Goal: Information Seeking & Learning: Find specific page/section

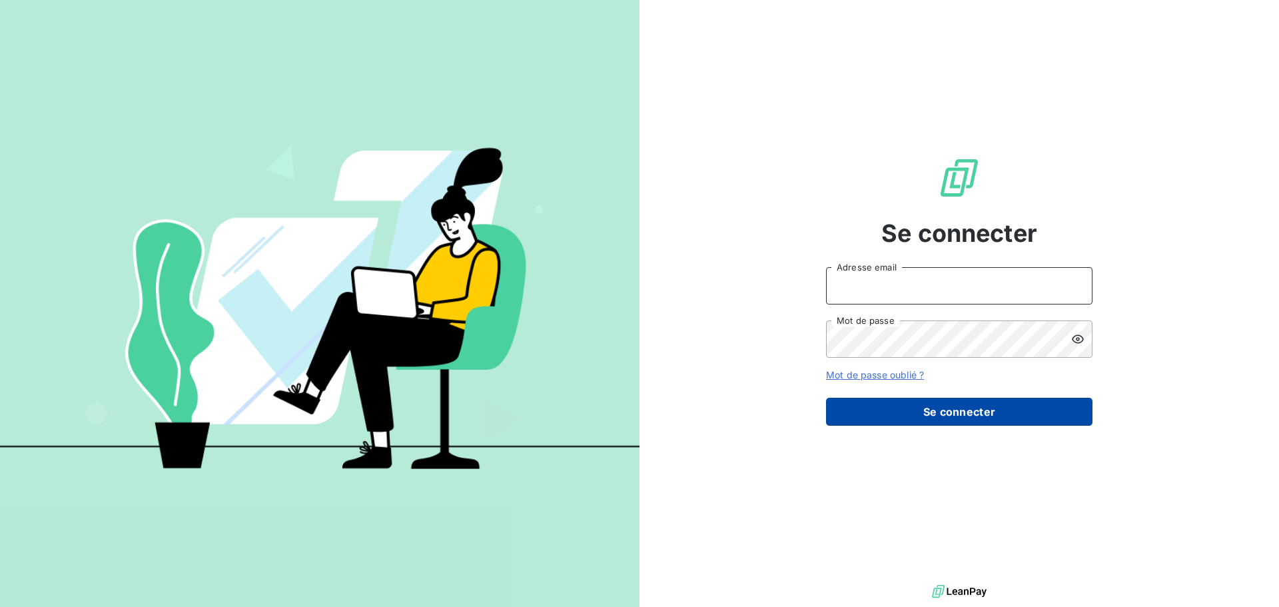
type input "[EMAIL_ADDRESS][DOMAIN_NAME]"
click at [947, 414] on button "Se connecter" at bounding box center [959, 412] width 266 height 28
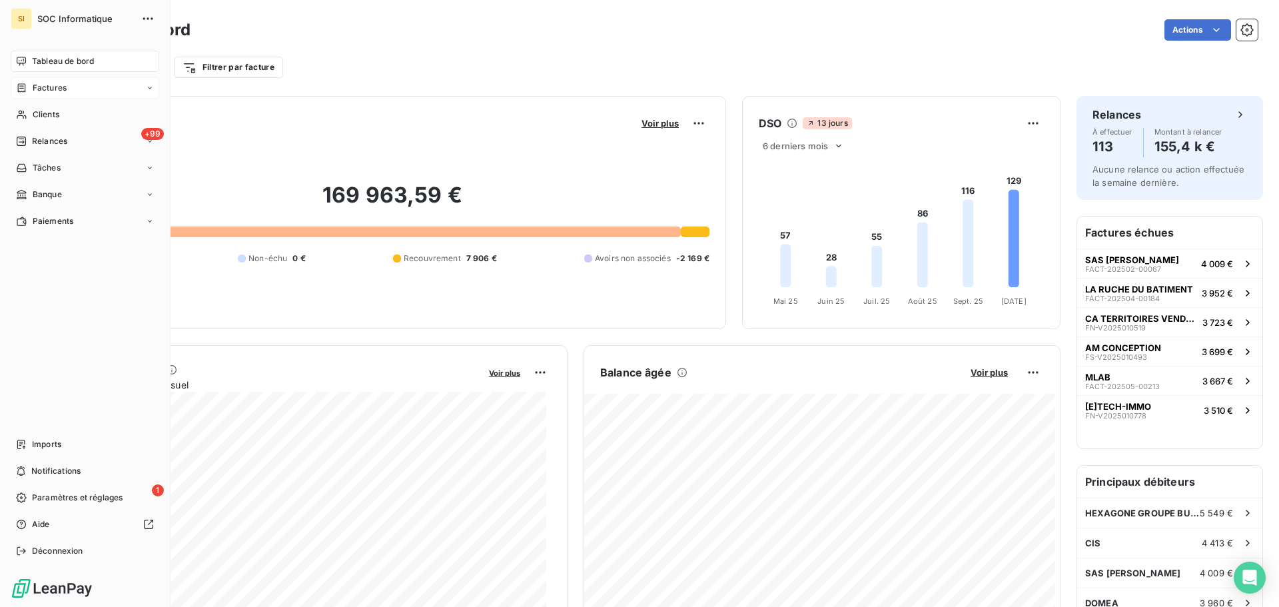
click at [24, 91] on icon at bounding box center [21, 88] width 11 height 11
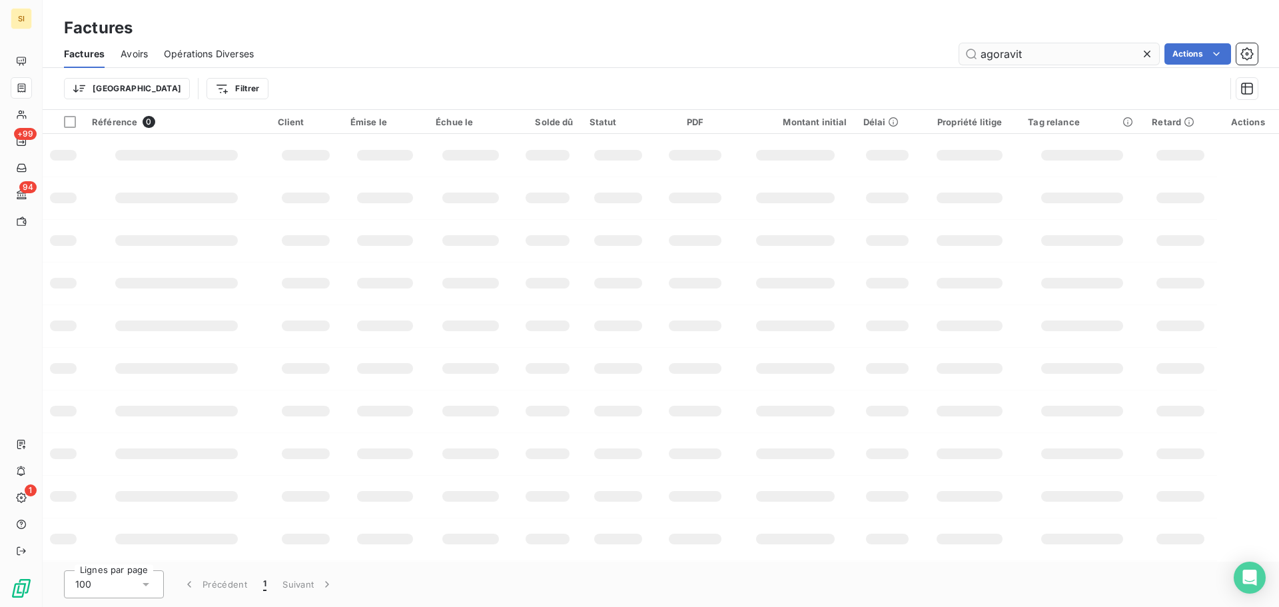
click at [1012, 57] on input "agoravit" at bounding box center [1059, 53] width 200 height 21
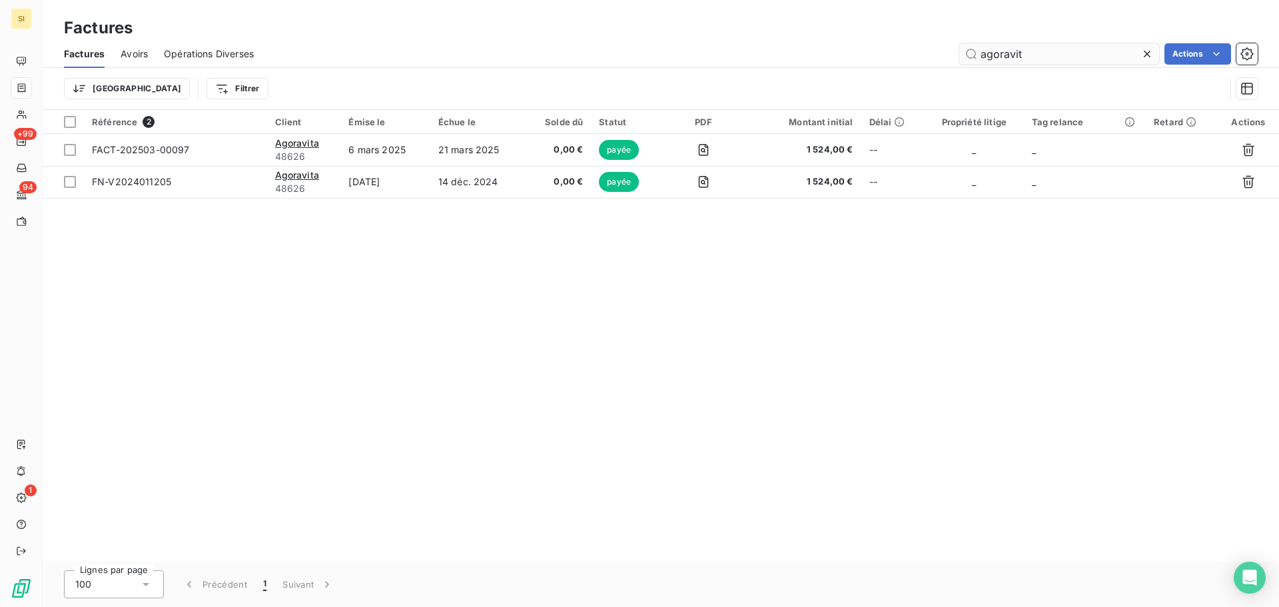
click at [1012, 57] on input "agoravit" at bounding box center [1059, 53] width 200 height 21
type input "guidez"
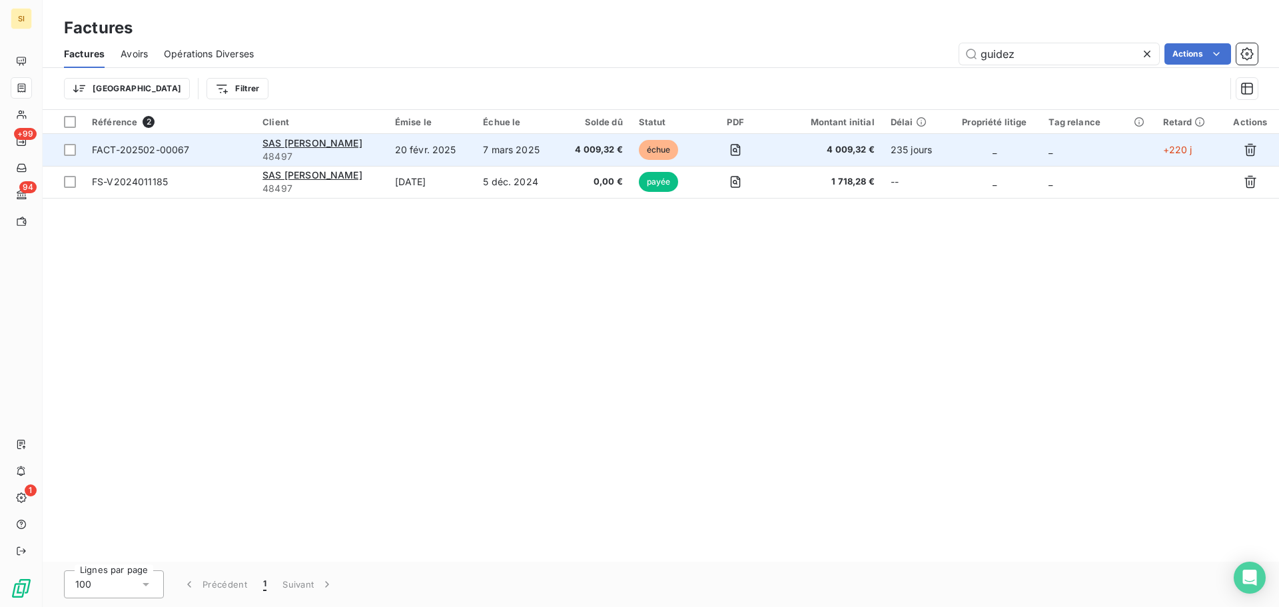
click at [386, 149] on td "SAS [PERSON_NAME] 48497" at bounding box center [320, 150] width 132 height 32
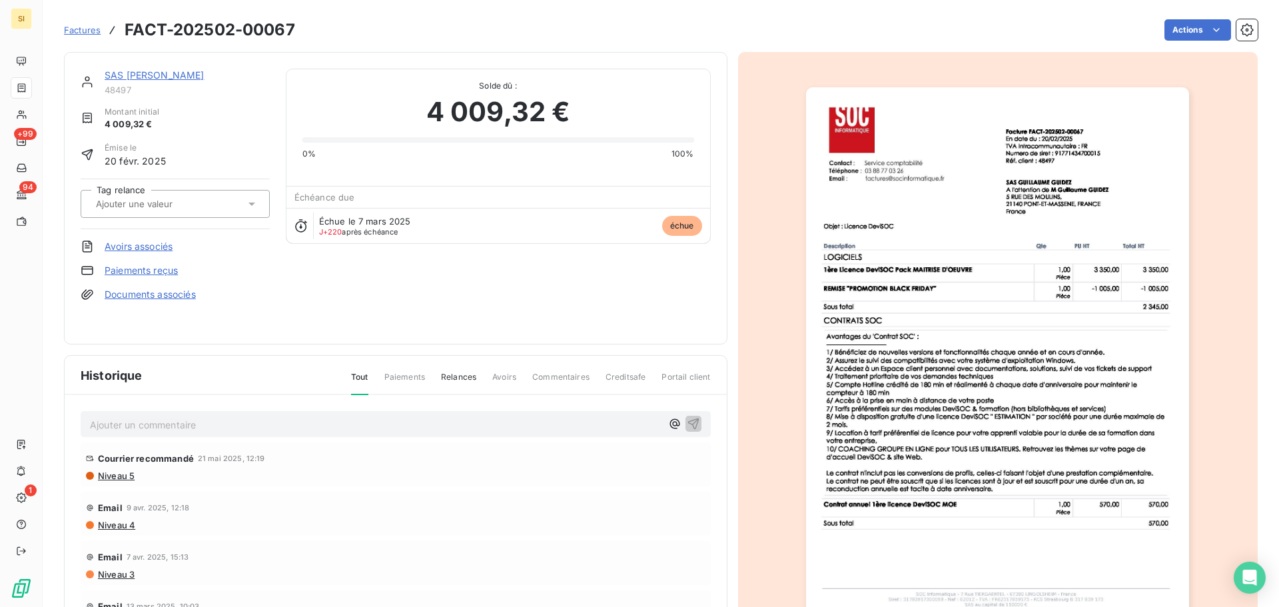
click at [69, 33] on span "Factures" at bounding box center [82, 30] width 37 height 11
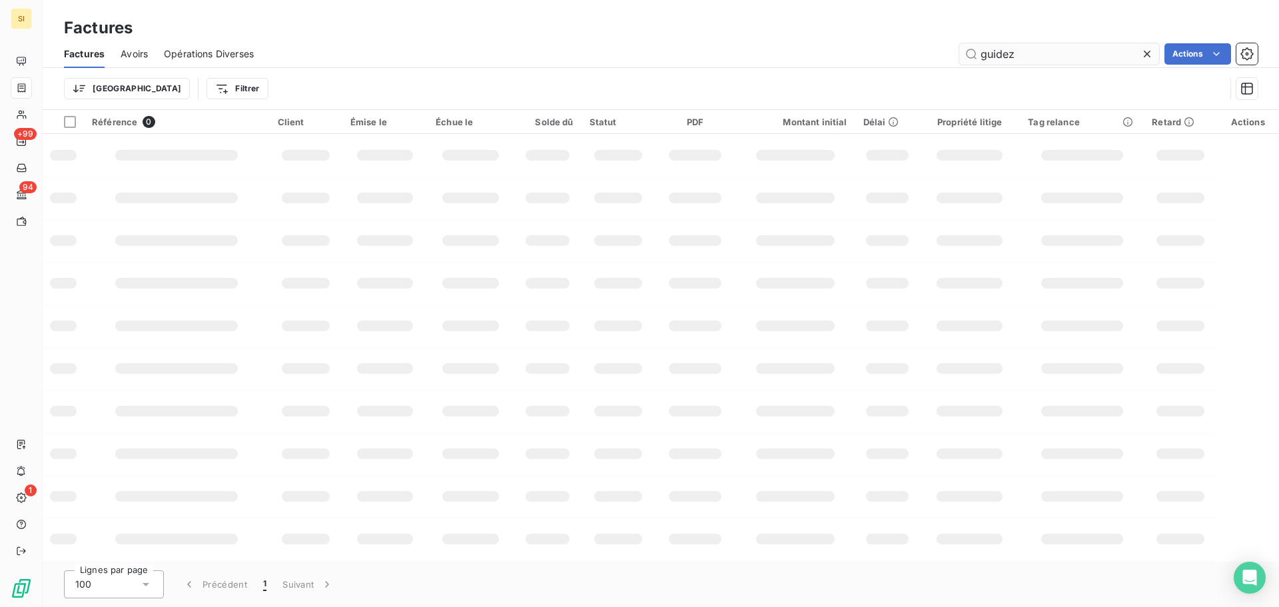
click at [1070, 55] on input "guidez" at bounding box center [1059, 53] width 200 height 21
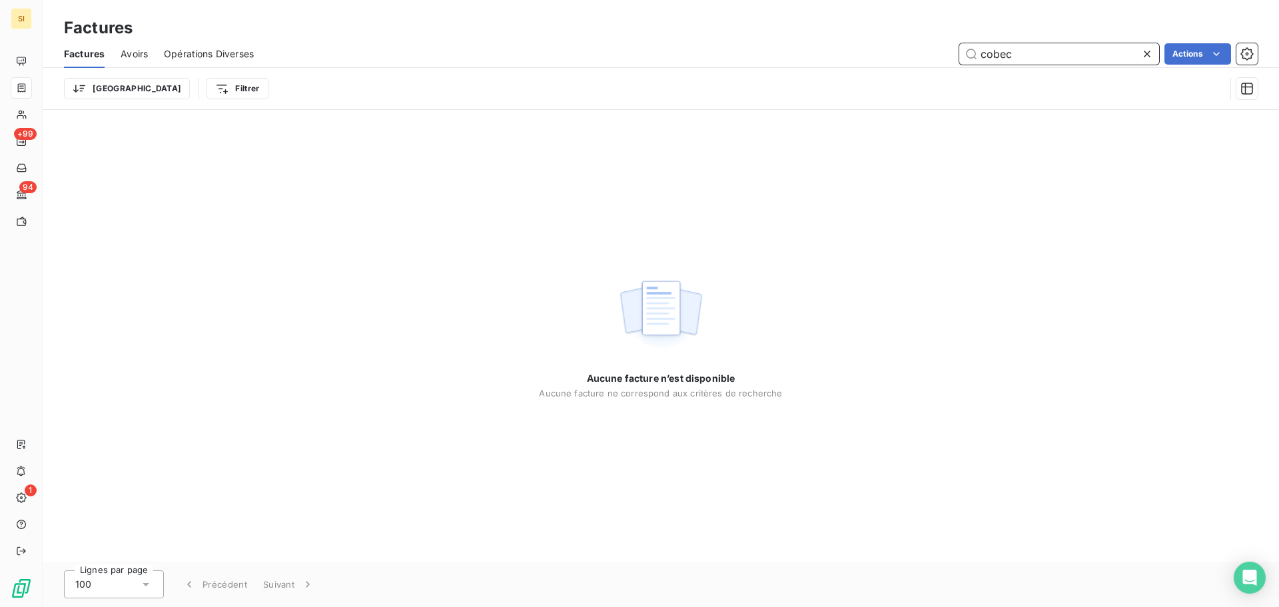
click at [1004, 56] on input "cobec" at bounding box center [1059, 53] width 200 height 21
type input "domea"
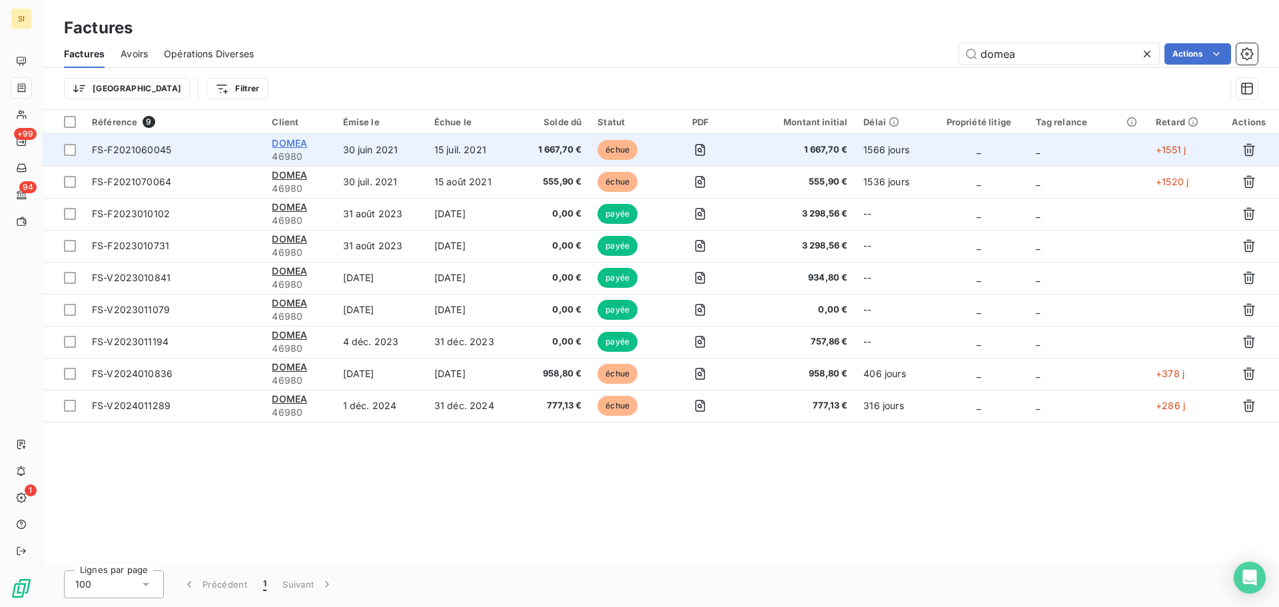
click at [276, 145] on span "DOMEA" at bounding box center [289, 142] width 35 height 11
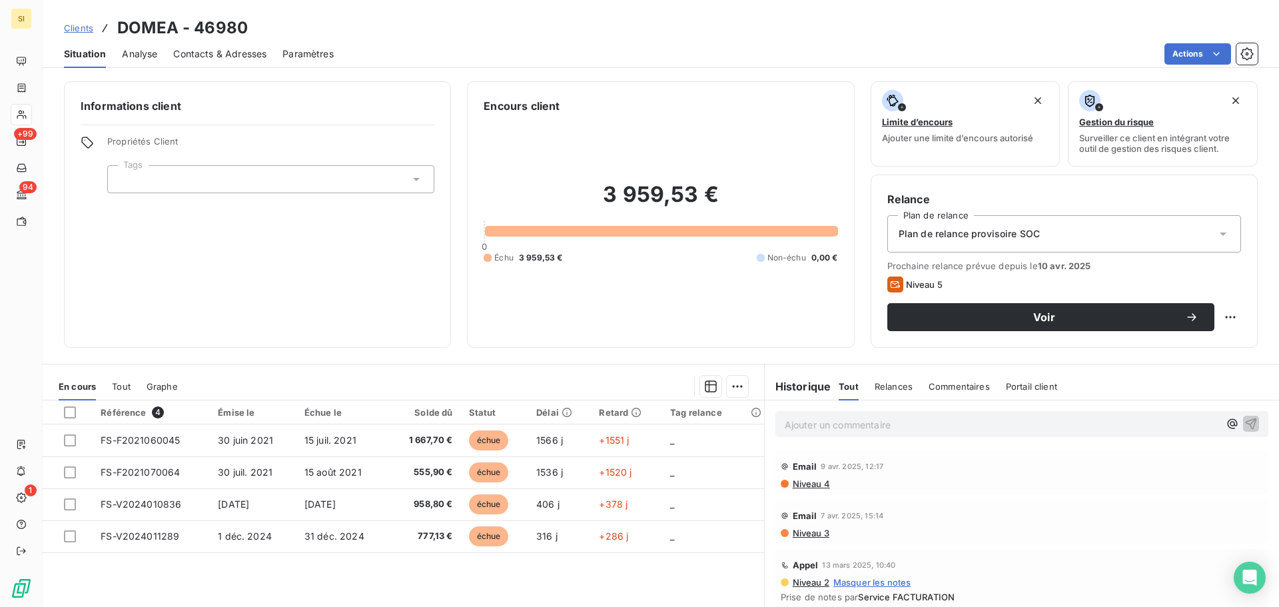
click at [83, 31] on span "Clients" at bounding box center [78, 28] width 29 height 11
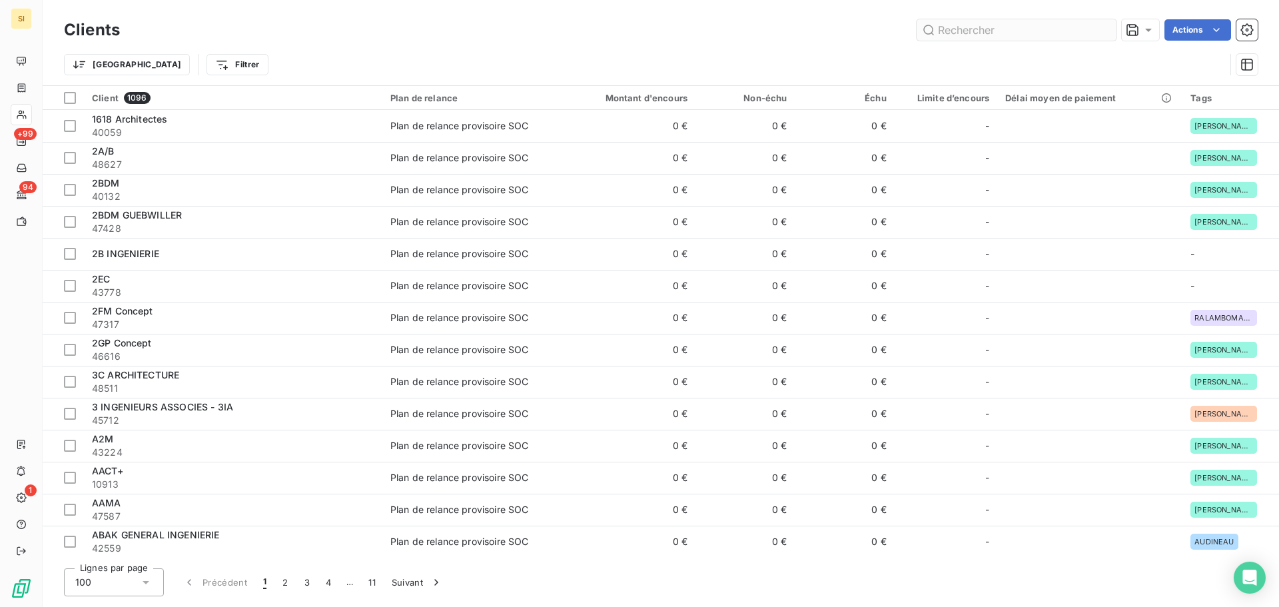
click at [1005, 27] on input "text" at bounding box center [1016, 29] width 200 height 21
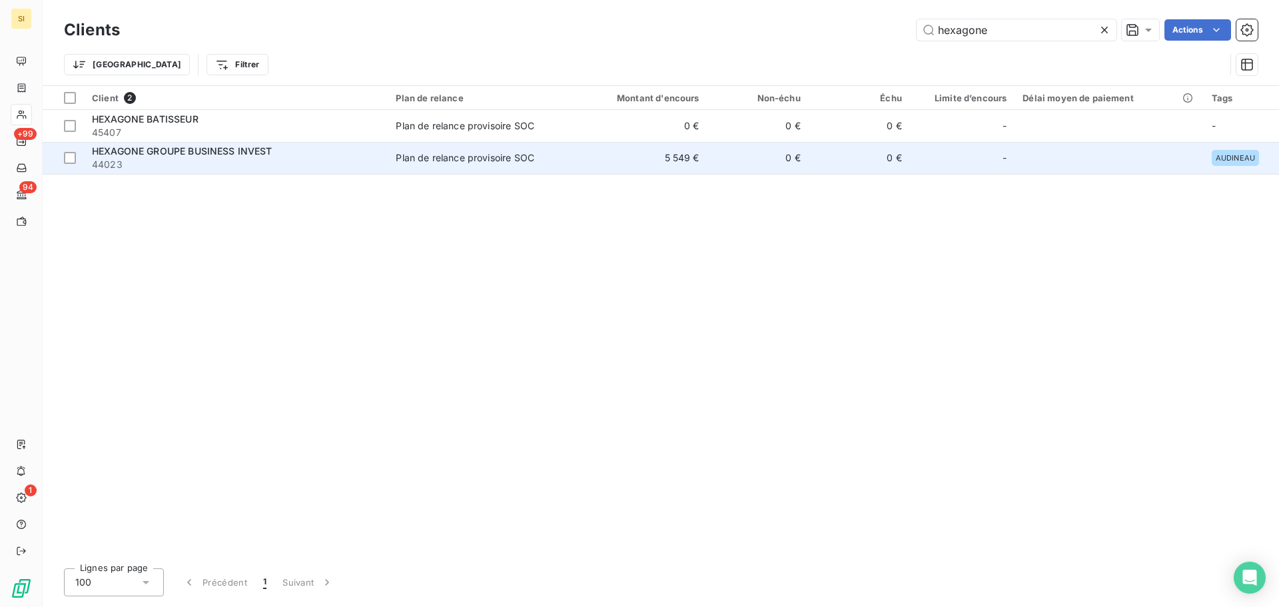
type input "hexagone"
click at [248, 163] on span "44023" at bounding box center [236, 164] width 288 height 13
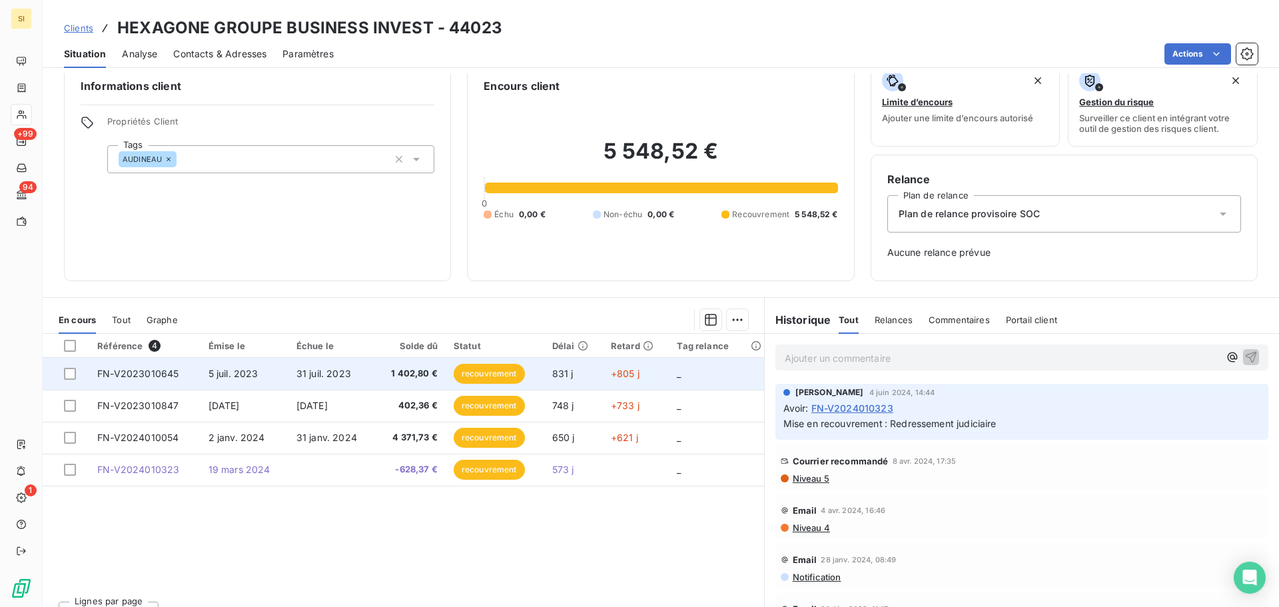
scroll to position [43, 0]
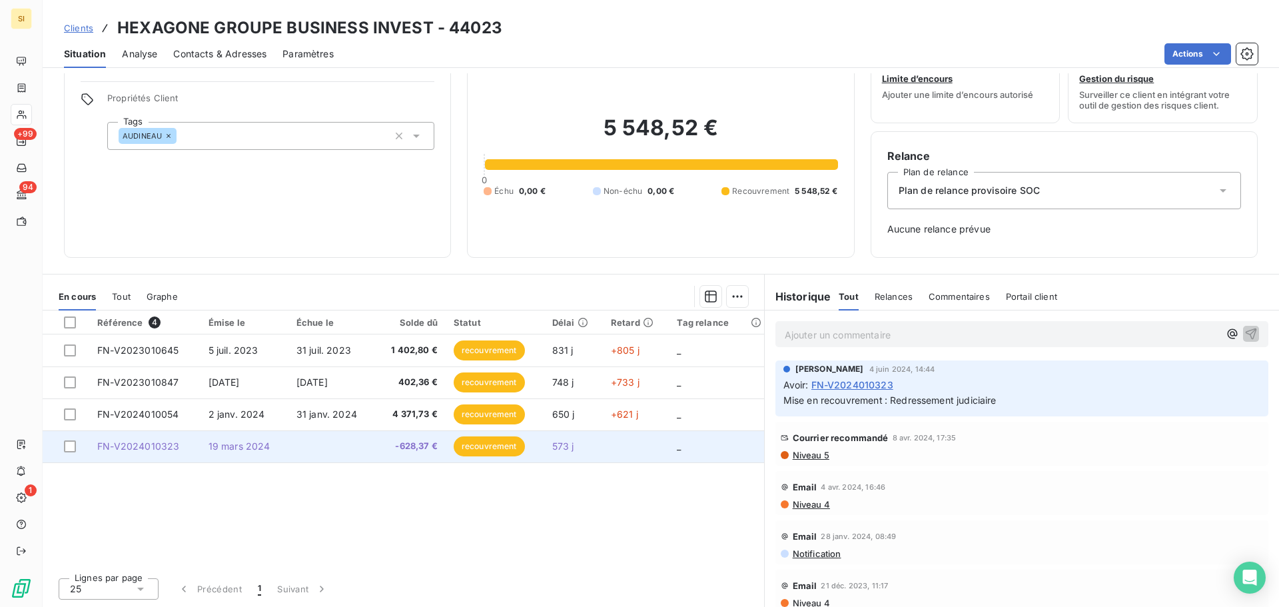
click at [336, 448] on td at bounding box center [331, 446] width 87 height 32
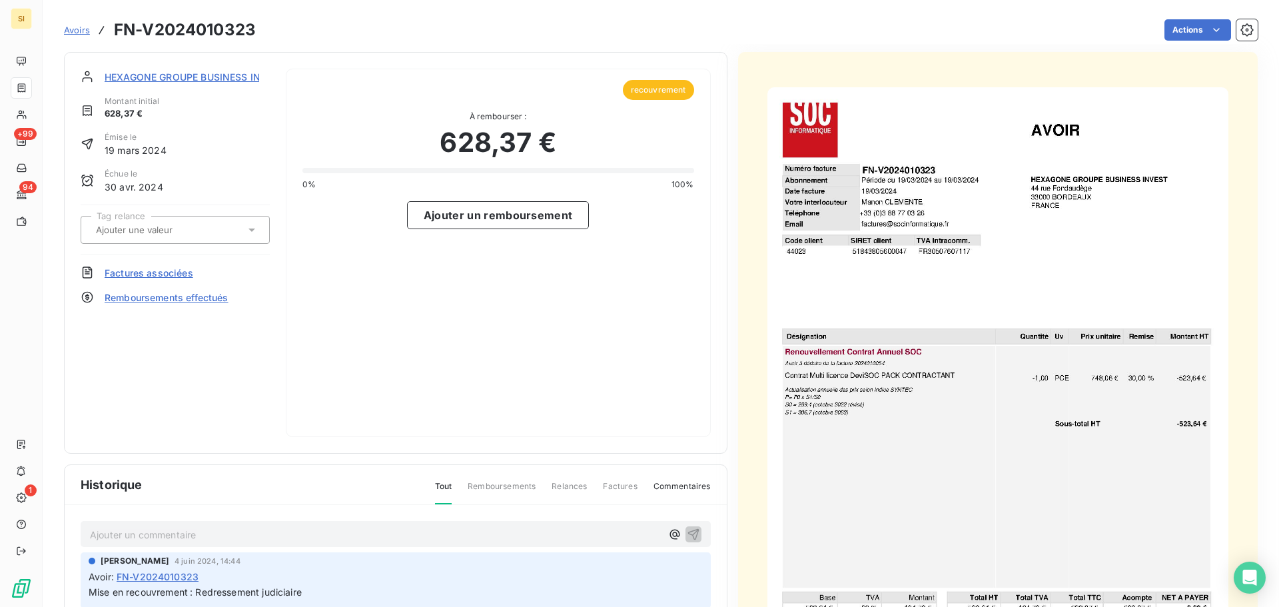
click at [177, 82] on span "HEXAGONE GROUPE BUSINESS INVEST" at bounding box center [195, 77] width 180 height 14
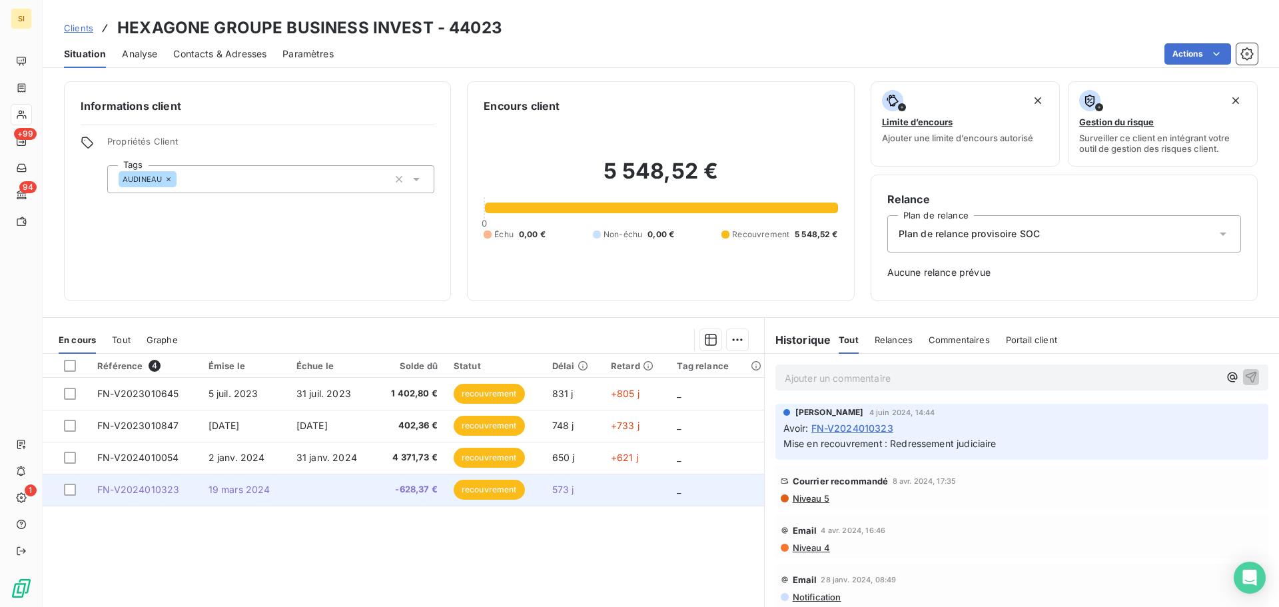
click at [625, 485] on td at bounding box center [636, 490] width 67 height 32
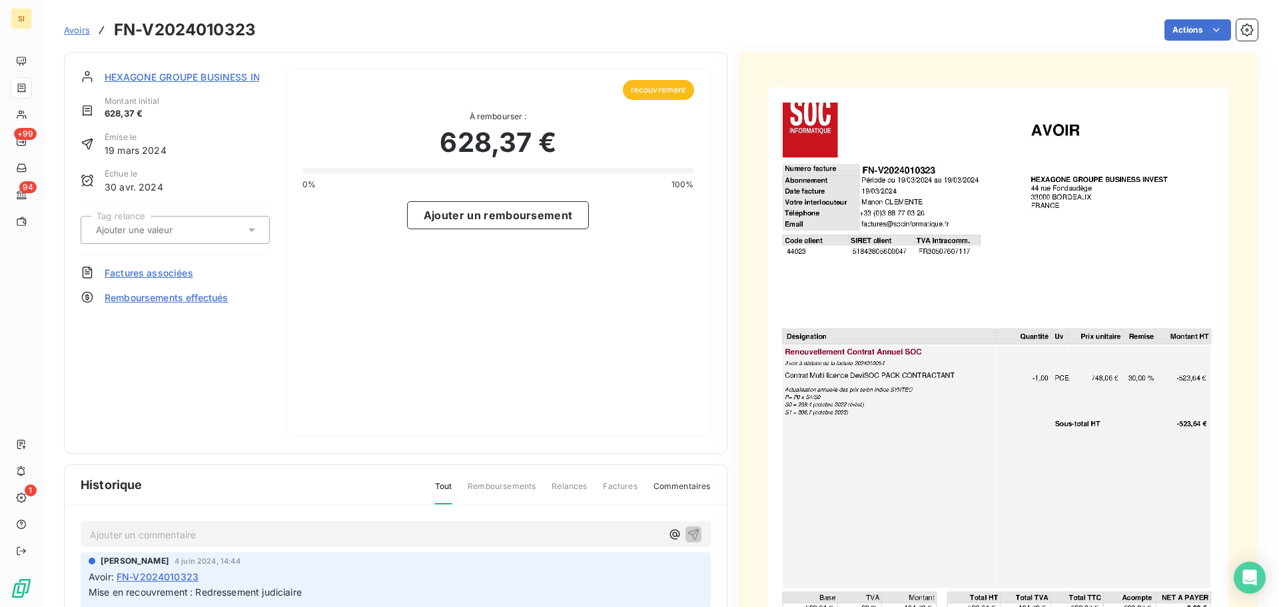
click at [882, 361] on img "button" at bounding box center [997, 412] width 461 height 651
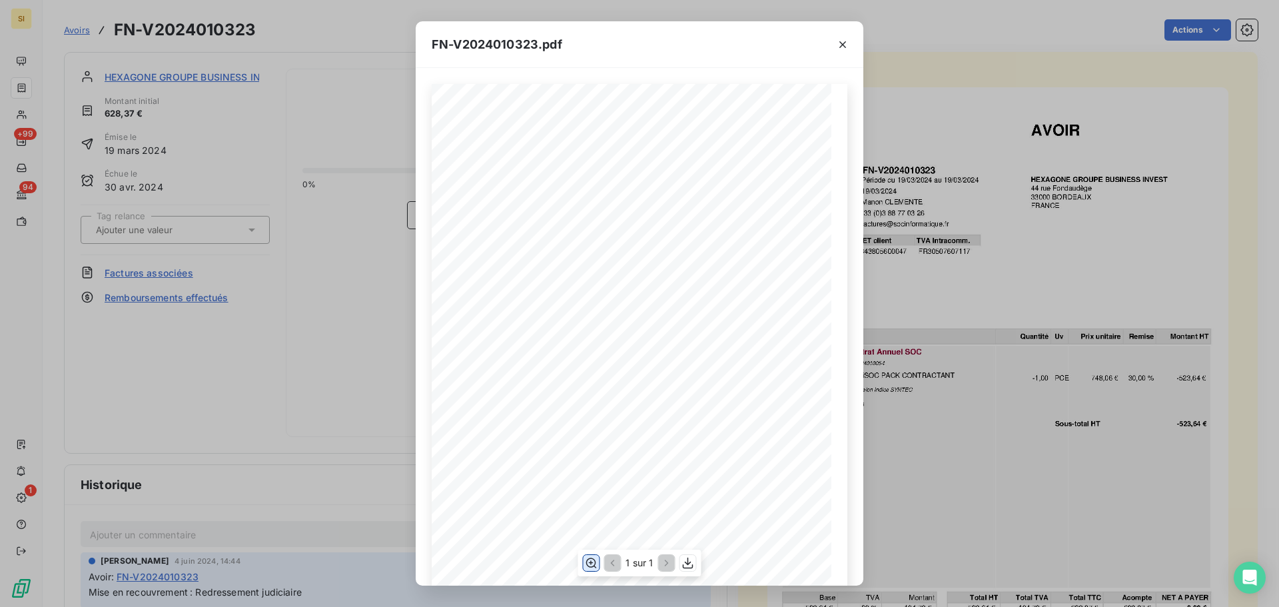
click at [595, 565] on icon "button" at bounding box center [590, 562] width 13 height 13
click at [842, 44] on icon "button" at bounding box center [842, 44] width 7 height 7
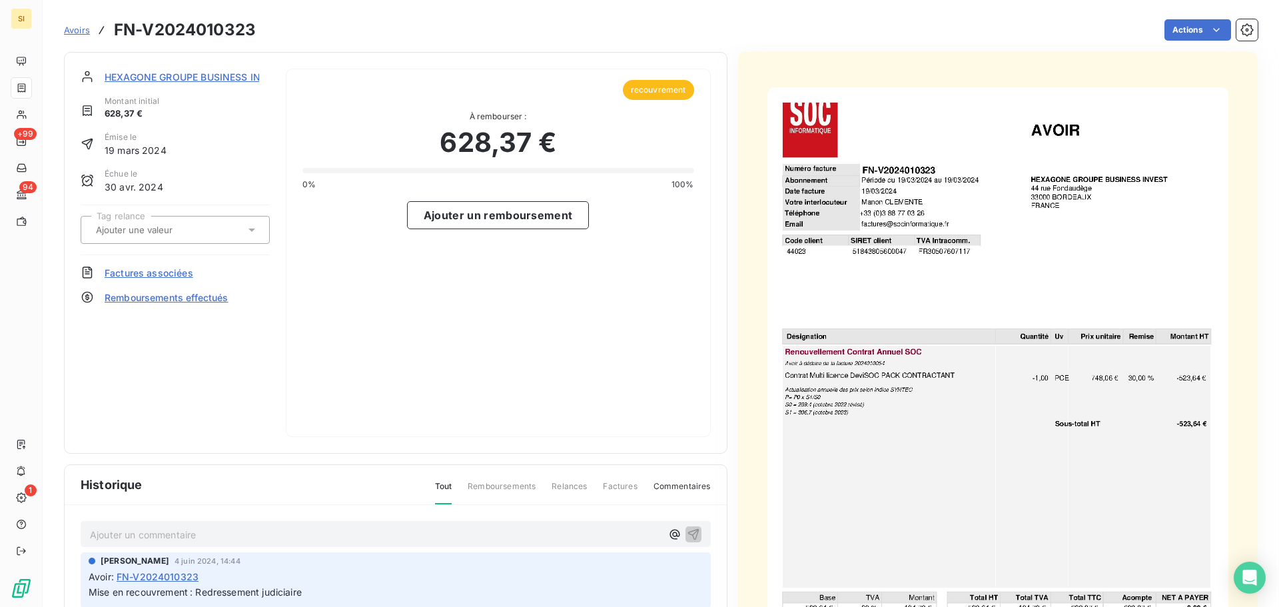
click at [177, 275] on span "Factures associées" at bounding box center [149, 273] width 89 height 14
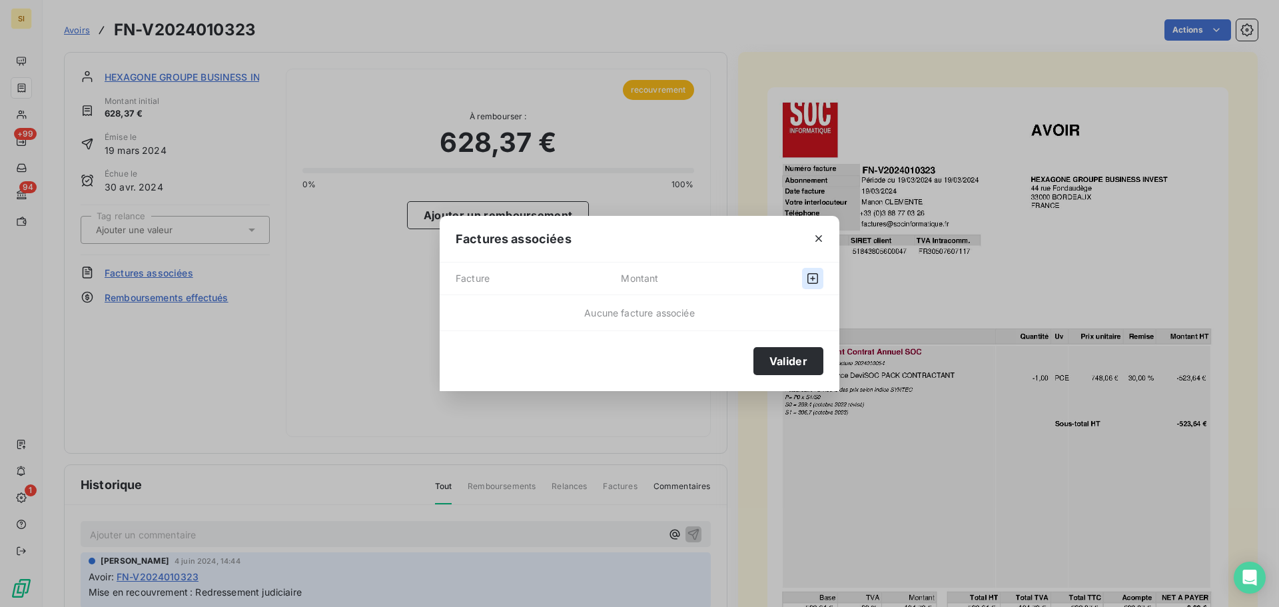
click at [813, 274] on icon "button" at bounding box center [812, 278] width 13 height 13
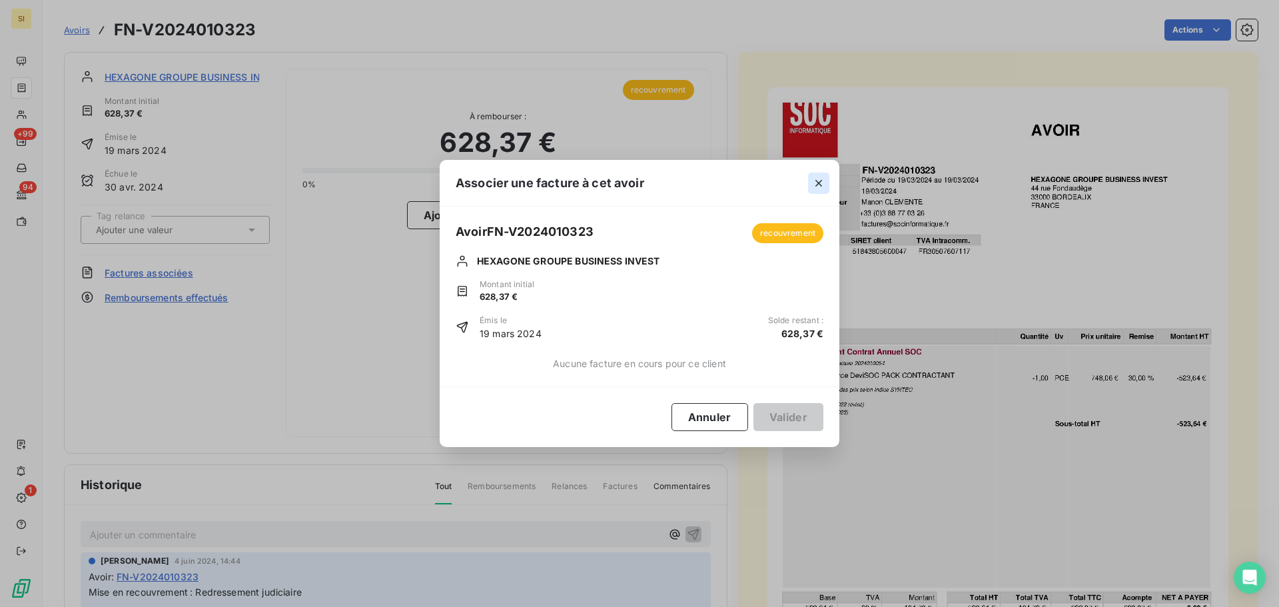
click at [817, 184] on icon "button" at bounding box center [818, 182] width 13 height 13
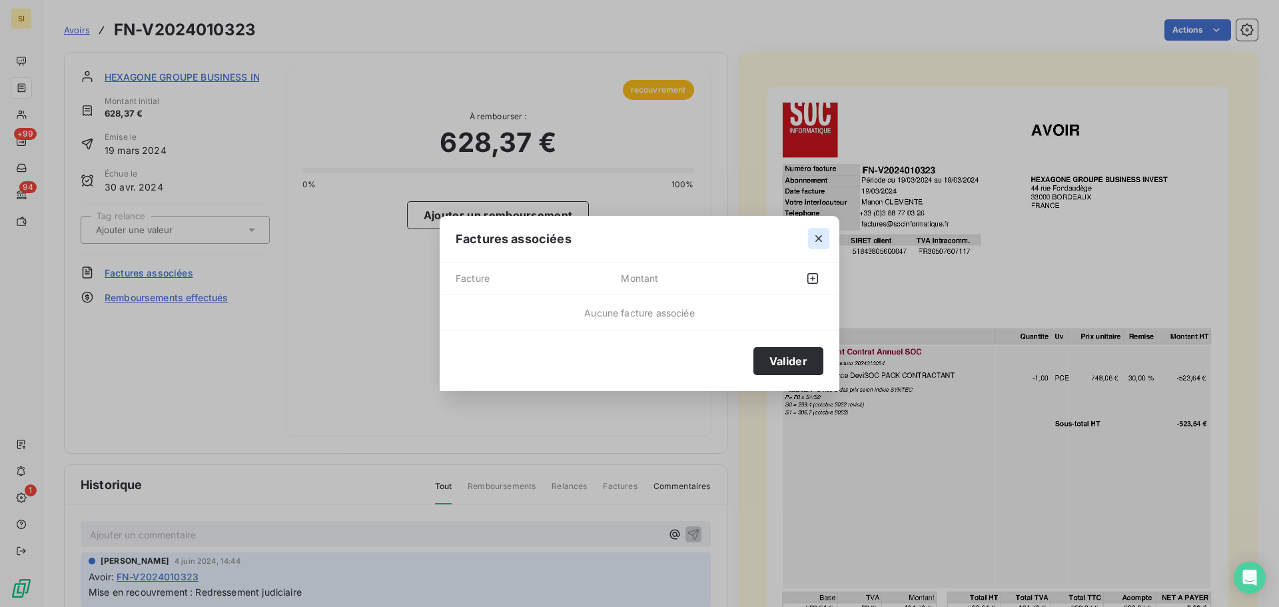
click at [817, 233] on icon "button" at bounding box center [818, 238] width 13 height 13
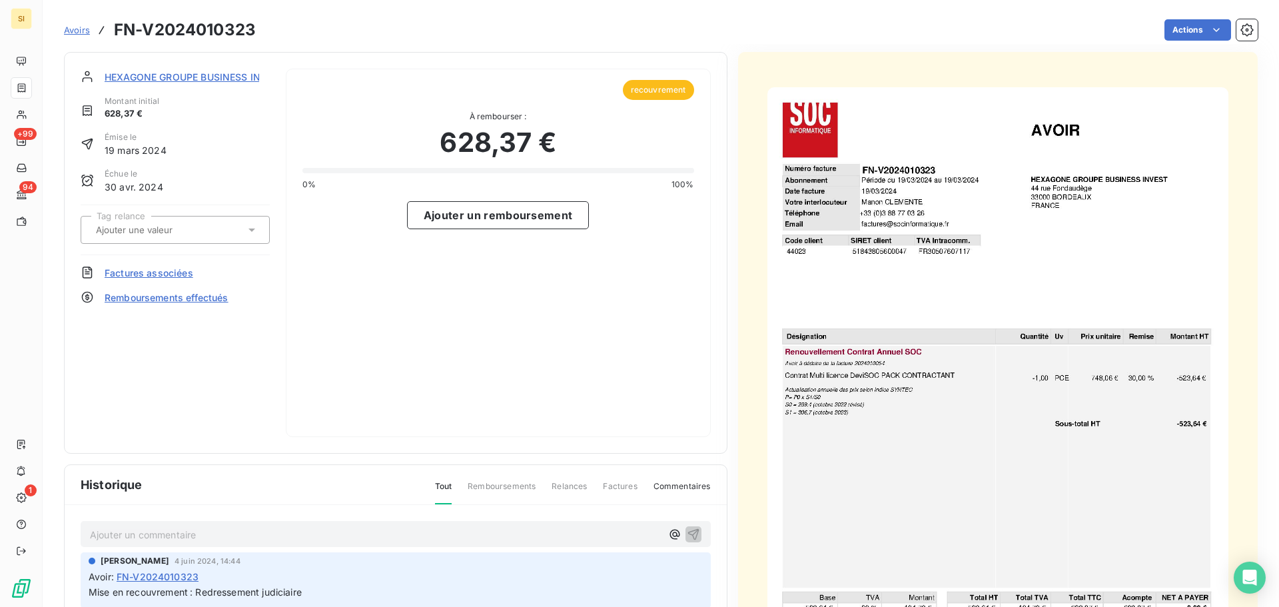
click at [191, 82] on span "HEXAGONE GROUPE BUSINESS INVEST" at bounding box center [195, 77] width 180 height 14
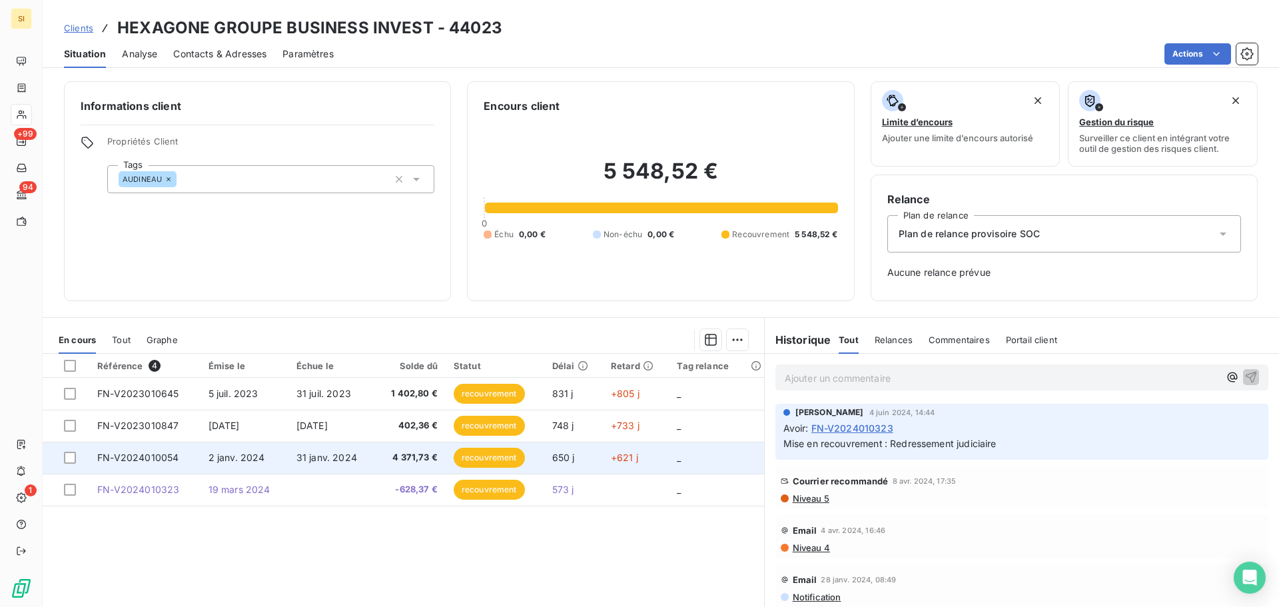
click at [182, 464] on td "FN-V2024010054" at bounding box center [144, 458] width 111 height 32
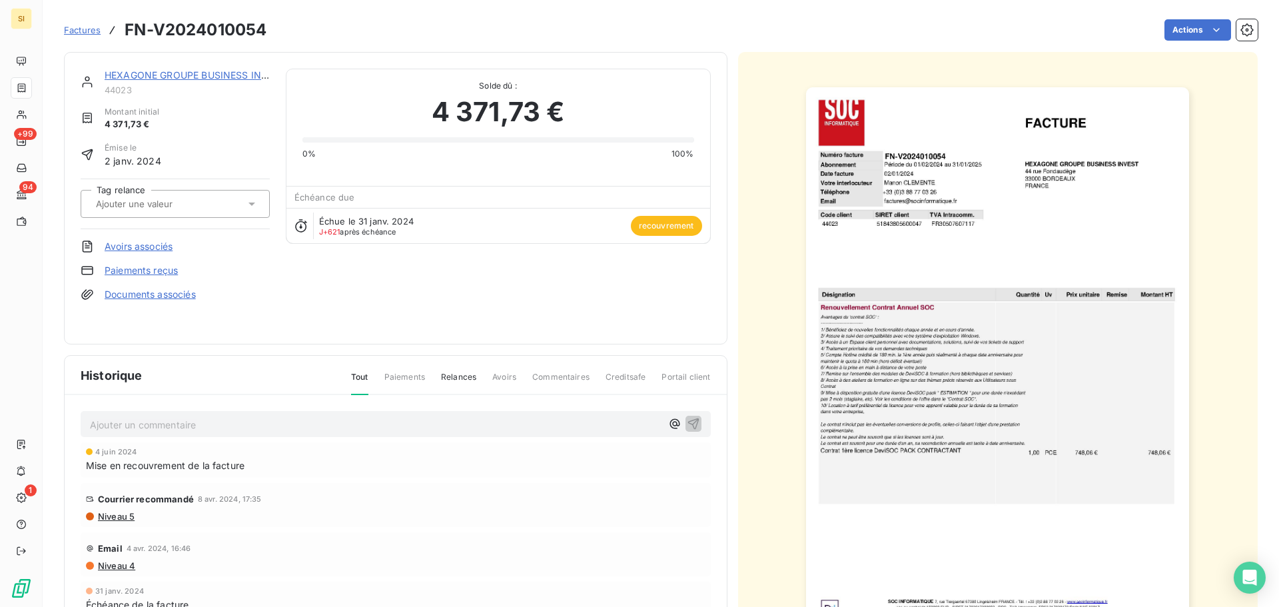
click at [87, 37] on div "Factures FN-V2024010054" at bounding box center [165, 30] width 202 height 24
click at [91, 31] on span "Factures" at bounding box center [82, 30] width 37 height 11
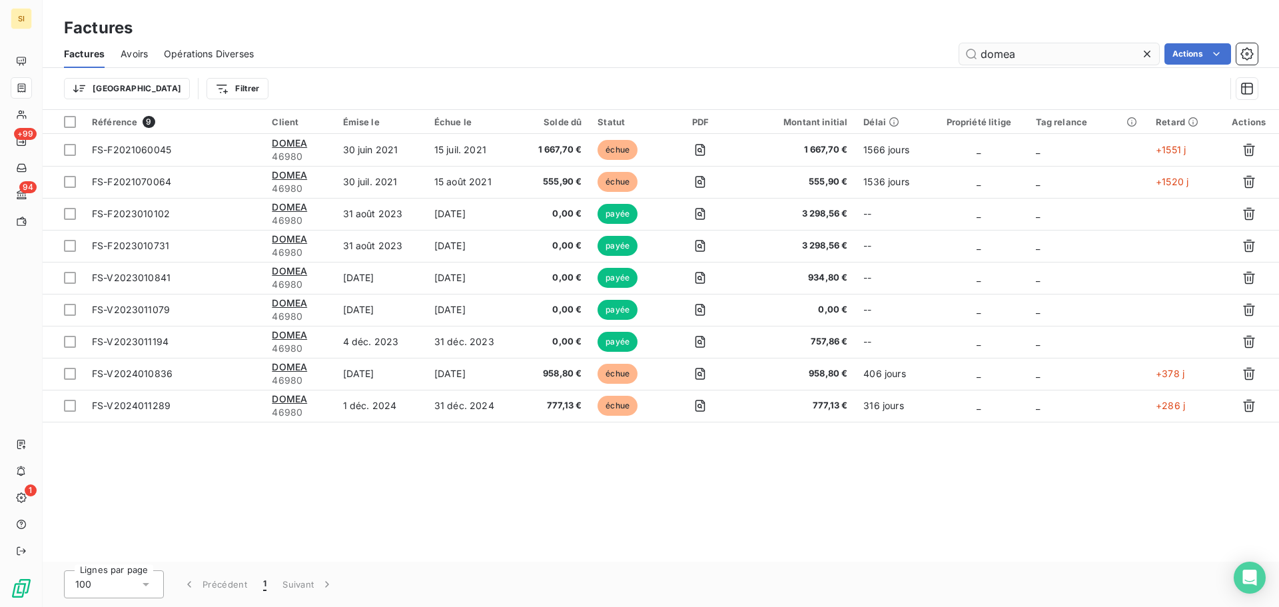
click at [1019, 61] on input "domea" at bounding box center [1059, 53] width 200 height 21
type input "am conce"
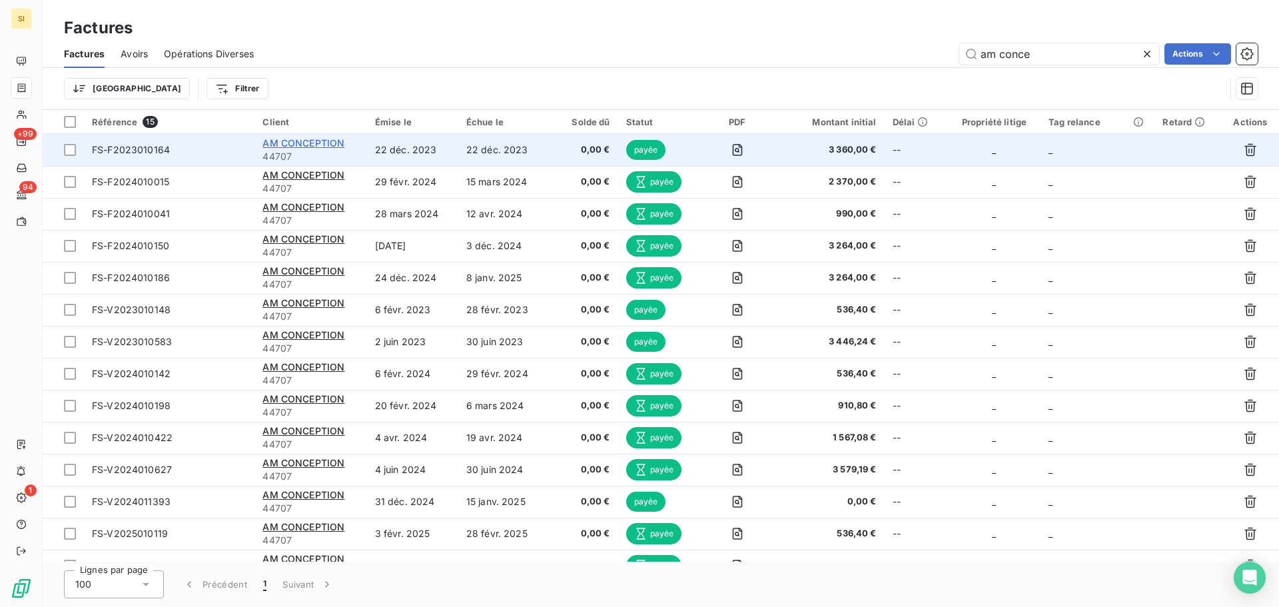
click at [328, 145] on span "AM CONCEPTION" at bounding box center [303, 142] width 82 height 11
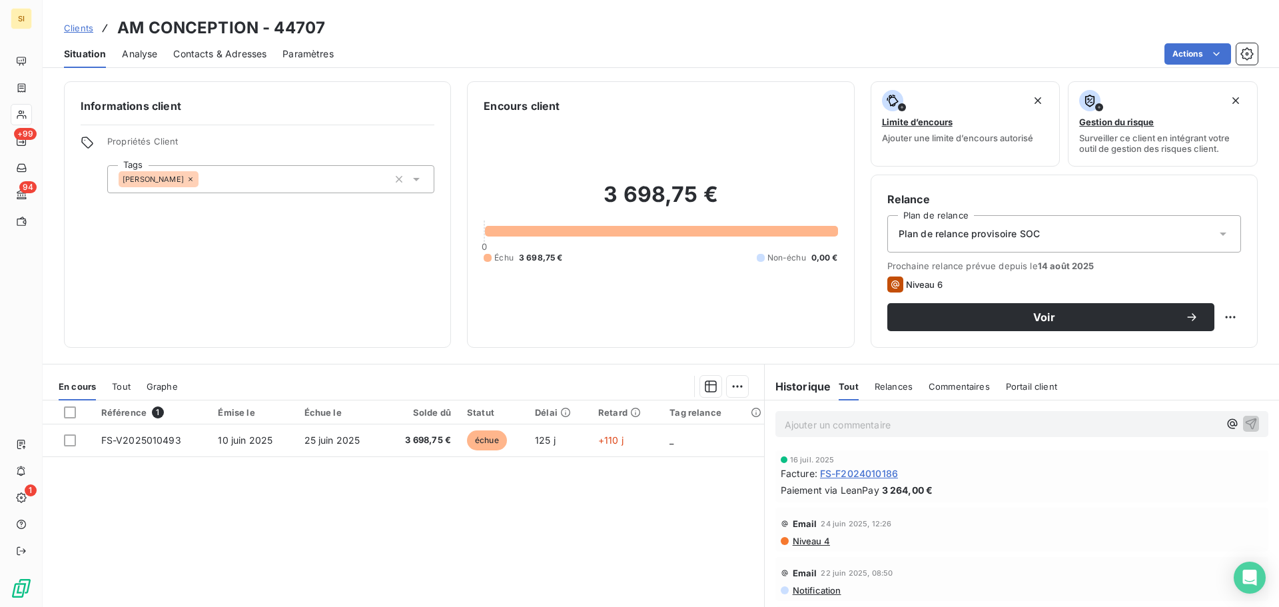
click at [908, 489] on span "3 264,00 €" at bounding box center [907, 490] width 51 height 14
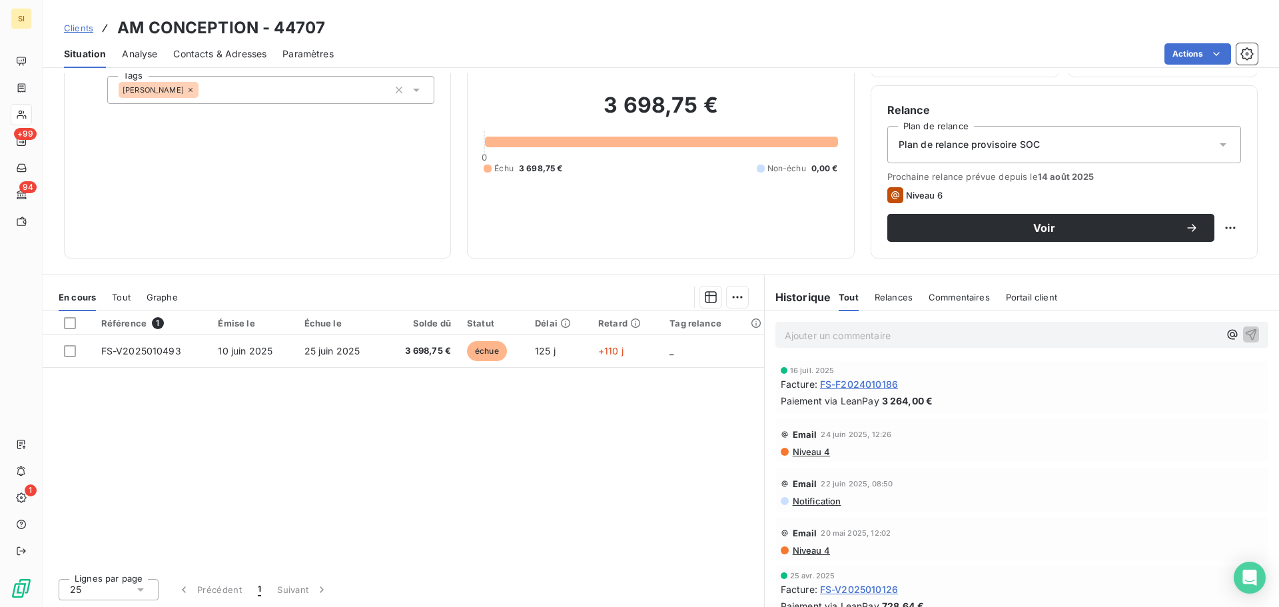
scroll to position [90, 0]
click at [83, 29] on span "Clients" at bounding box center [78, 28] width 29 height 11
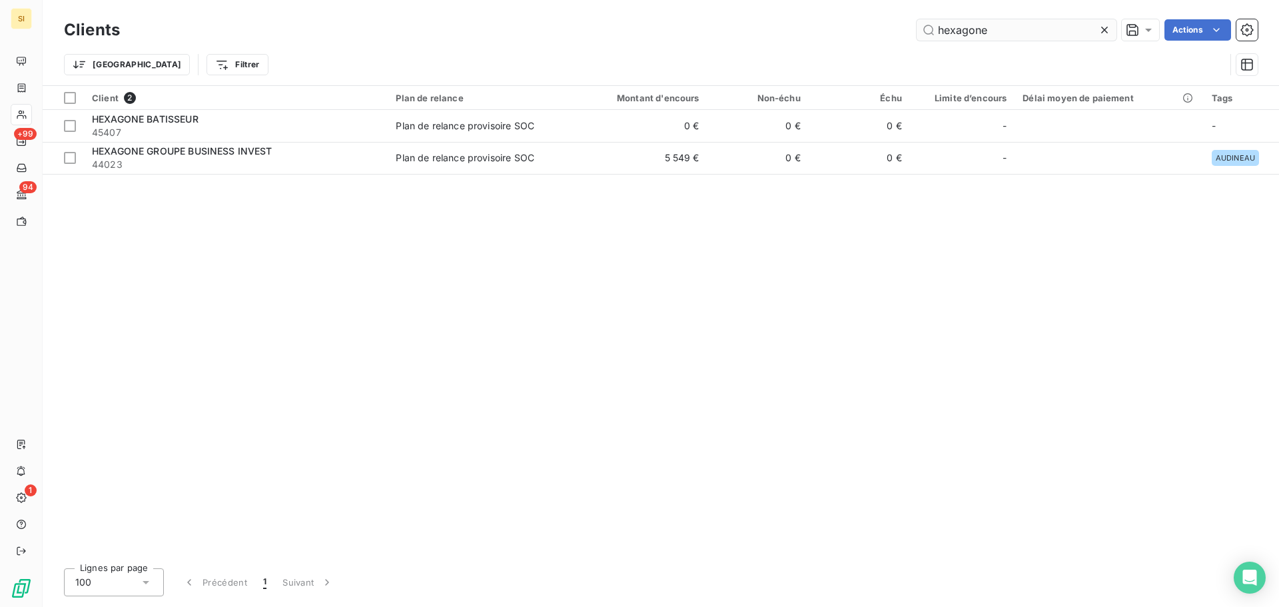
click at [1025, 31] on input "hexagone" at bounding box center [1016, 29] width 200 height 21
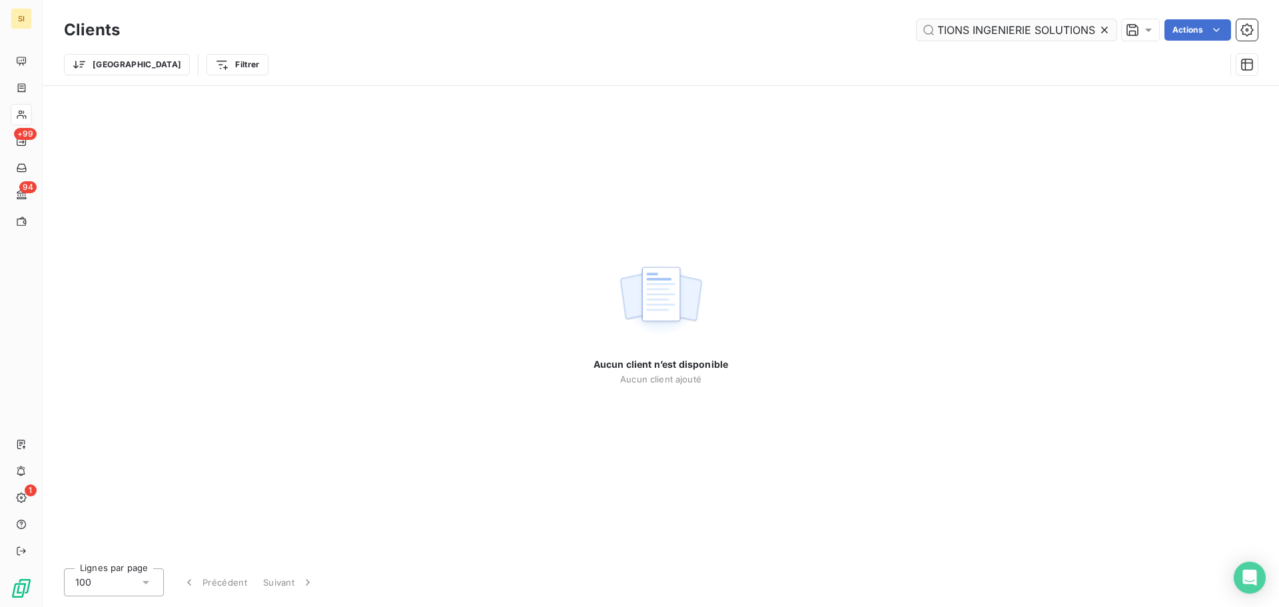
click at [1025, 31] on input "CONSTRUCTIONS INGENIERIE SOLUTIONS" at bounding box center [1016, 29] width 200 height 21
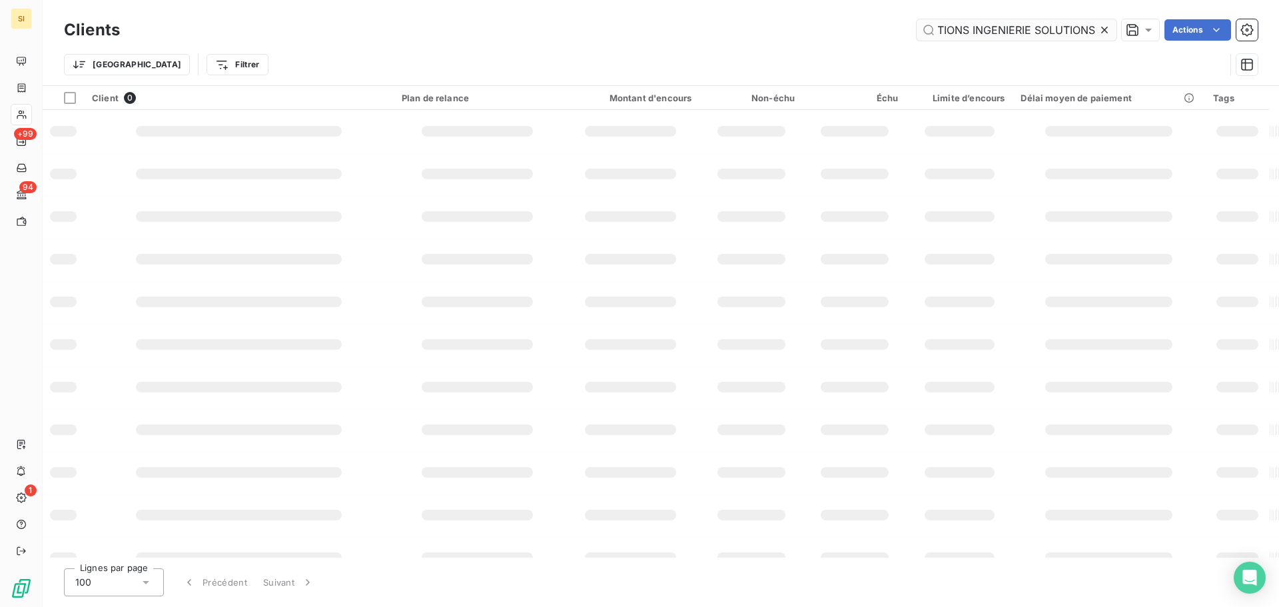
type input "i"
type input "cis"
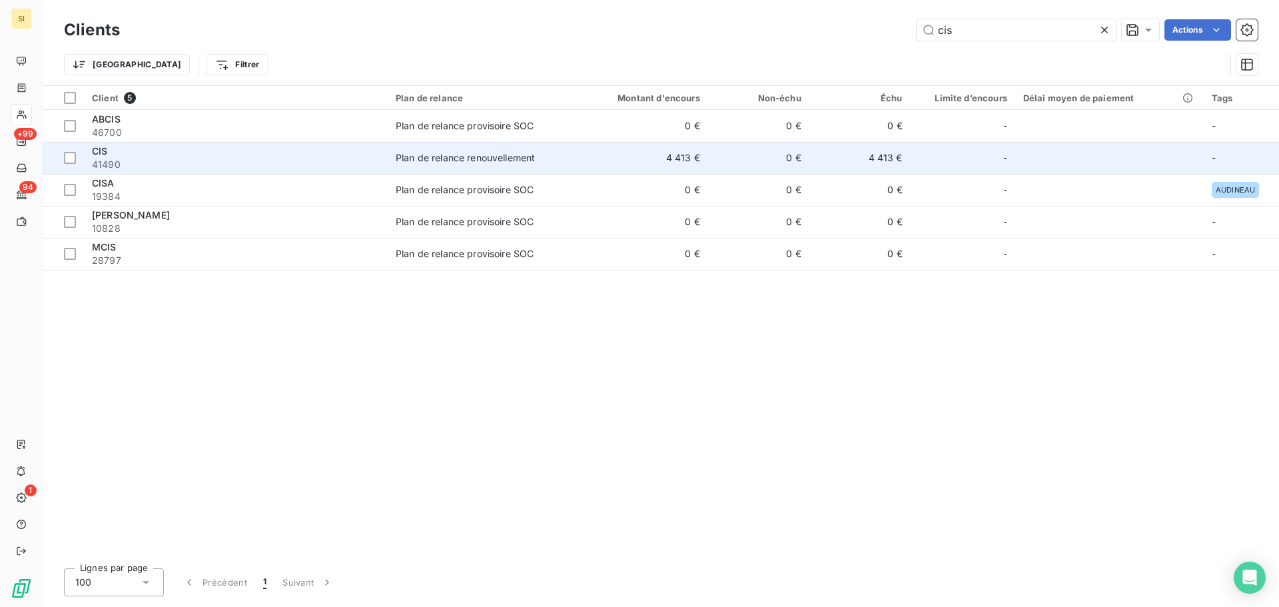
click at [105, 149] on span "CIS" at bounding box center [99, 150] width 15 height 11
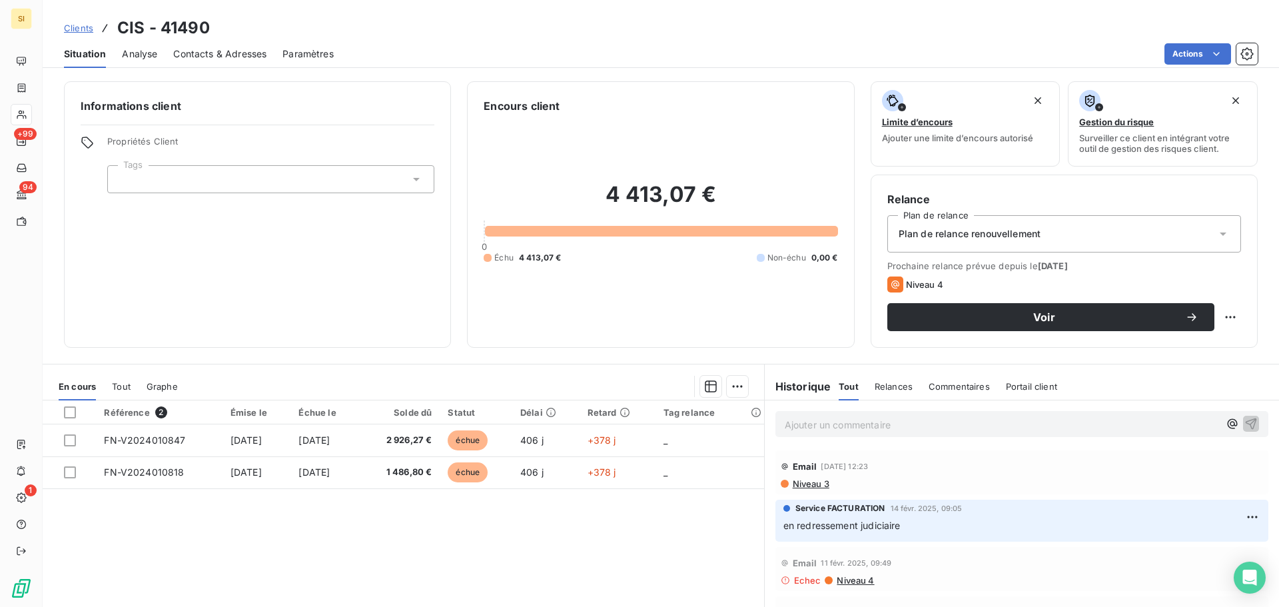
click at [474, 532] on div "Référence 2 Émise le Échue le Solde dû Statut Délai Retard Tag relance FN-V2024…" at bounding box center [403, 528] width 721 height 256
click at [65, 26] on span "Clients" at bounding box center [78, 28] width 29 height 11
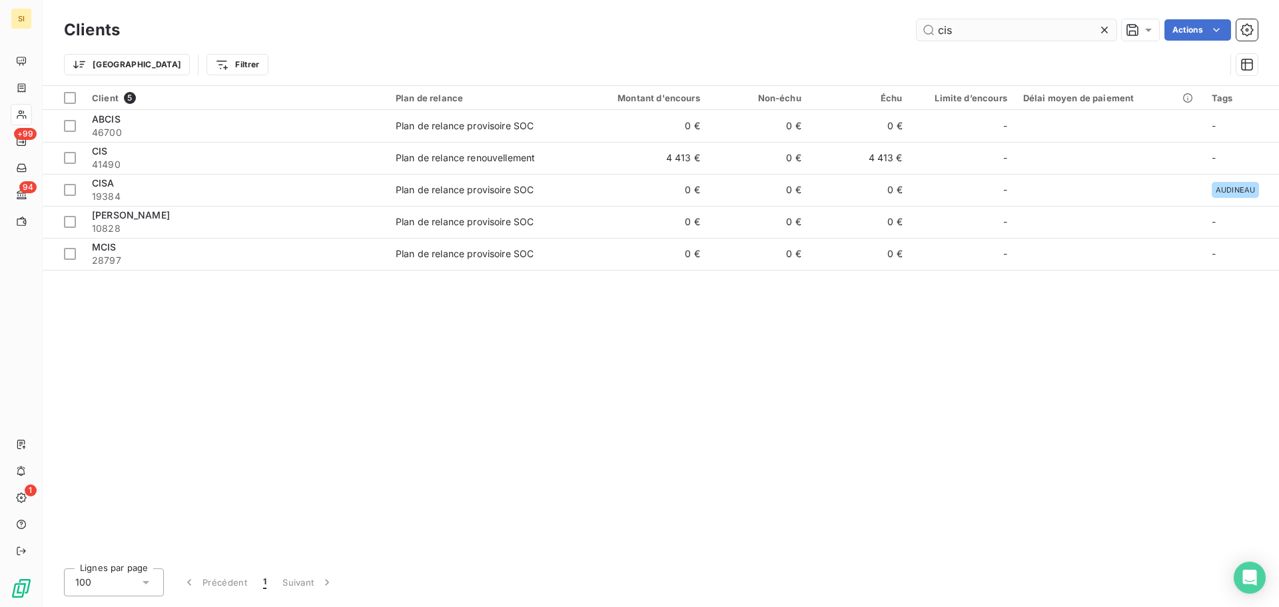
click at [1021, 32] on input "cis" at bounding box center [1016, 29] width 200 height 21
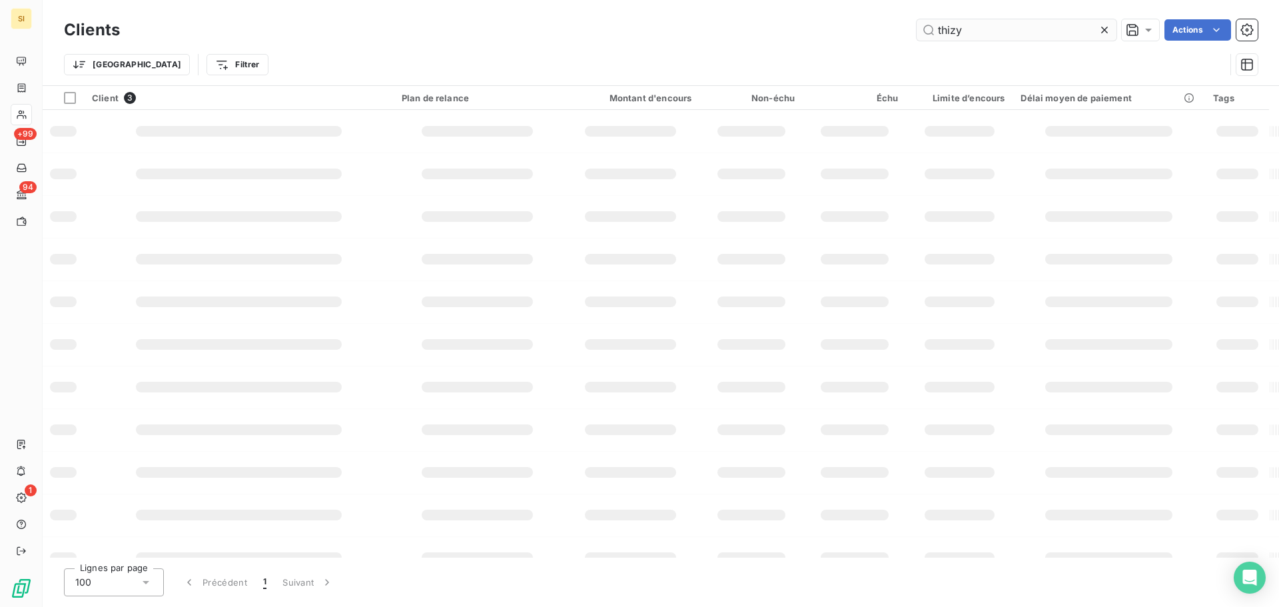
type input "thizy"
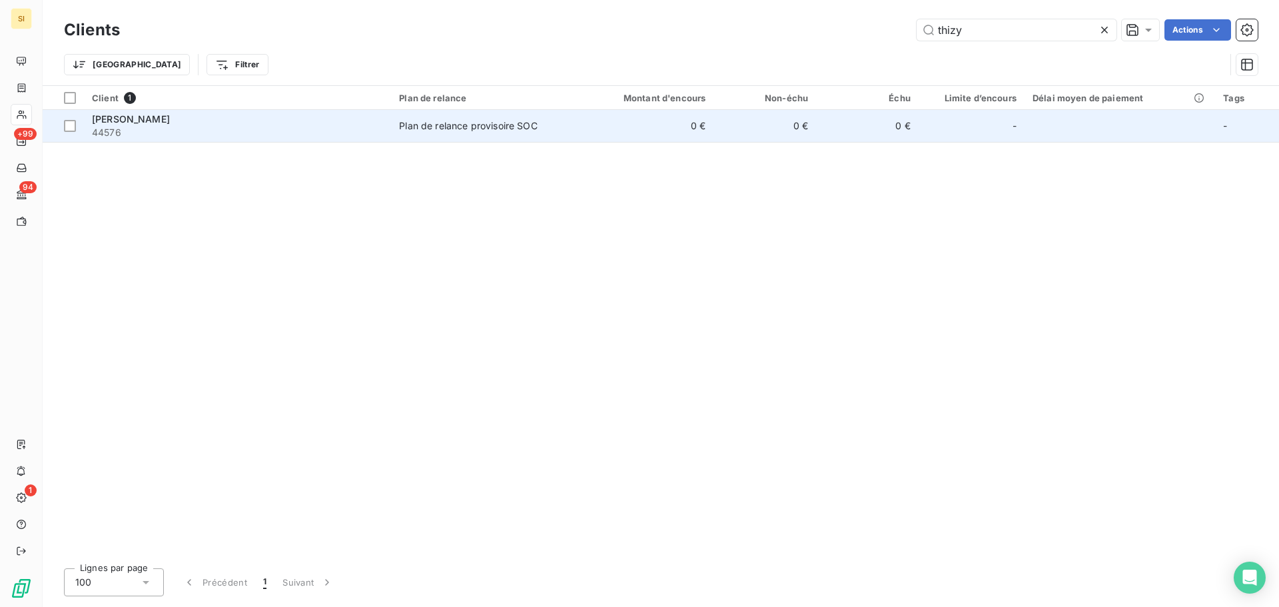
click at [202, 133] on span "44576" at bounding box center [237, 132] width 291 height 13
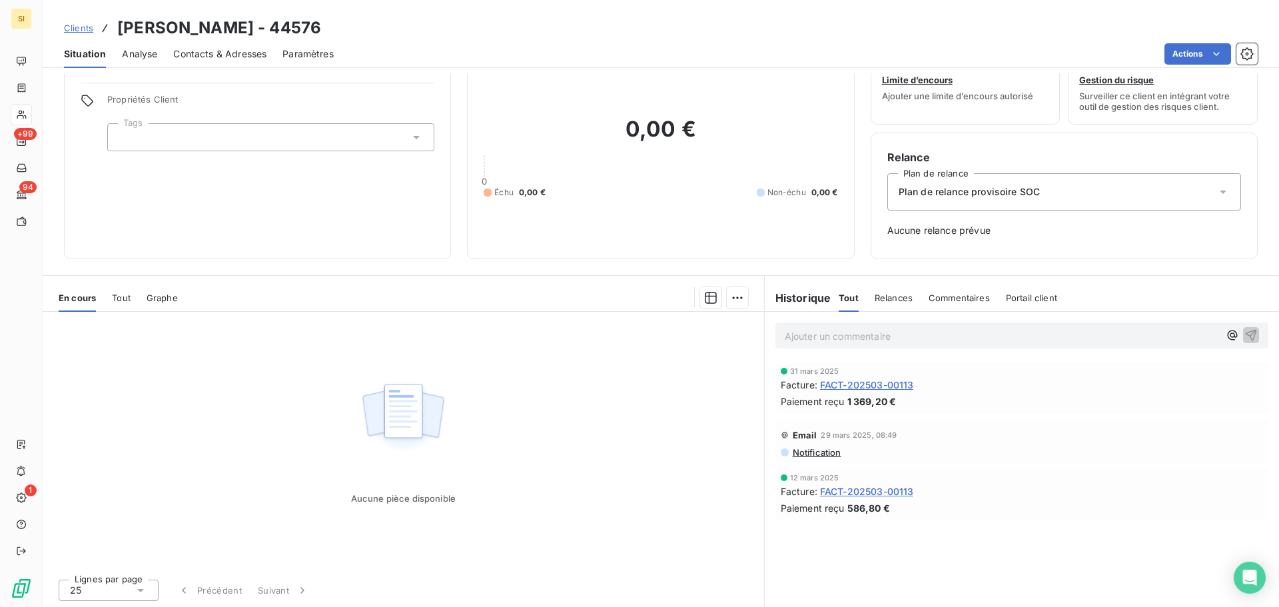
scroll to position [43, 0]
click at [874, 378] on span "FACT-202503-00113" at bounding box center [867, 383] width 94 height 14
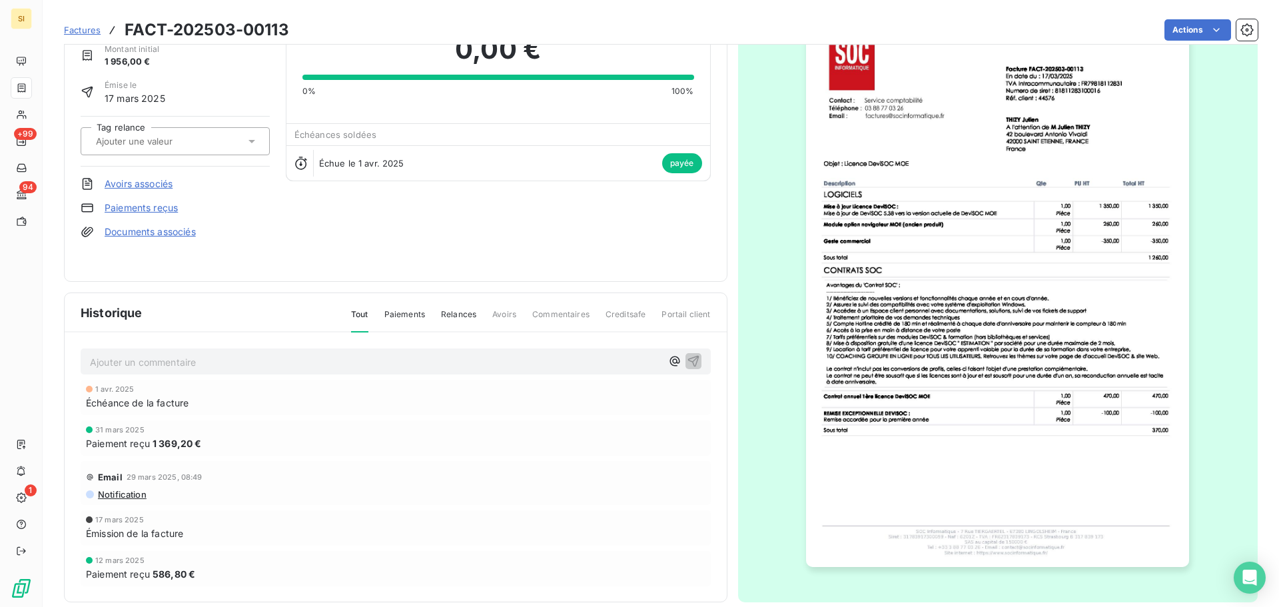
scroll to position [80, 0]
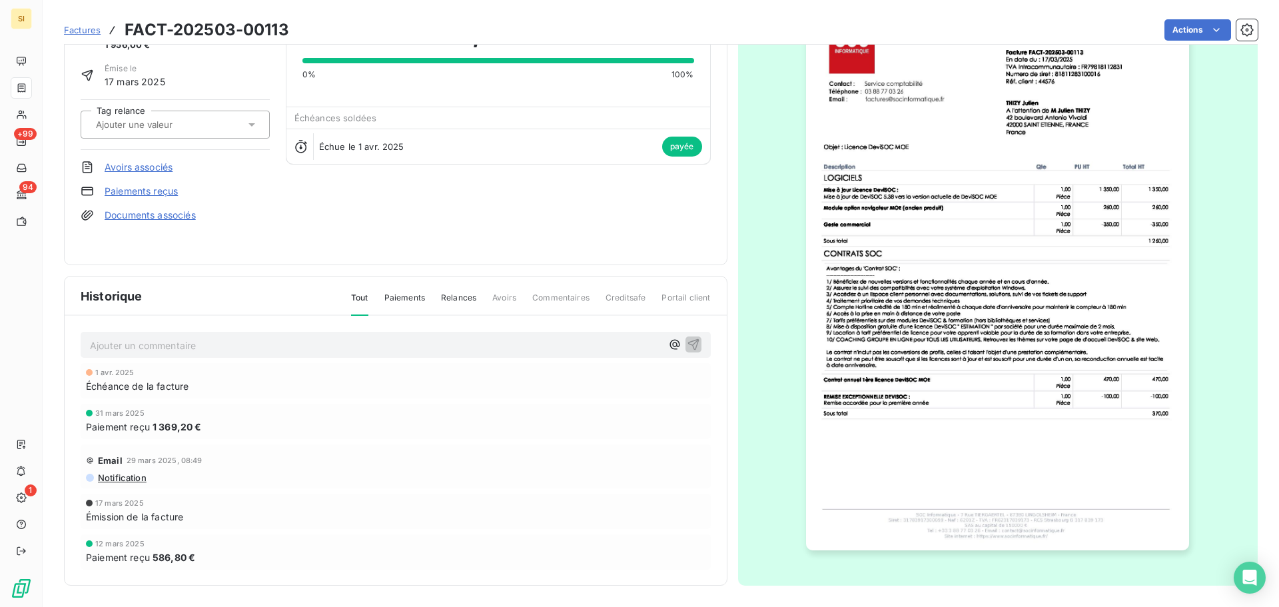
click at [1042, 332] on img "button" at bounding box center [997, 279] width 383 height 542
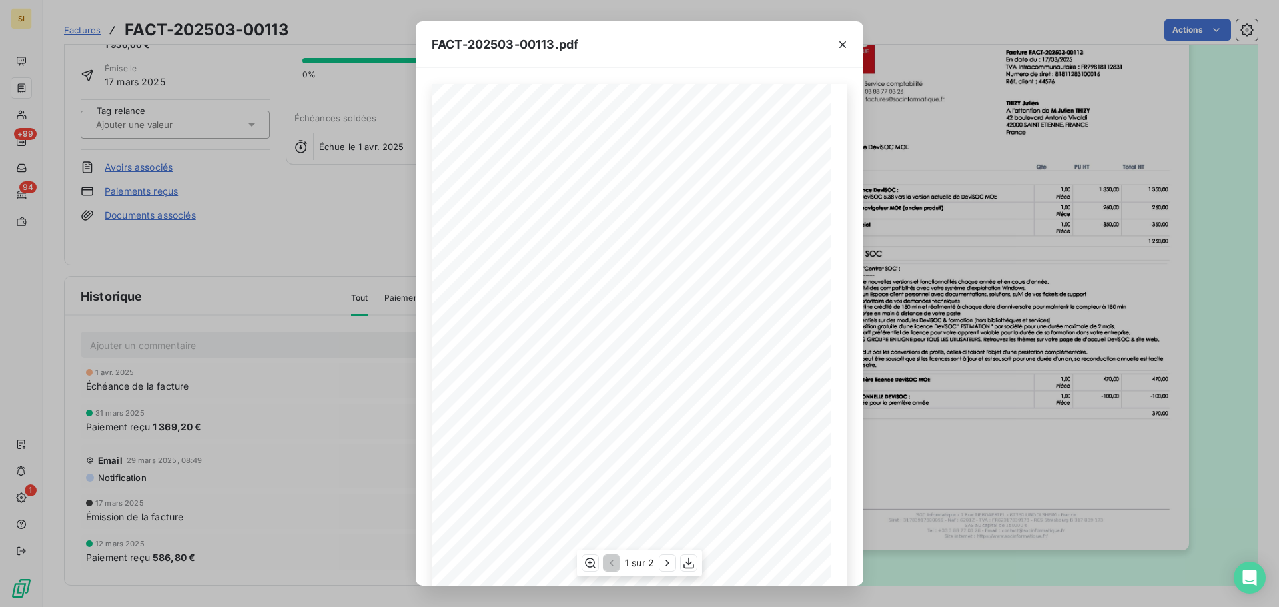
scroll to position [79, 0]
click at [671, 565] on icon "button" at bounding box center [667, 562] width 13 height 13
click at [840, 47] on icon "button" at bounding box center [842, 44] width 7 height 7
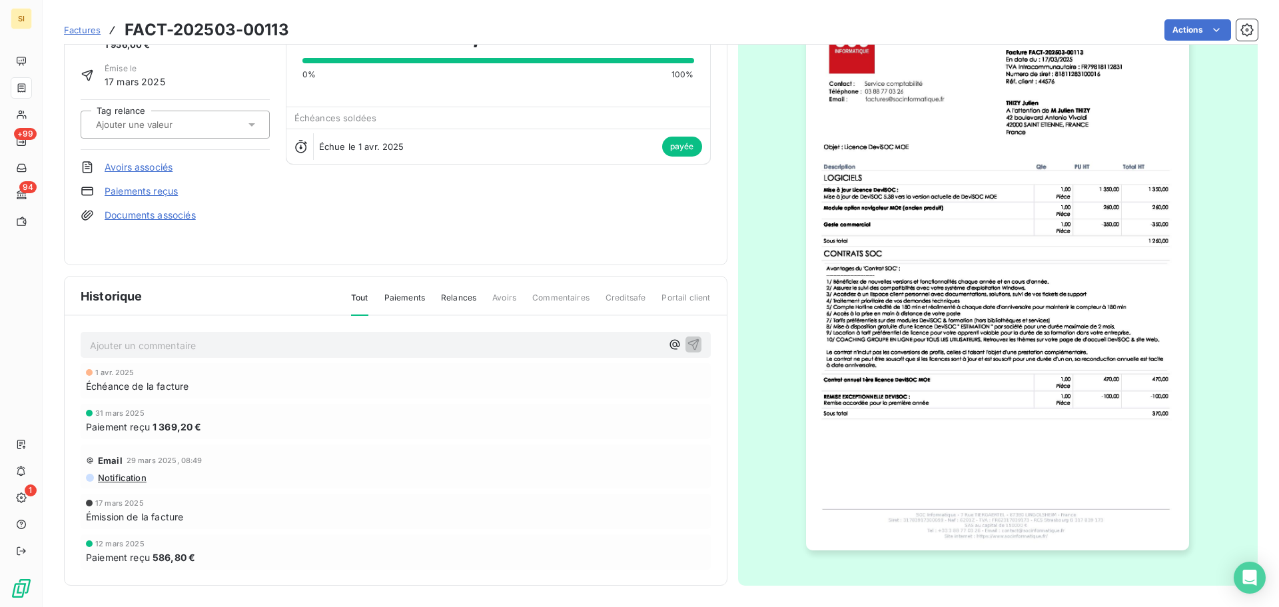
click at [83, 27] on span "Factures" at bounding box center [82, 30] width 37 height 11
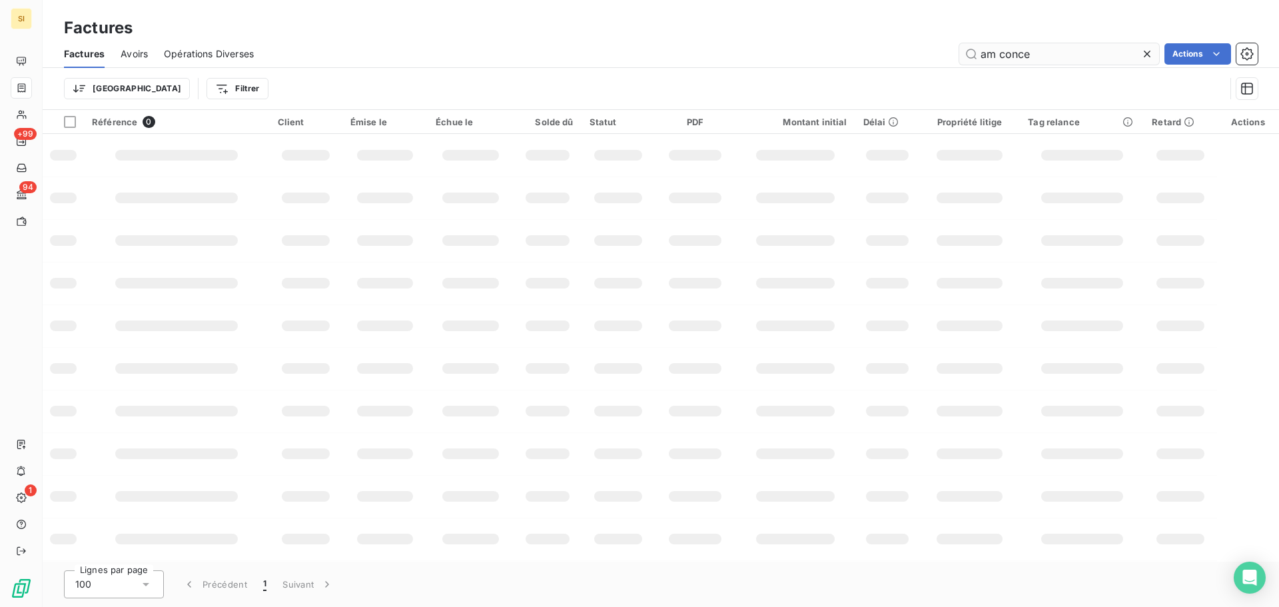
click at [1074, 54] on input "am conce" at bounding box center [1059, 53] width 200 height 21
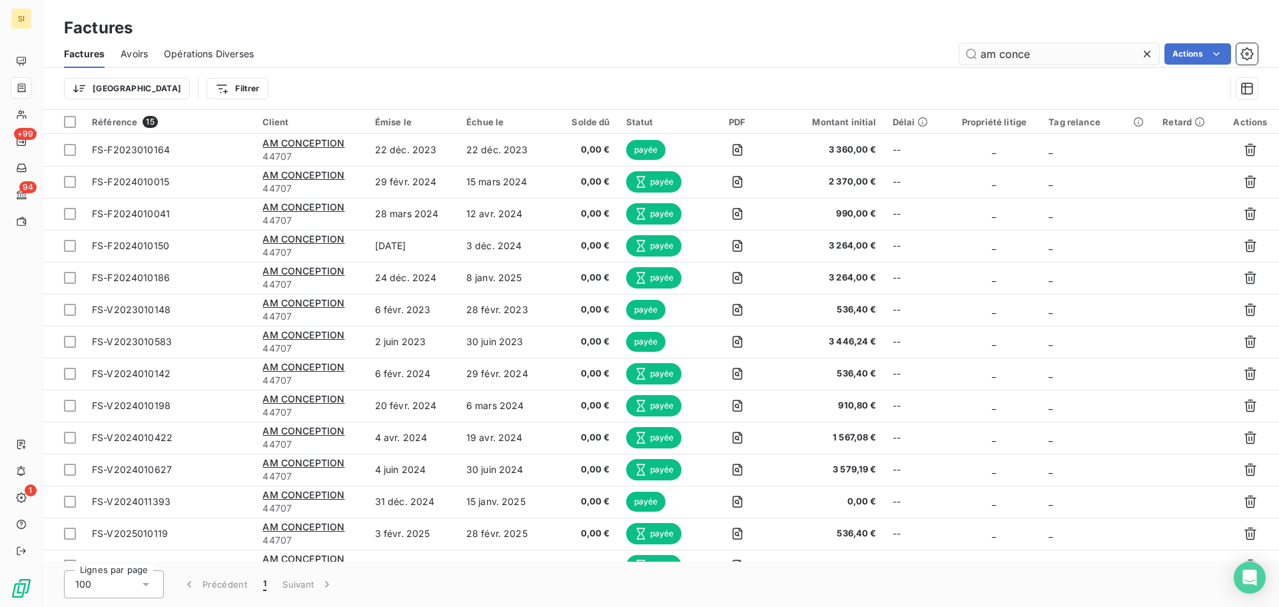
click at [1074, 54] on input "am conce" at bounding box center [1059, 53] width 200 height 21
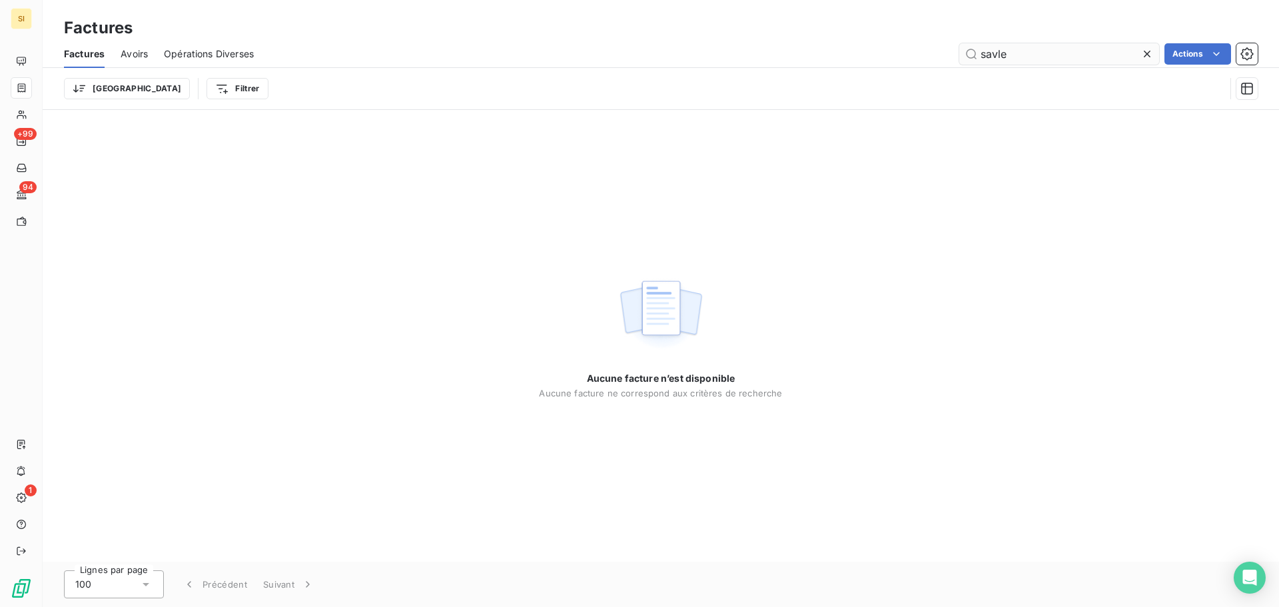
click at [1074, 54] on input "savle" at bounding box center [1059, 53] width 200 height 21
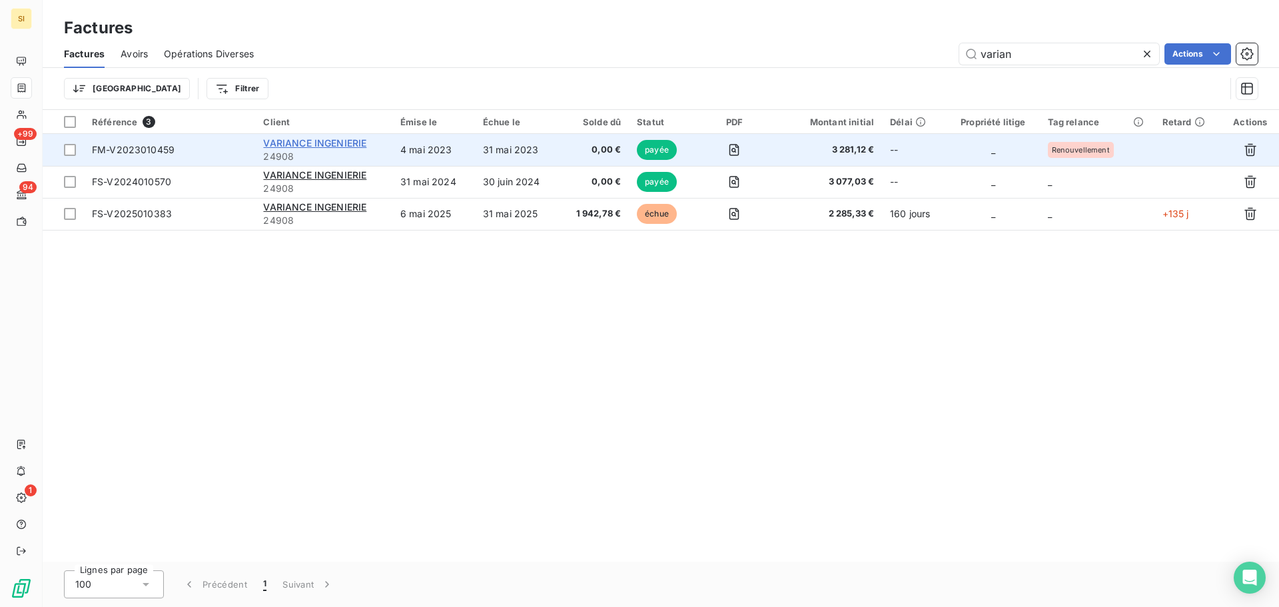
type input "varian"
click at [322, 138] on span "VARIANCE INGENIERIE" at bounding box center [314, 142] width 103 height 11
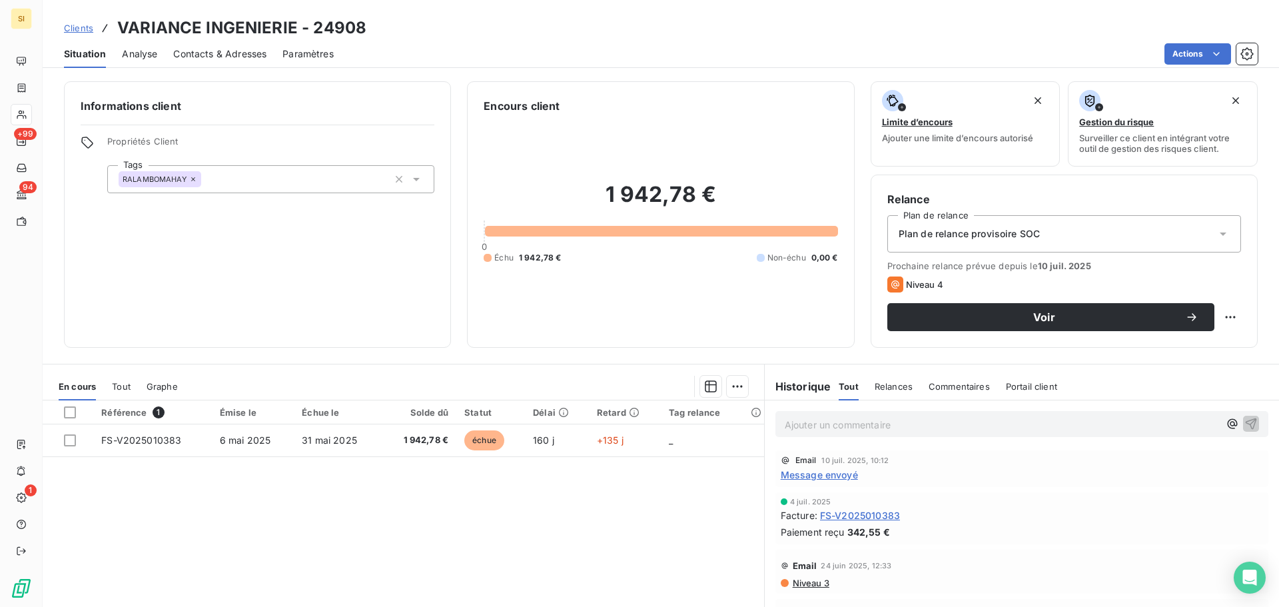
click at [89, 35] on div "Clients VARIANCE INGENIERIE - 24908" at bounding box center [215, 28] width 302 height 24
click at [81, 32] on span "Clients" at bounding box center [78, 28] width 29 height 11
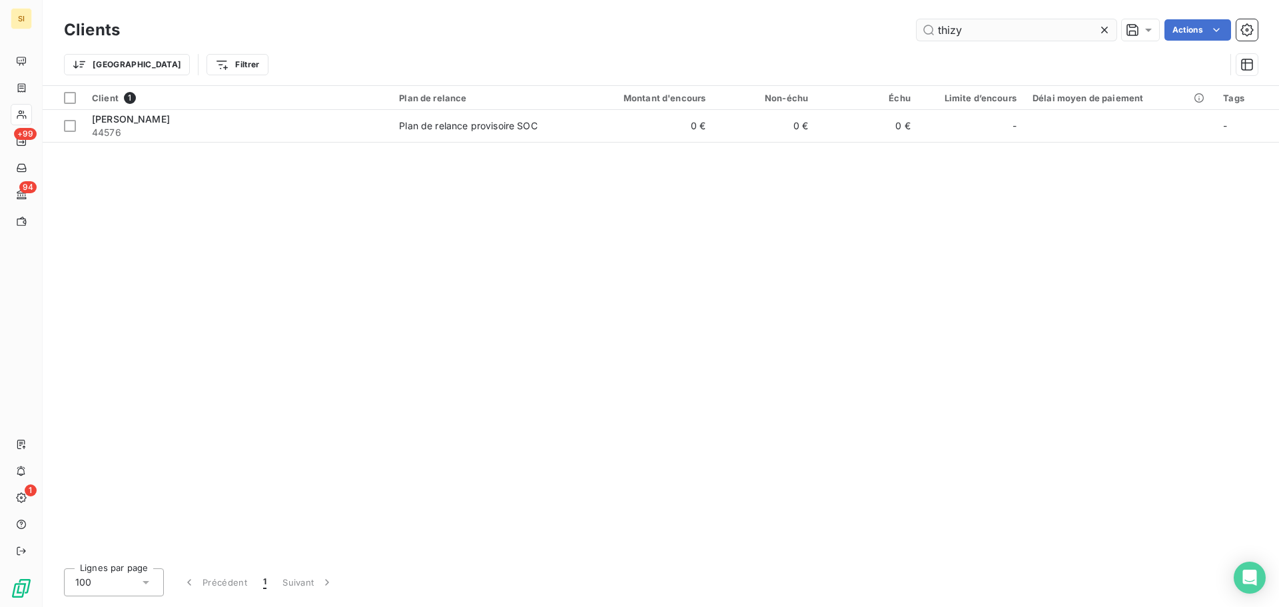
click at [968, 37] on input "thizy" at bounding box center [1016, 29] width 200 height 21
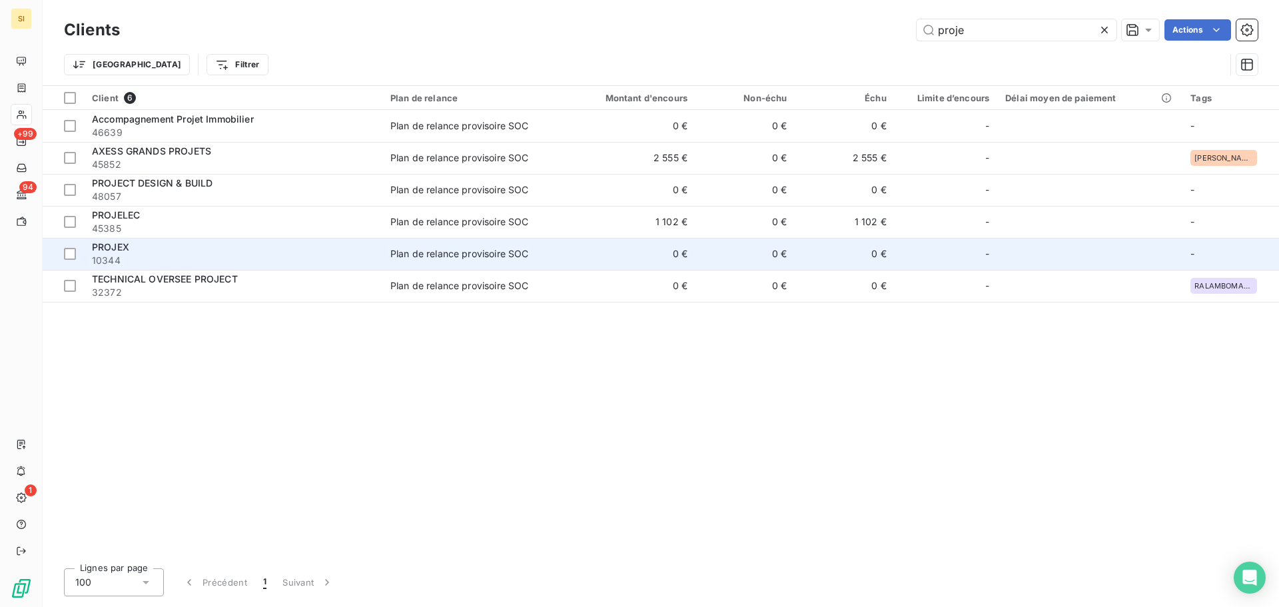
type input "proje"
click at [125, 247] on span "PROJEX" at bounding box center [110, 246] width 37 height 11
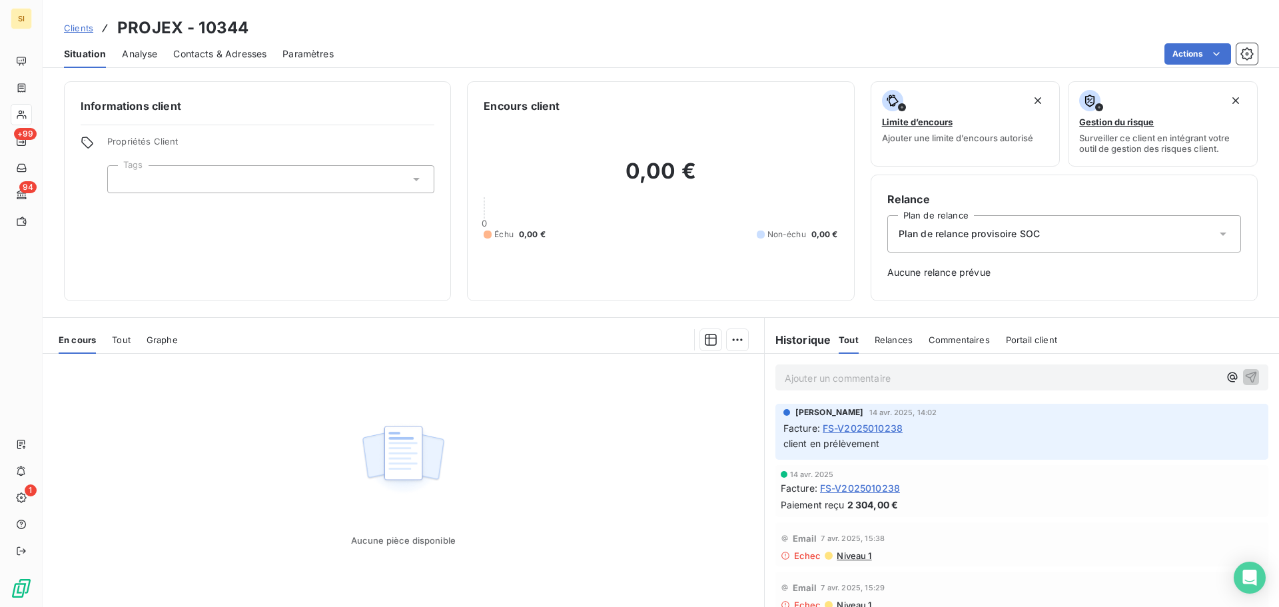
click at [89, 33] on link "Clients" at bounding box center [78, 27] width 29 height 13
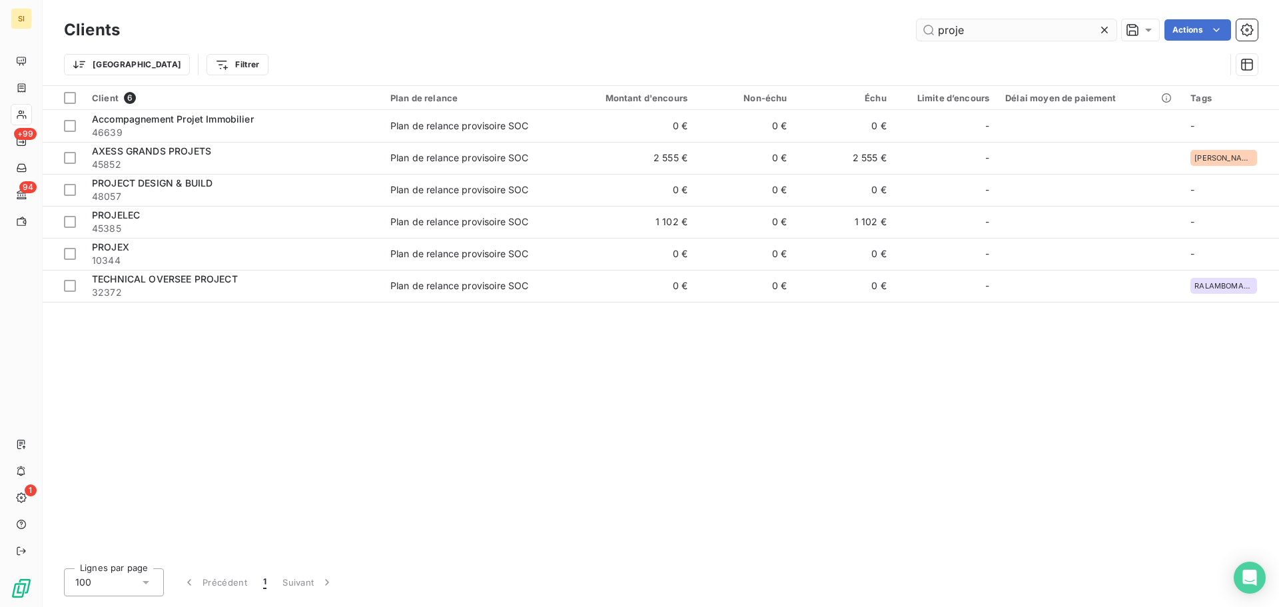
click at [996, 27] on input "proje" at bounding box center [1016, 29] width 200 height 21
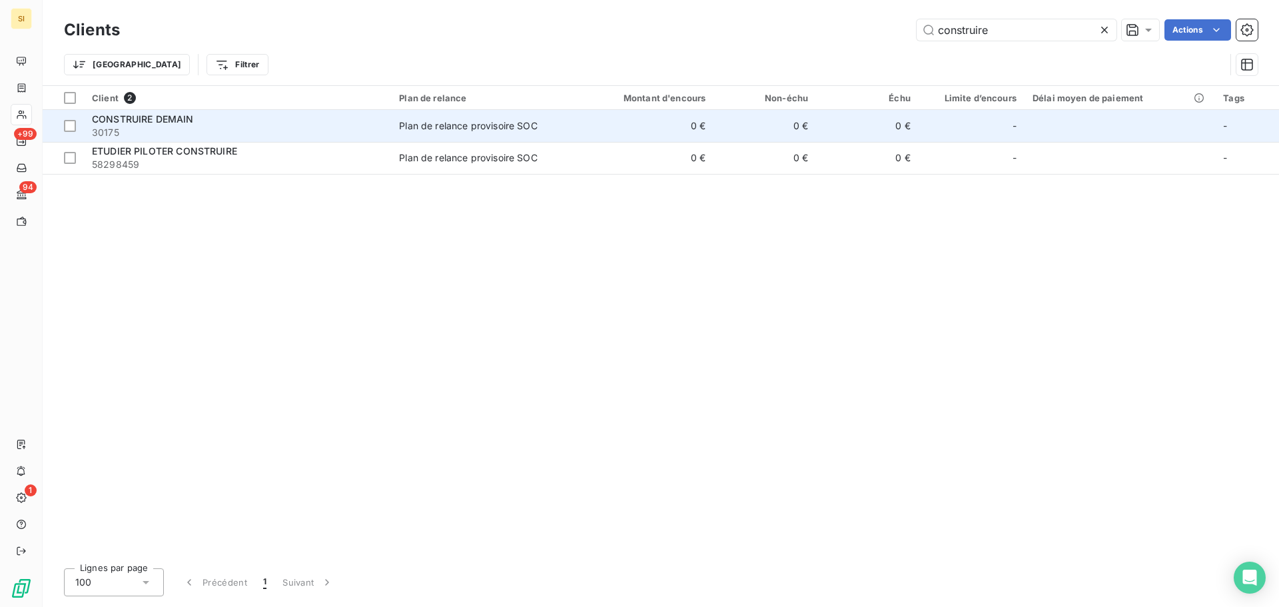
type input "construire"
click at [188, 119] on span "CONSTRUIRE DEMAIN" at bounding box center [143, 118] width 102 height 11
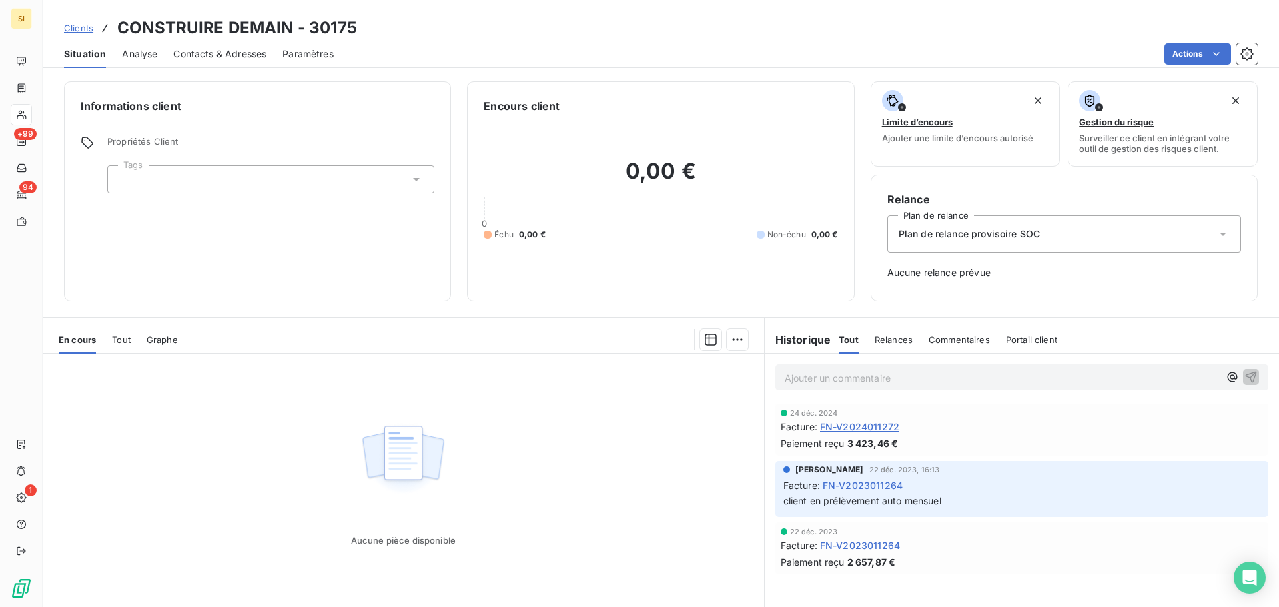
click at [920, 436] on div "Paiement reçu 3 423,46 €" at bounding box center [1022, 443] width 482 height 14
click at [850, 424] on span "FN-V2024011272" at bounding box center [859, 427] width 79 height 14
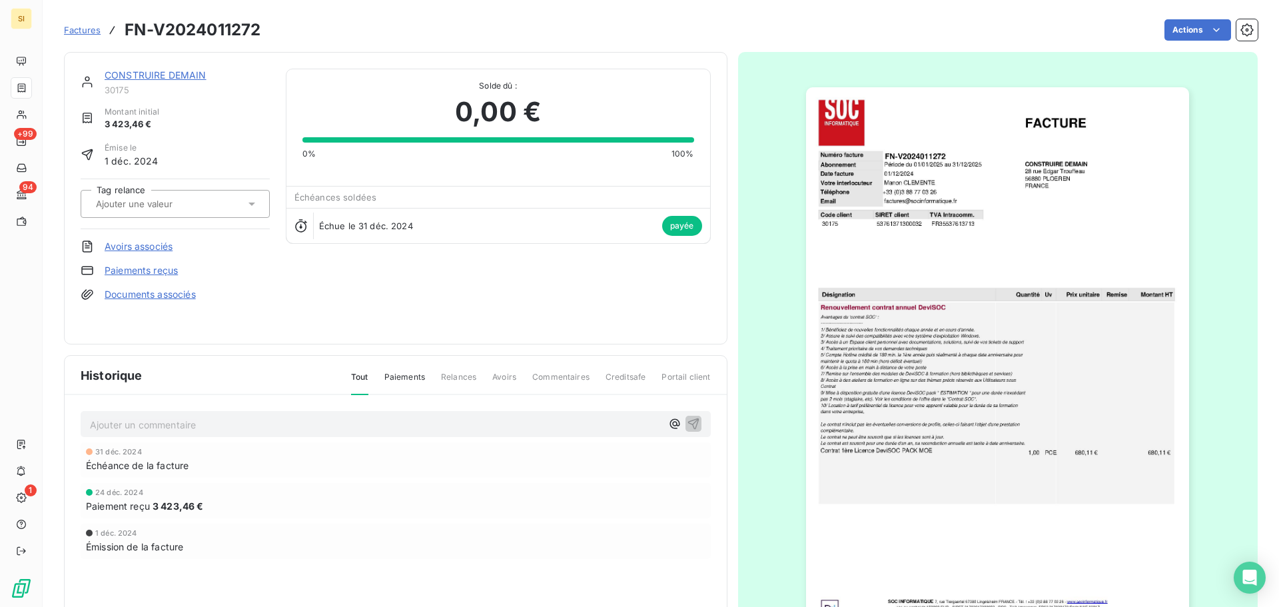
click at [990, 401] on img "button" at bounding box center [997, 358] width 383 height 542
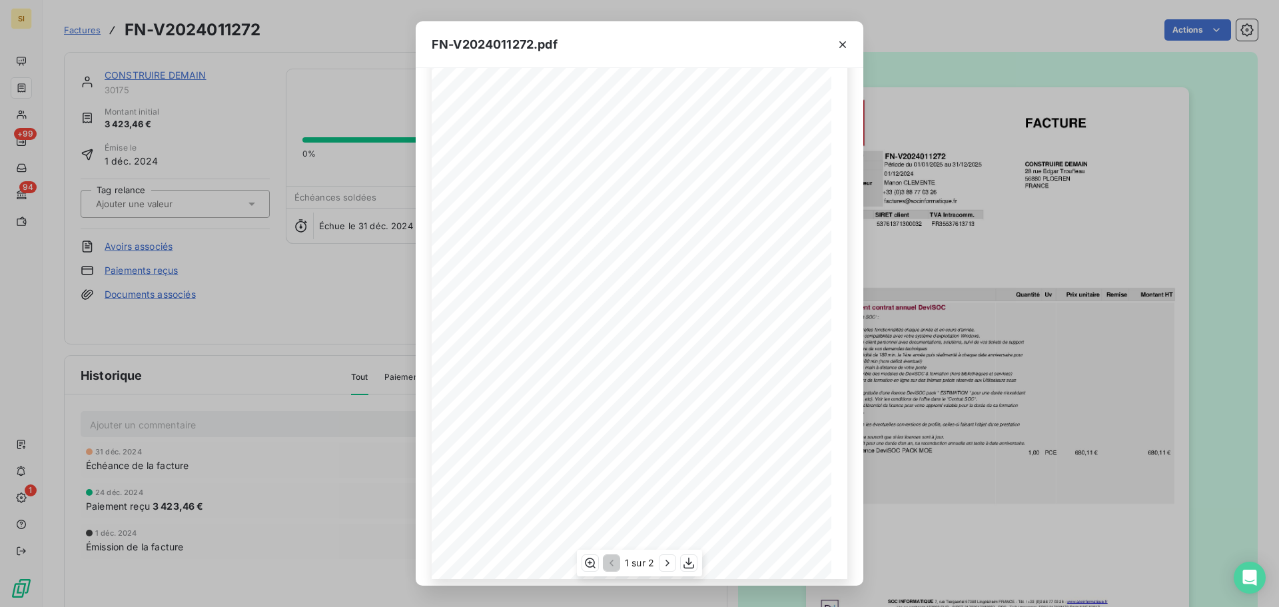
scroll to position [79, 0]
click at [665, 560] on icon "button" at bounding box center [667, 562] width 13 height 13
click at [835, 49] on button "button" at bounding box center [842, 44] width 21 height 21
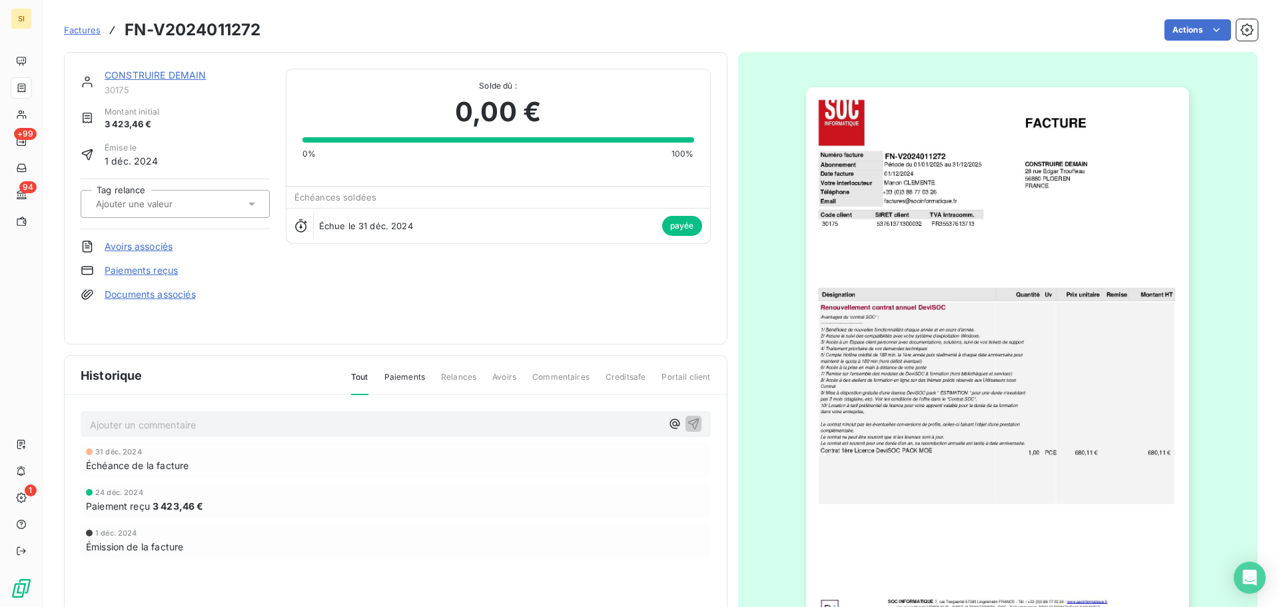
click at [80, 26] on span "Factures" at bounding box center [82, 30] width 37 height 11
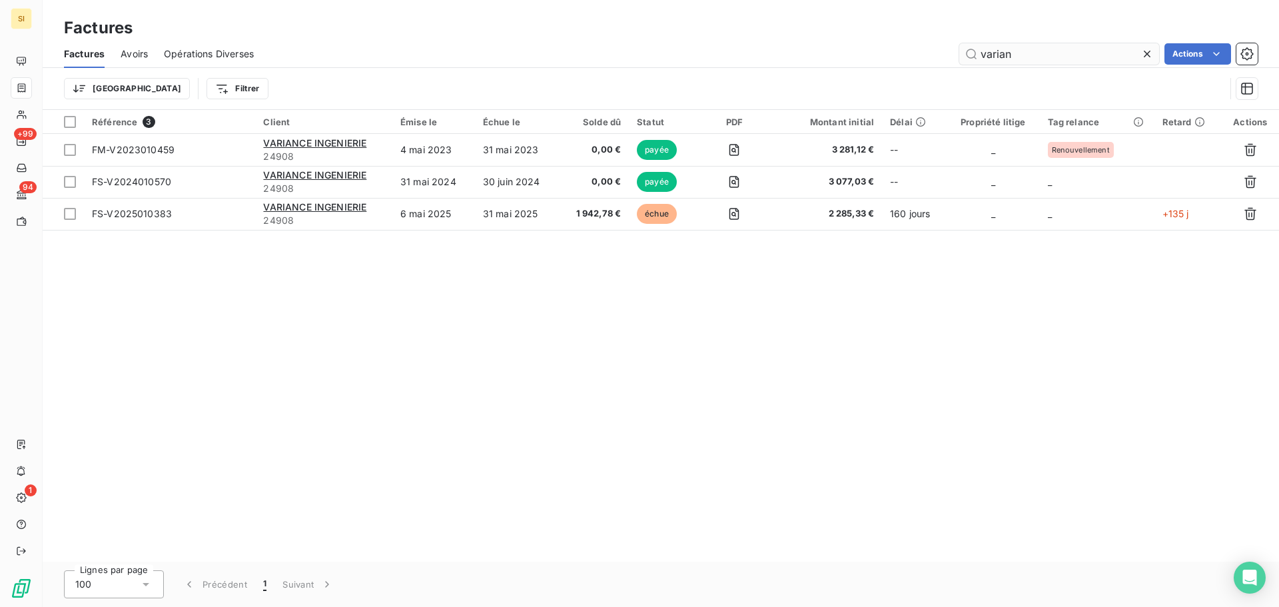
click at [1054, 49] on input "varian" at bounding box center [1059, 53] width 200 height 21
type input "o"
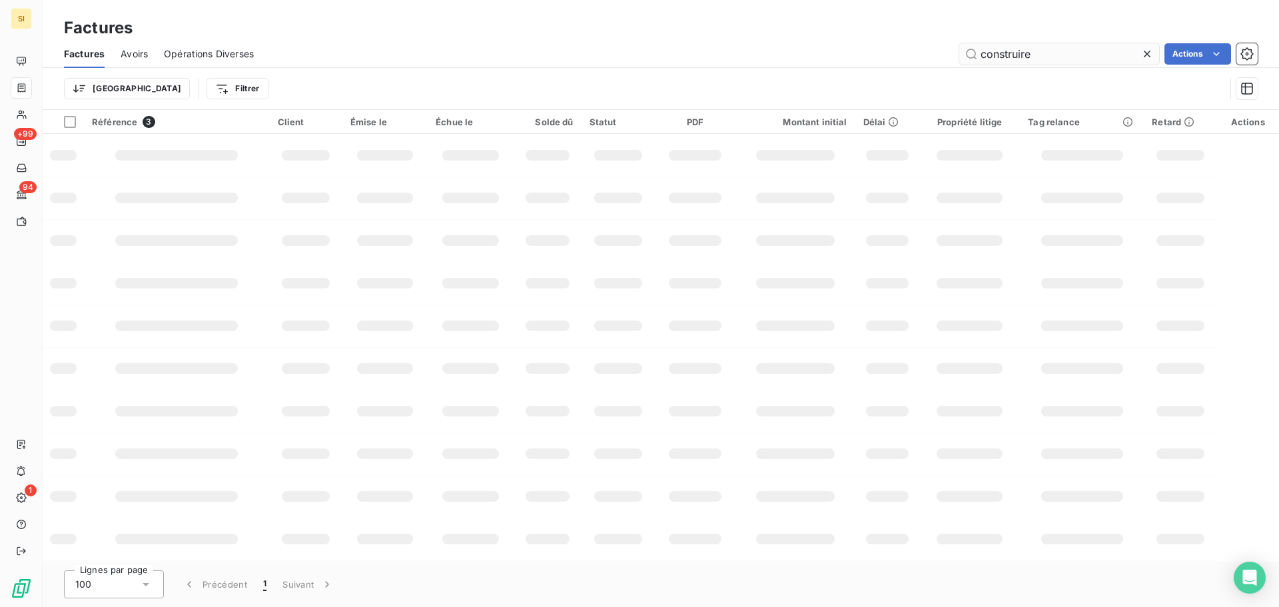
type input "construire"
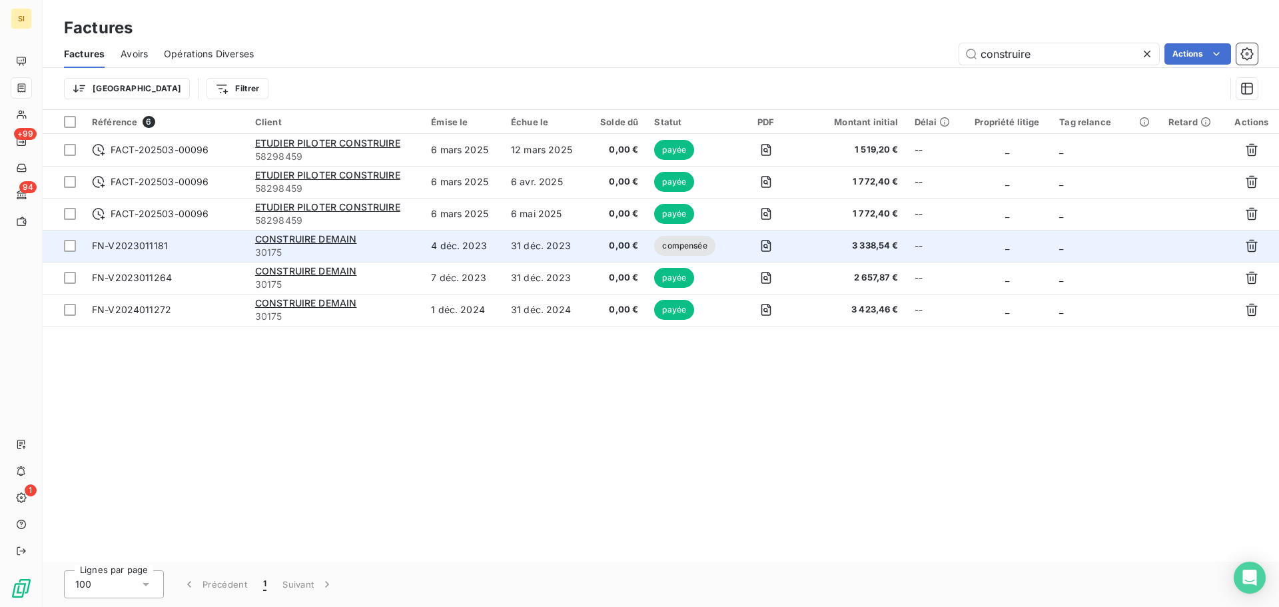
click at [328, 246] on span "30175" at bounding box center [335, 252] width 160 height 13
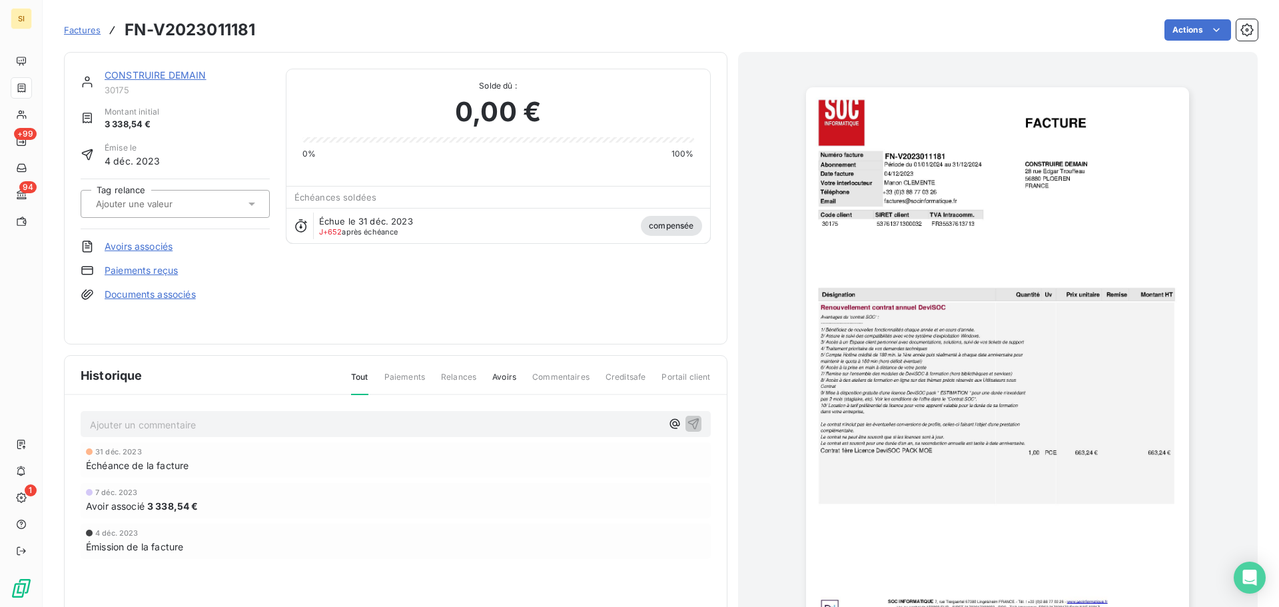
click at [143, 77] on link "CONSTRUIRE DEMAIN" at bounding box center [156, 74] width 102 height 11
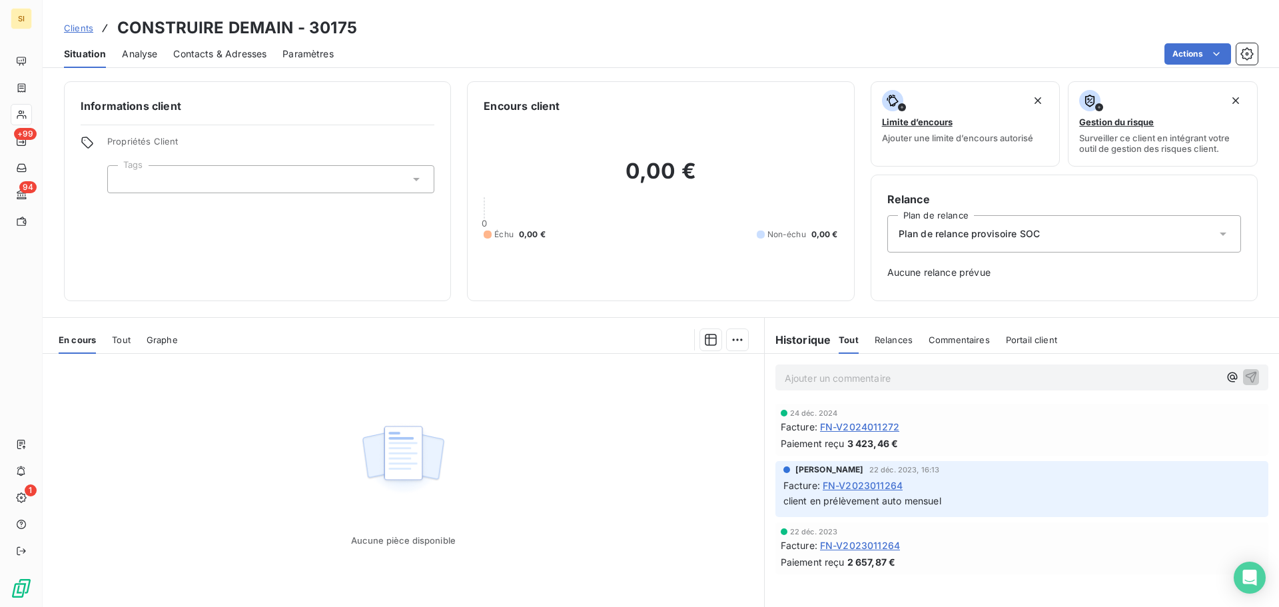
click at [71, 32] on span "Clients" at bounding box center [78, 28] width 29 height 11
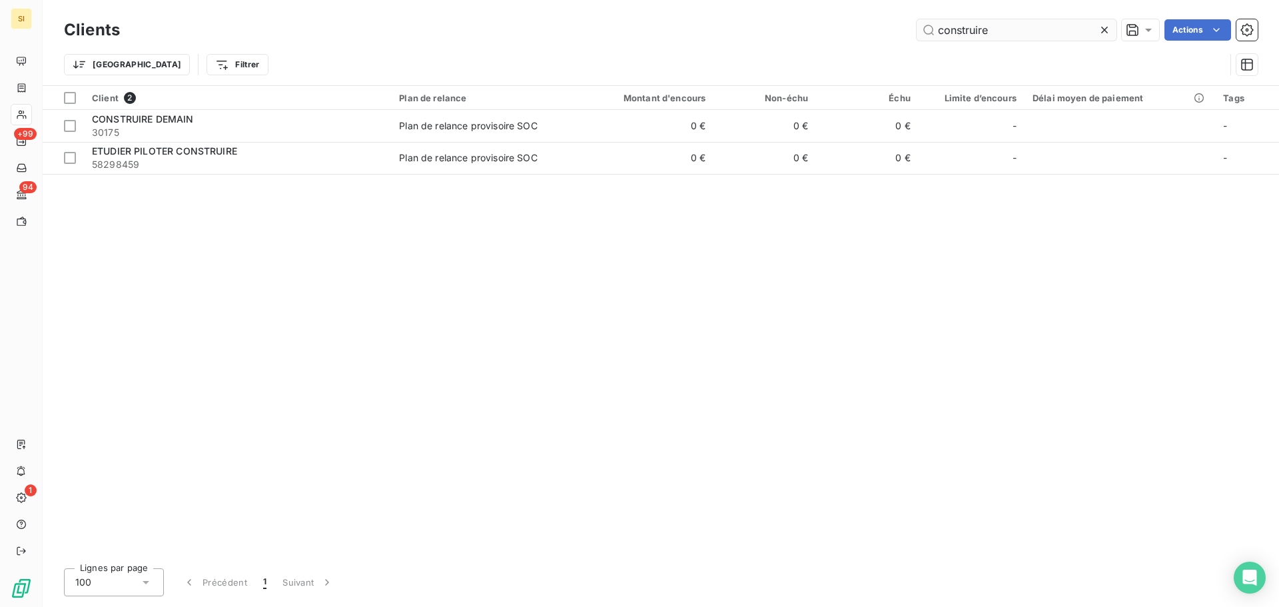
click at [1056, 39] on input "construire" at bounding box center [1016, 29] width 200 height 21
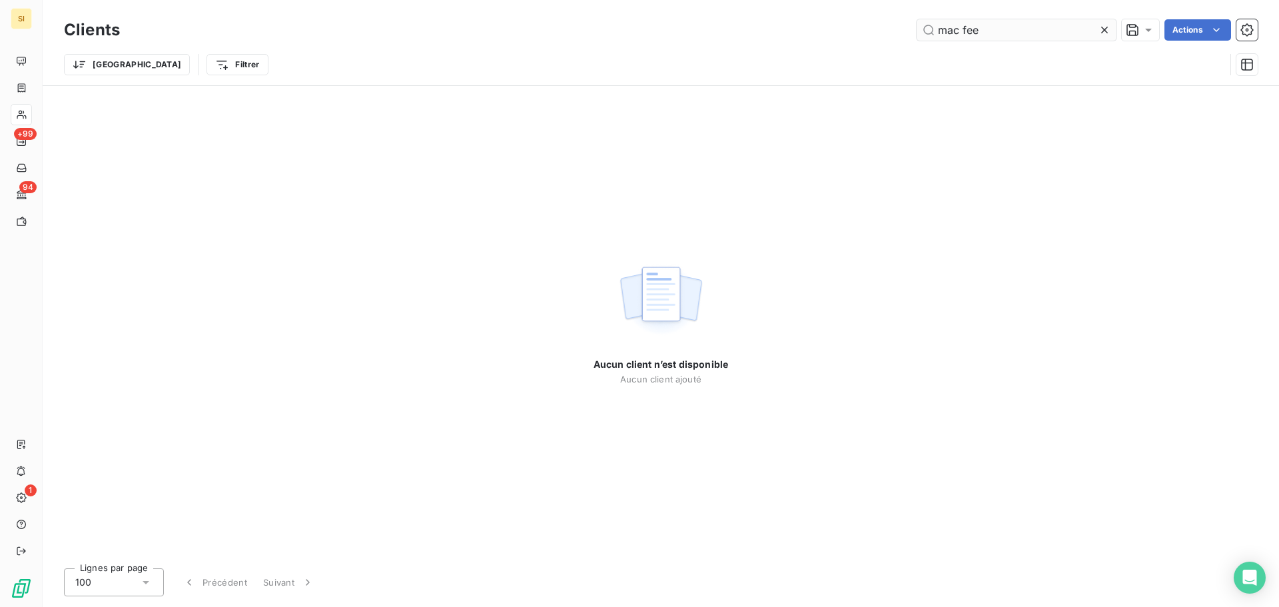
click at [955, 27] on input "mac fee" at bounding box center [1016, 29] width 200 height 21
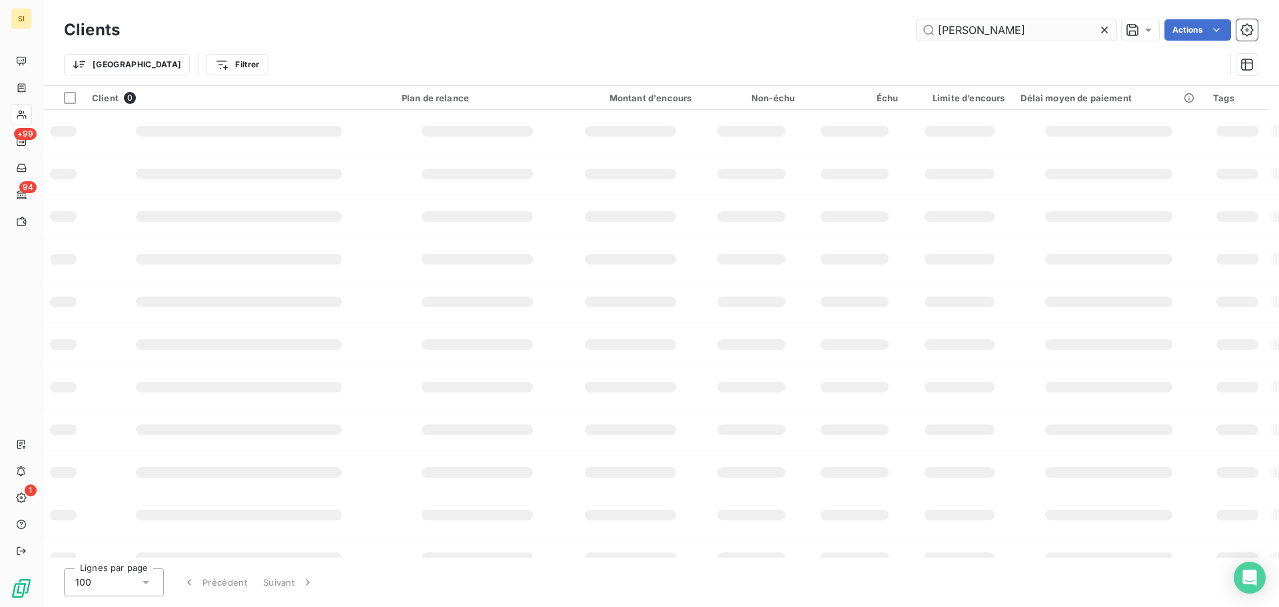
type input "[PERSON_NAME]"
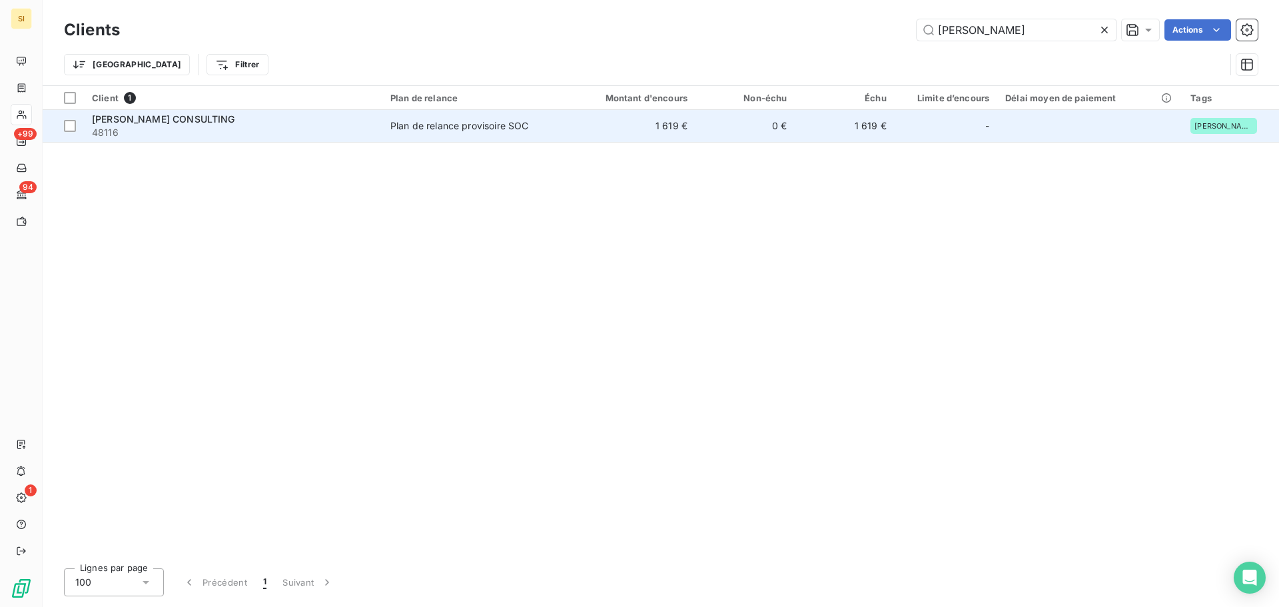
click at [332, 137] on span "48116" at bounding box center [233, 132] width 282 height 13
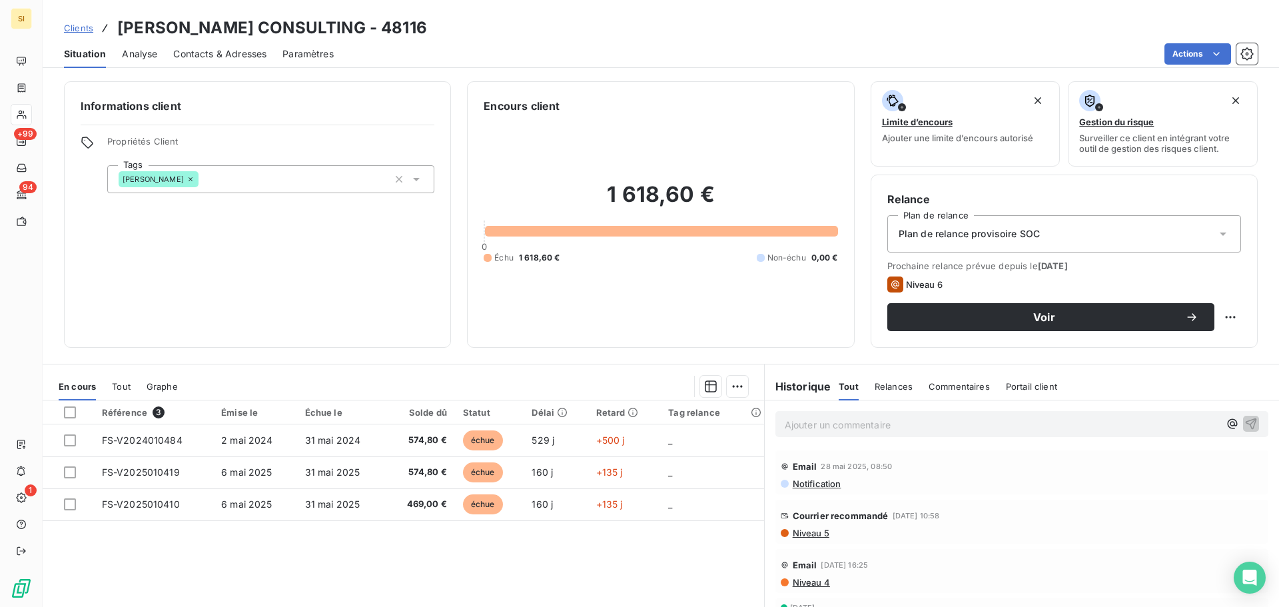
drag, startPoint x: 85, startPoint y: 8, endPoint x: 83, endPoint y: 26, distance: 18.1
click at [85, 8] on div "Clients [PERSON_NAME] CONSULTING - 48116 Situation Analyse Contacts & Adresses …" at bounding box center [661, 34] width 1236 height 68
click at [83, 33] on span "Clients" at bounding box center [78, 28] width 29 height 11
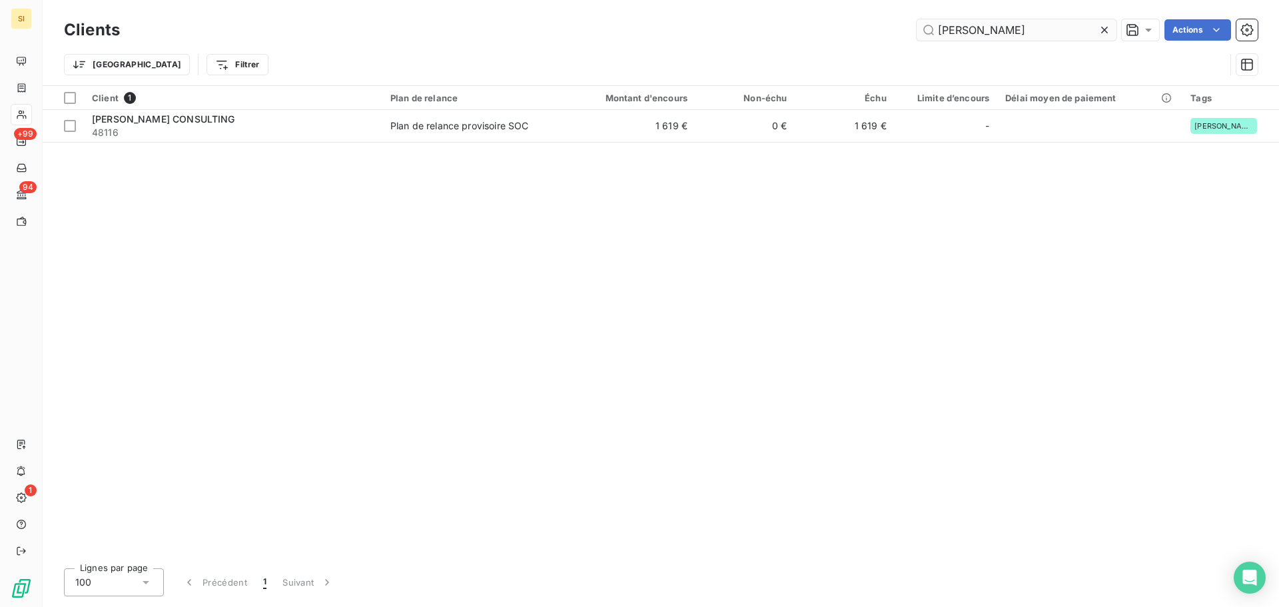
click at [1018, 29] on input "[PERSON_NAME]" at bounding box center [1016, 29] width 200 height 21
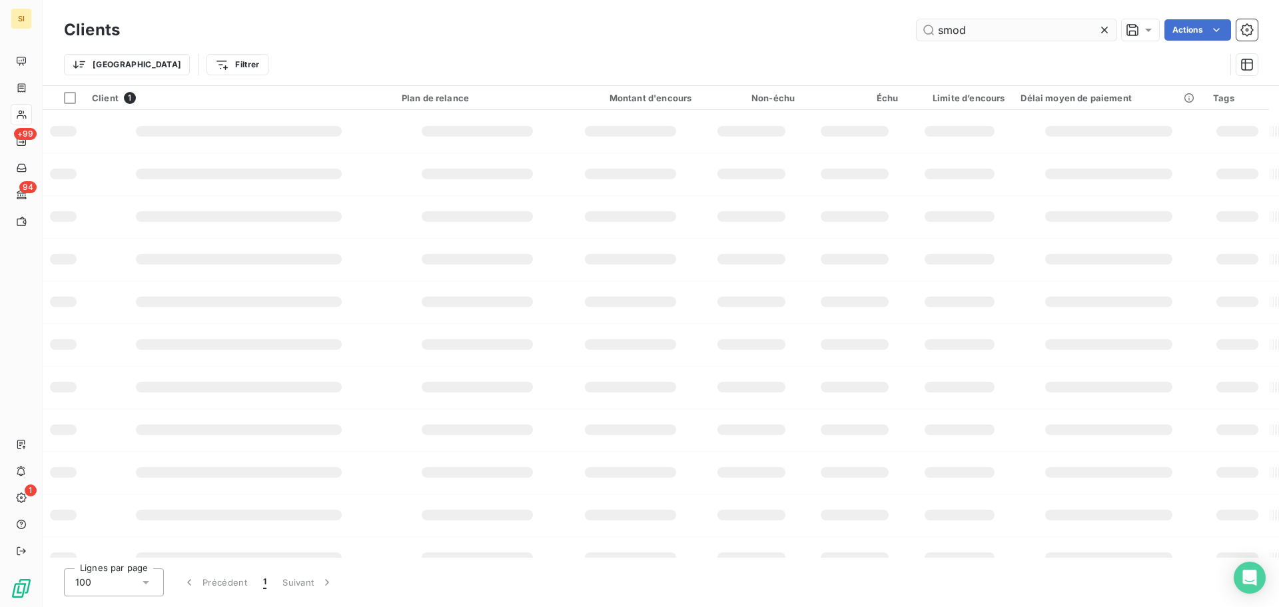
type input "smod"
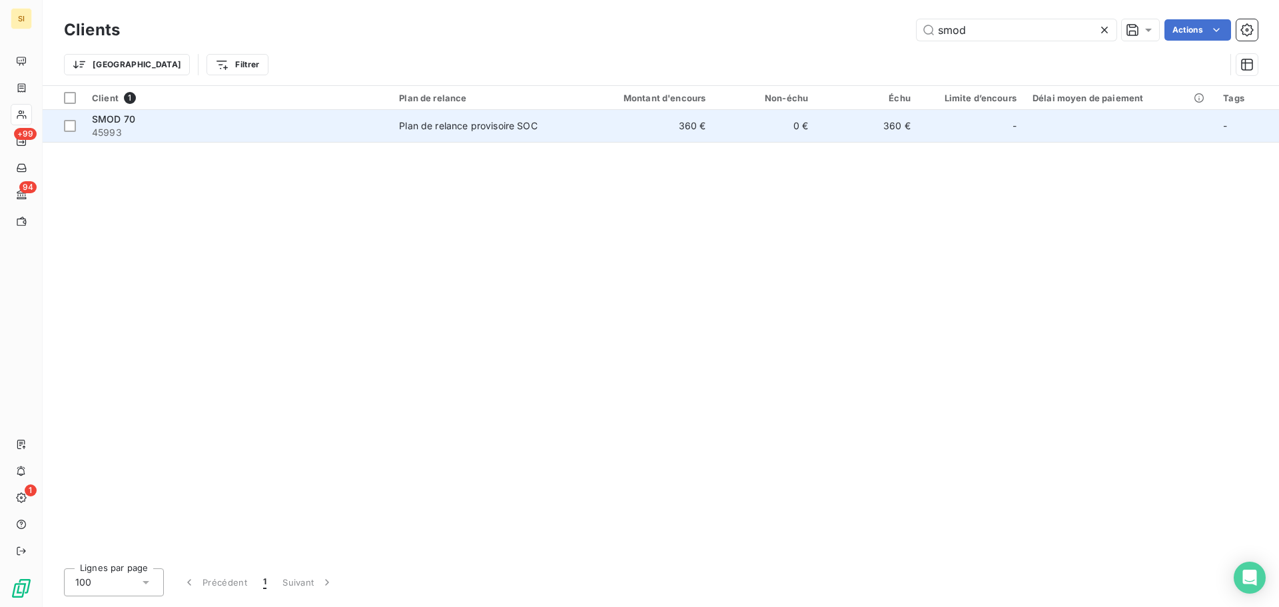
click at [328, 123] on div "SMOD 70" at bounding box center [237, 119] width 291 height 13
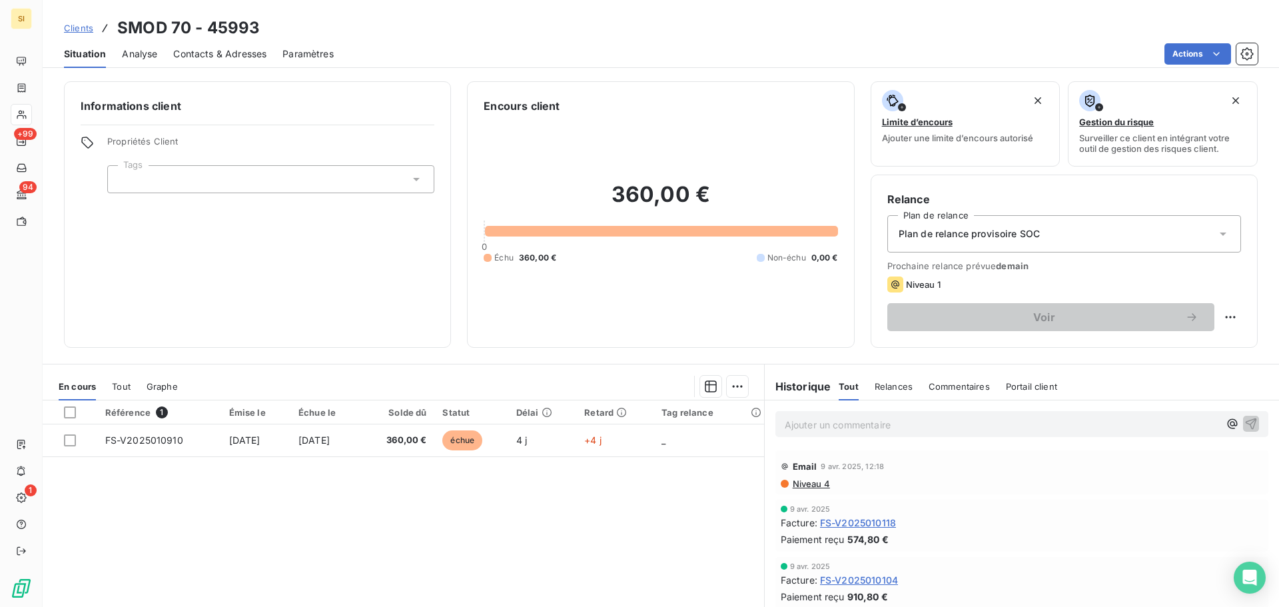
click at [77, 30] on span "Clients" at bounding box center [78, 28] width 29 height 11
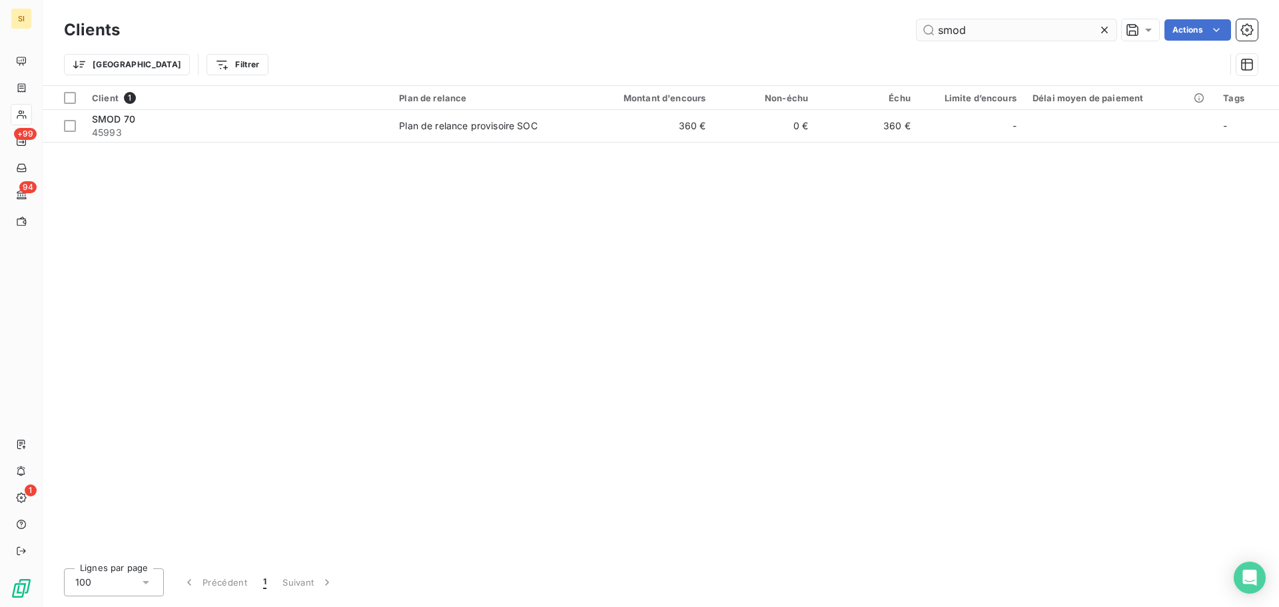
click at [984, 31] on input "smod" at bounding box center [1016, 29] width 200 height 21
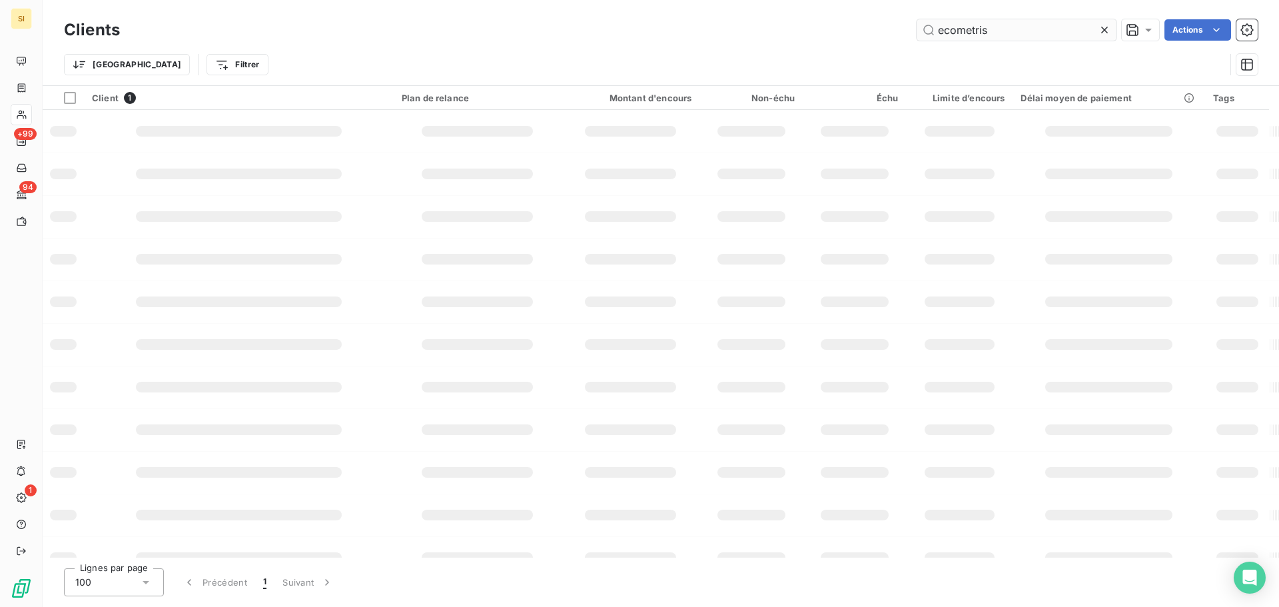
type input "ecometris"
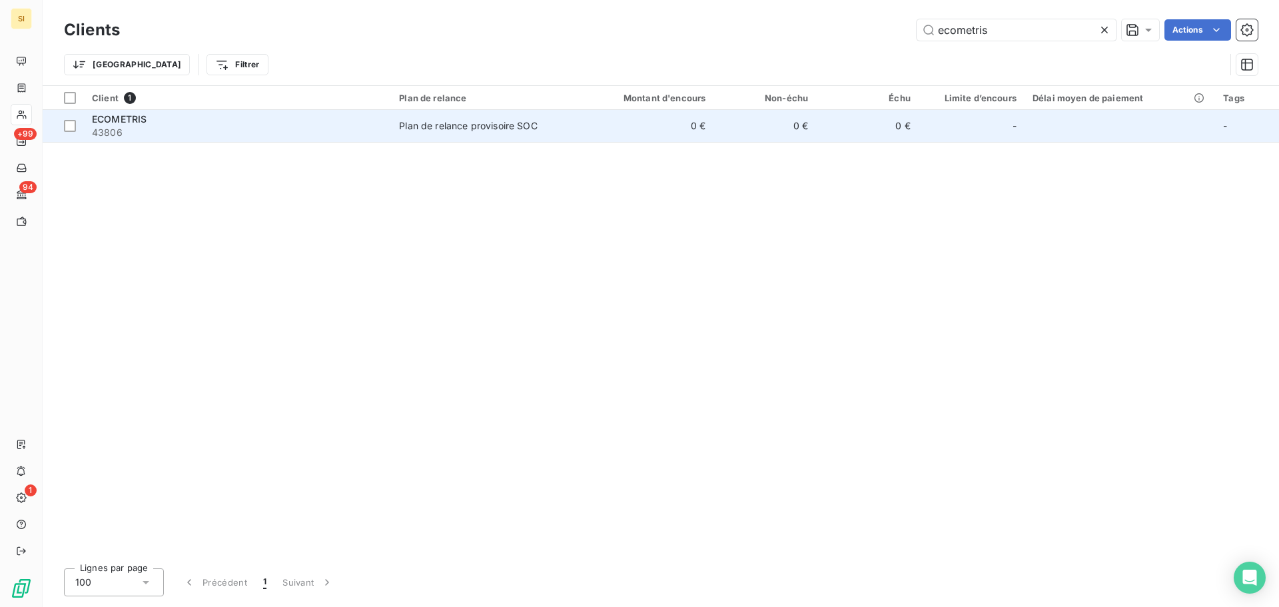
click at [113, 118] on span "ECOMETRIS" at bounding box center [119, 118] width 55 height 11
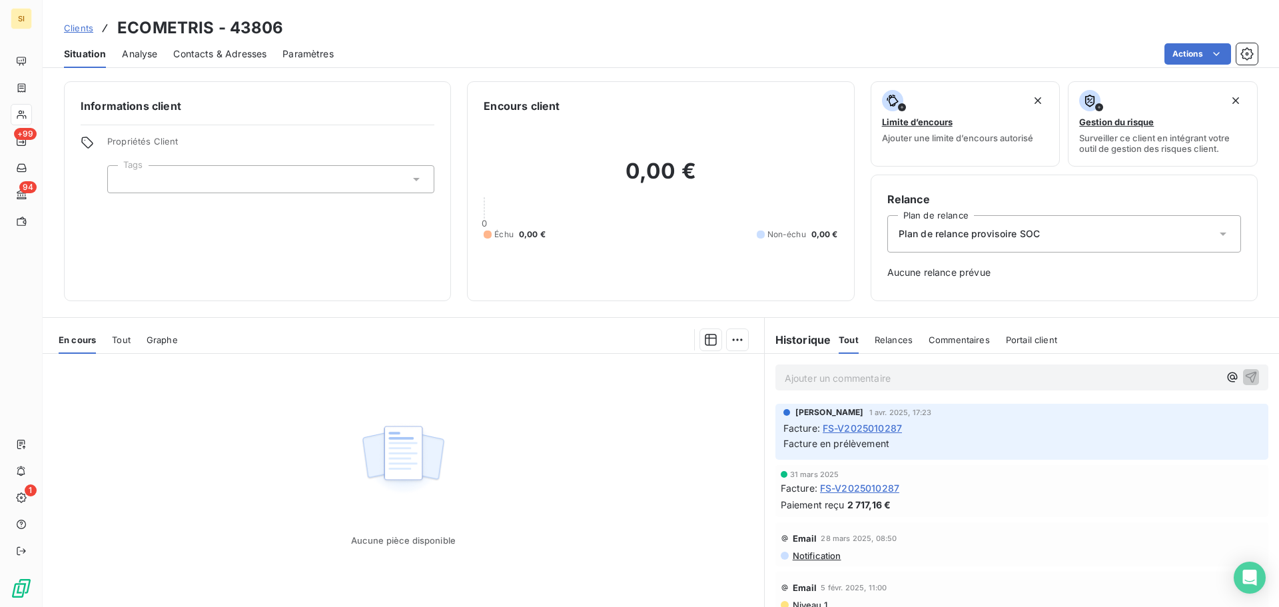
click at [79, 29] on span "Clients" at bounding box center [78, 28] width 29 height 11
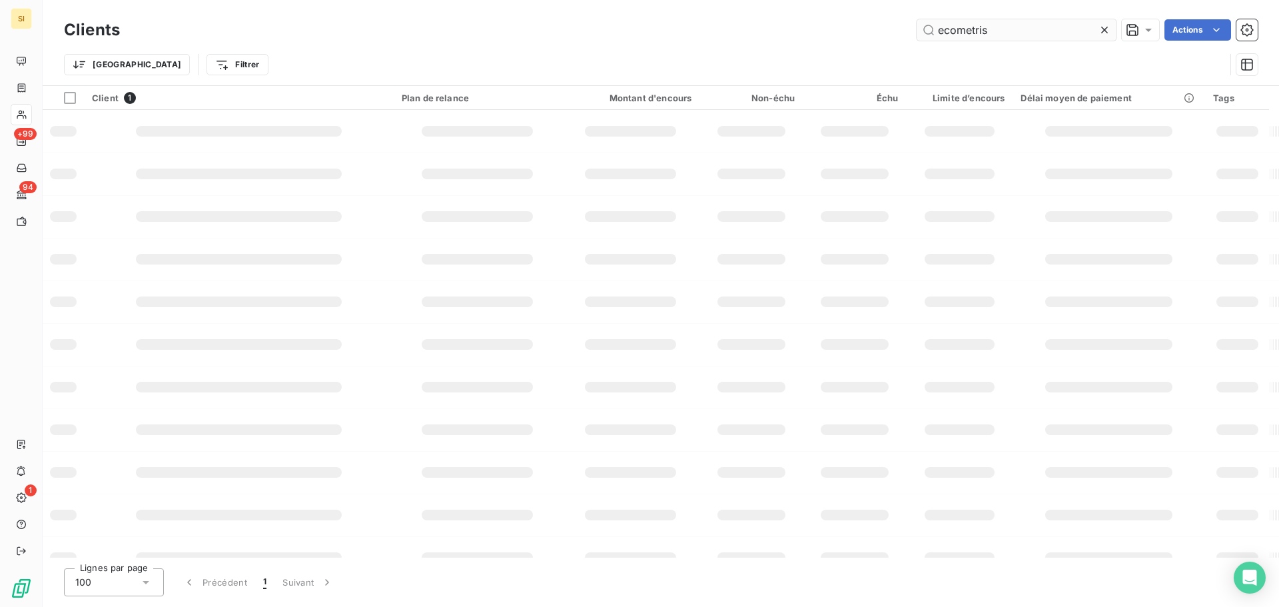
click at [966, 32] on input "ecometris" at bounding box center [1016, 29] width 200 height 21
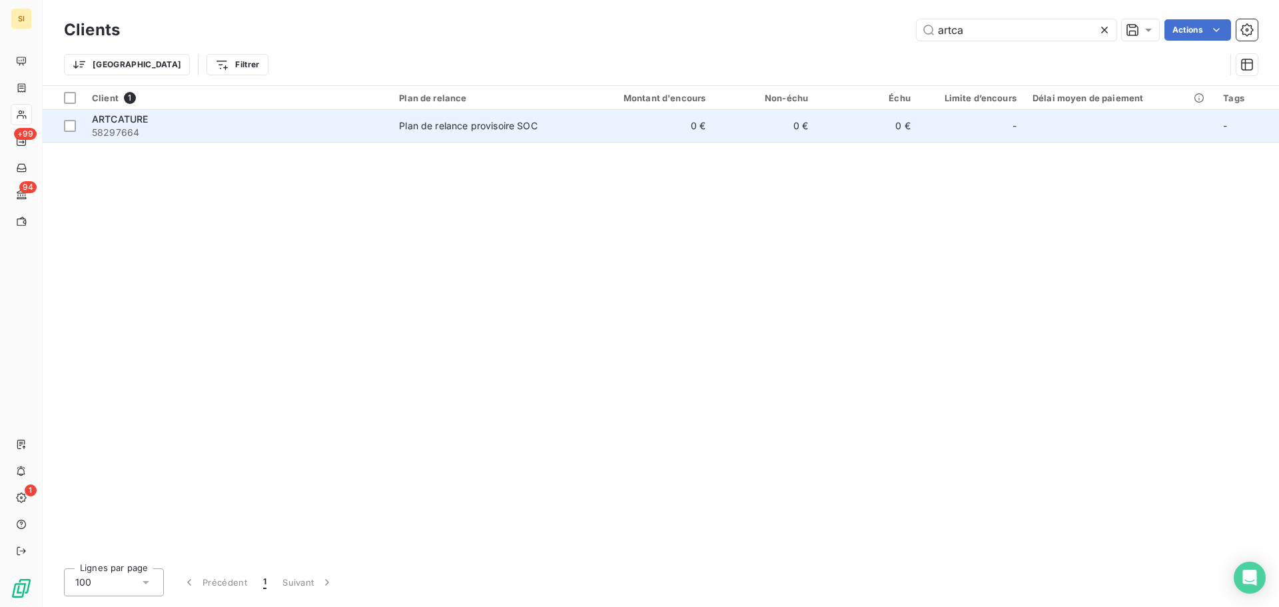
type input "artca"
click at [238, 133] on span "58297664" at bounding box center [237, 132] width 291 height 13
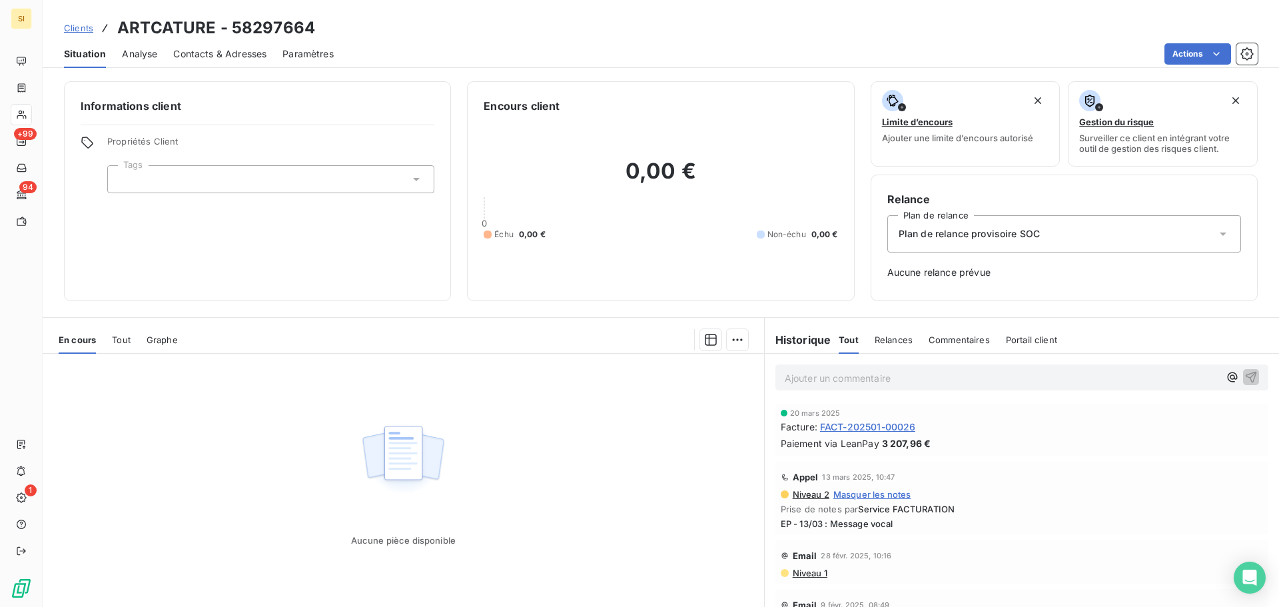
click at [862, 430] on span "FACT-202501-00026" at bounding box center [868, 427] width 96 height 14
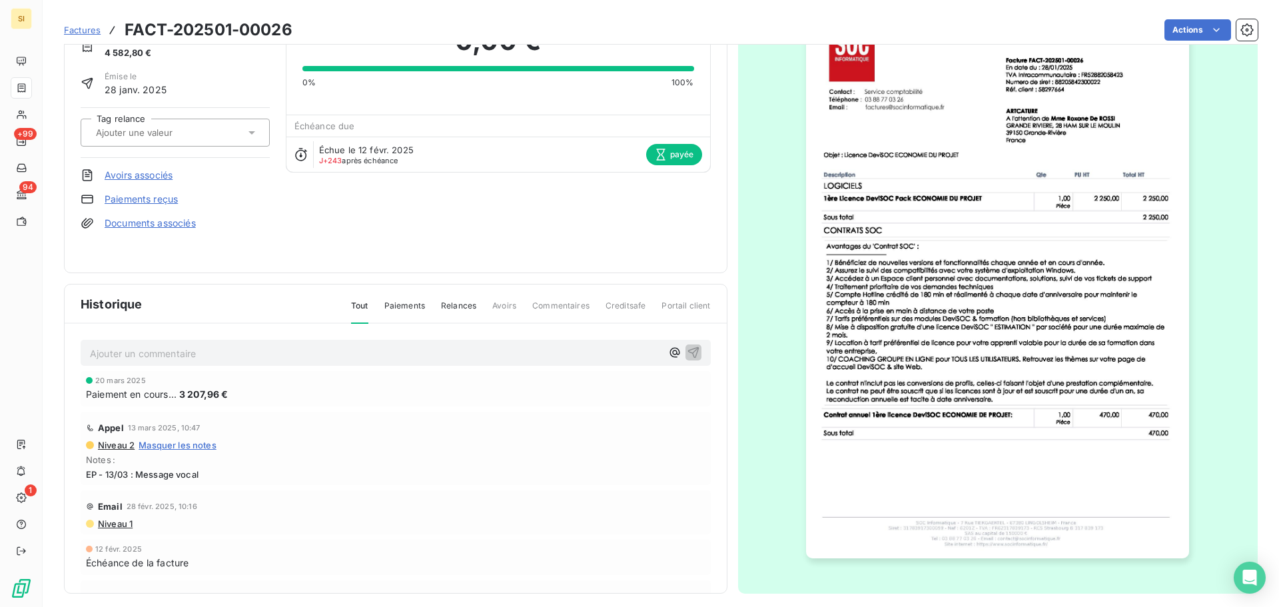
scroll to position [80, 0]
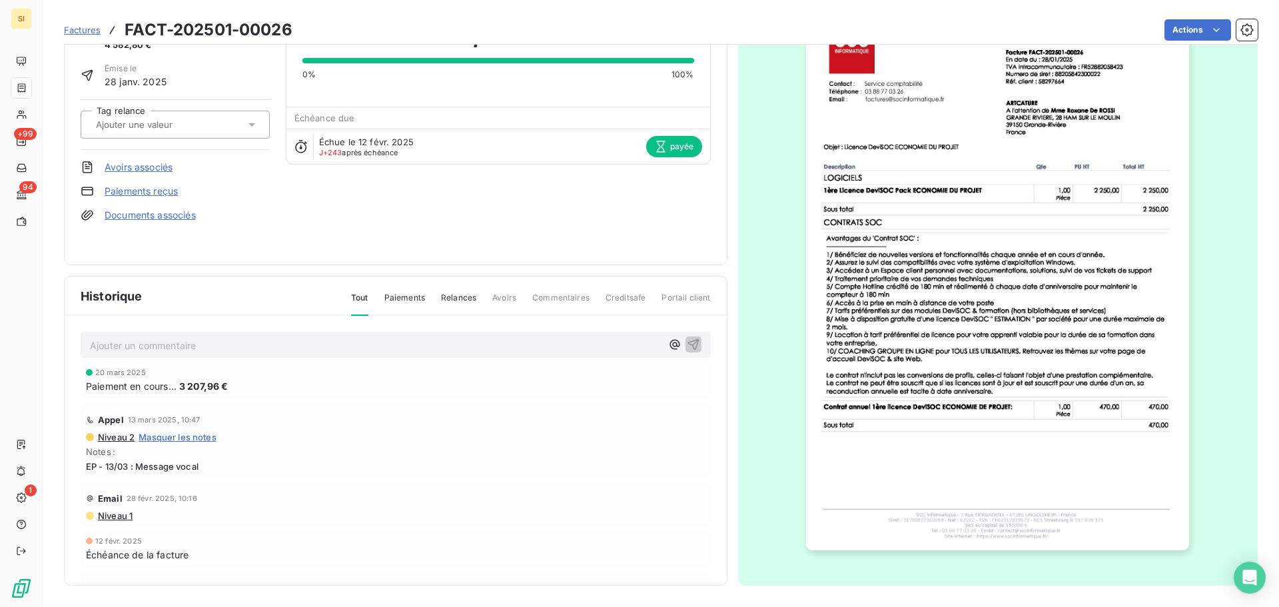
click at [1054, 404] on img "button" at bounding box center [997, 279] width 383 height 542
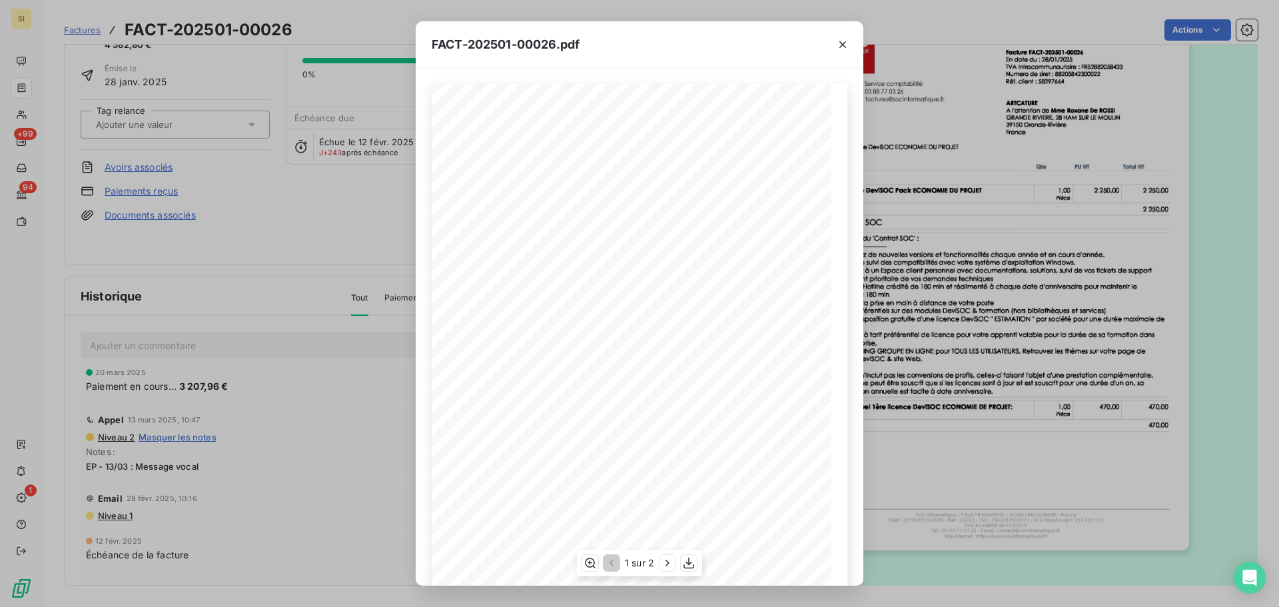
scroll to position [79, 0]
click at [665, 563] on icon "button" at bounding box center [667, 562] width 13 height 13
click at [845, 45] on icon "button" at bounding box center [842, 44] width 13 height 13
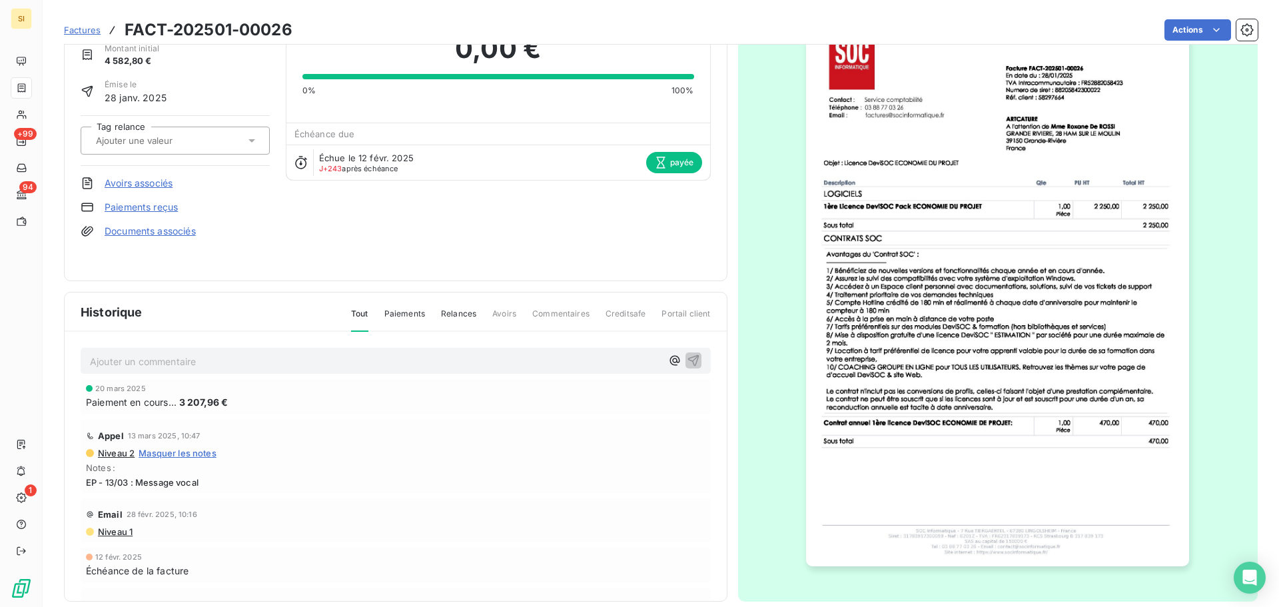
scroll to position [80, 0]
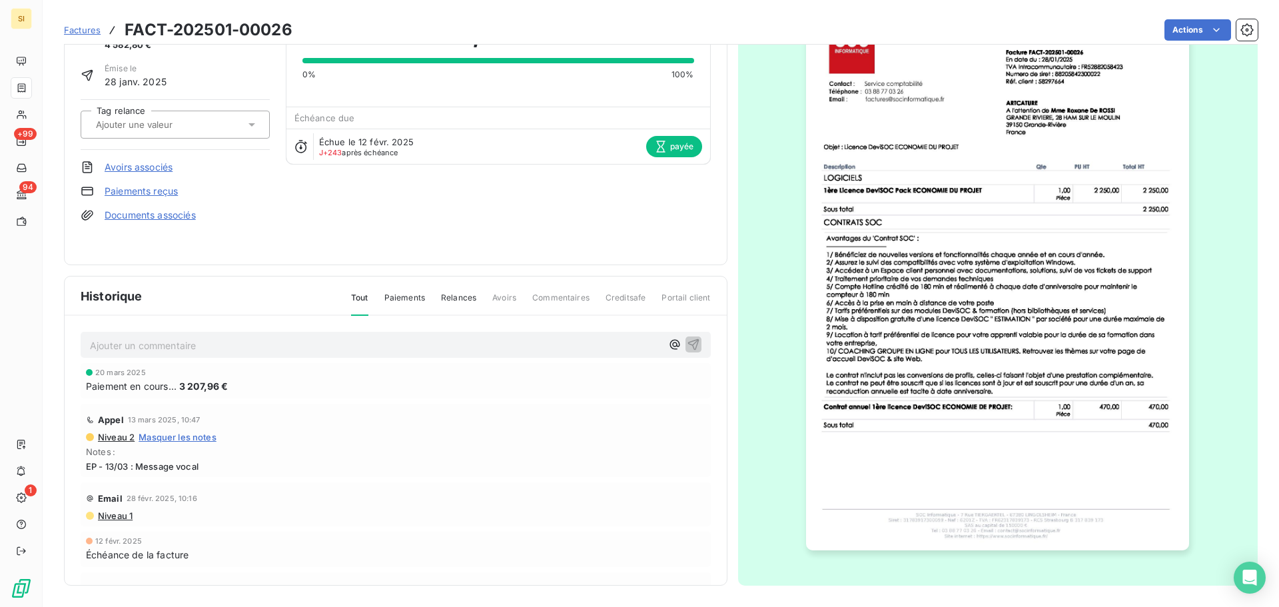
click at [77, 25] on span "Factures" at bounding box center [82, 30] width 37 height 11
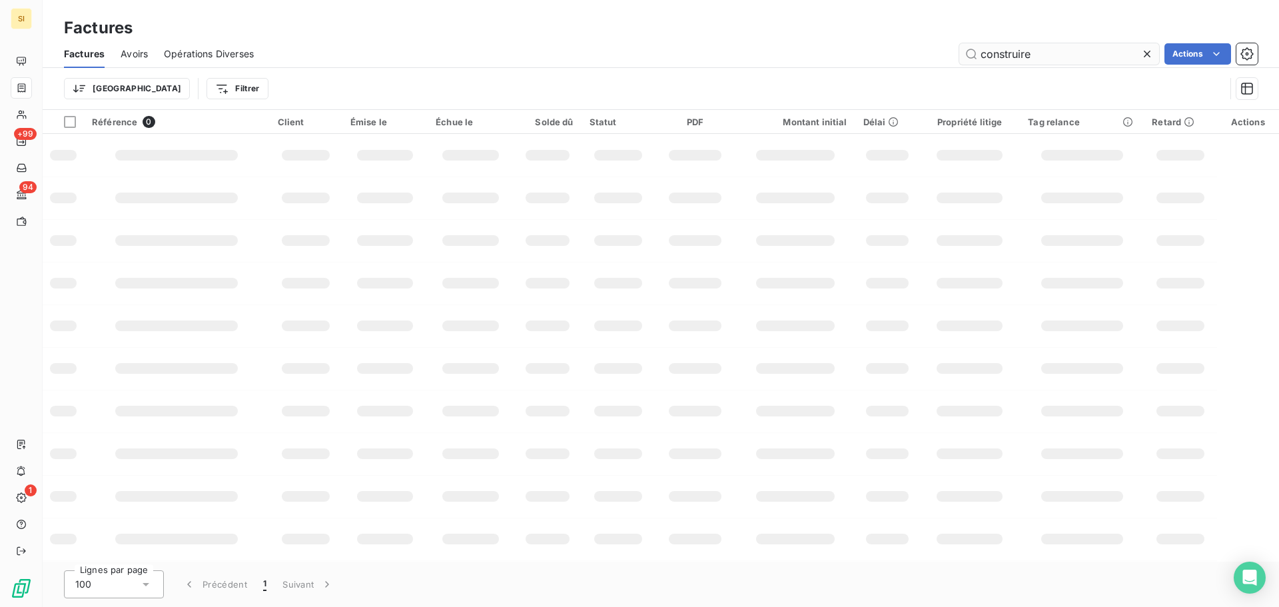
click at [1067, 57] on input "construire" at bounding box center [1059, 53] width 200 height 21
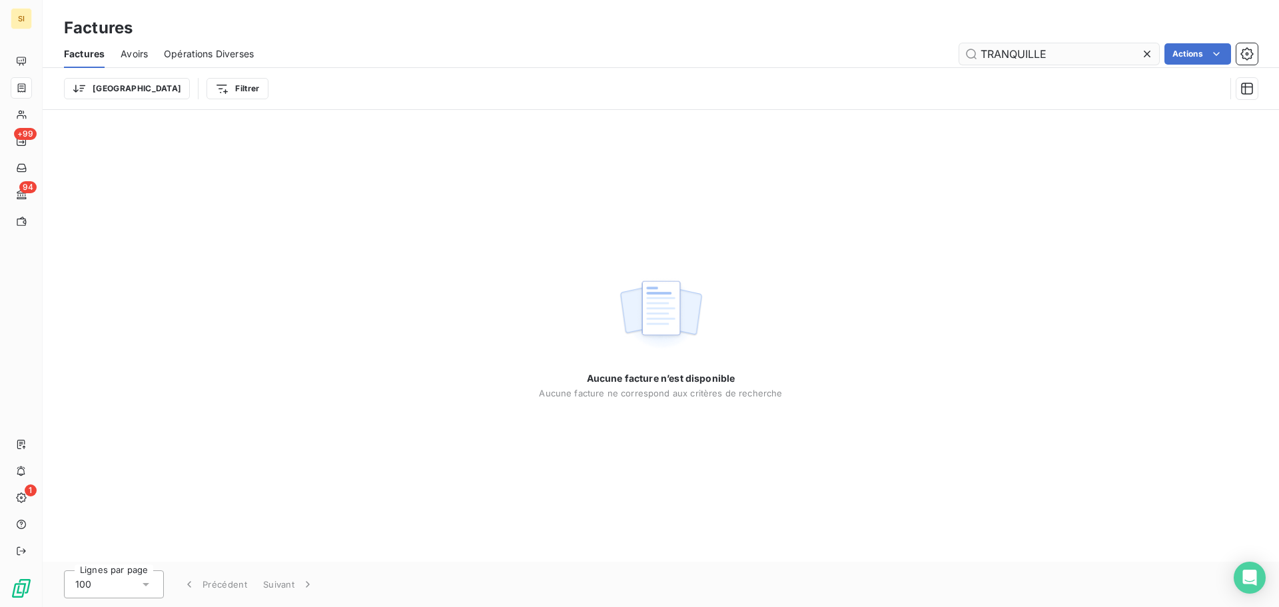
type input "TRANQUILLE"
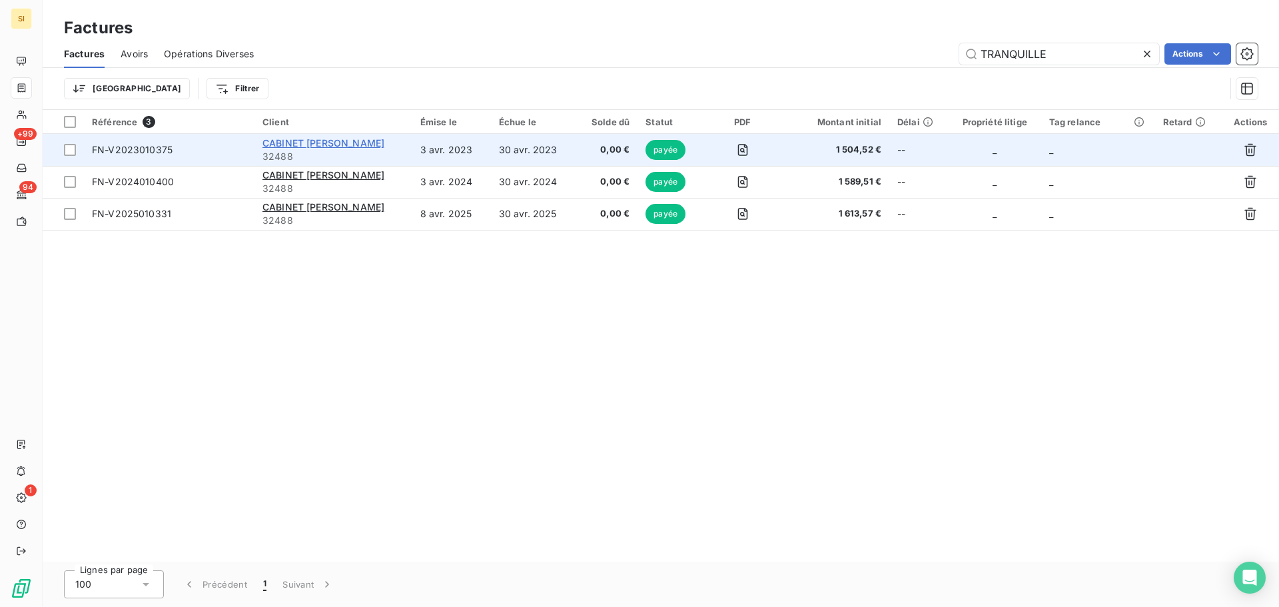
click at [344, 146] on span "CABINET [PERSON_NAME]" at bounding box center [323, 142] width 122 height 11
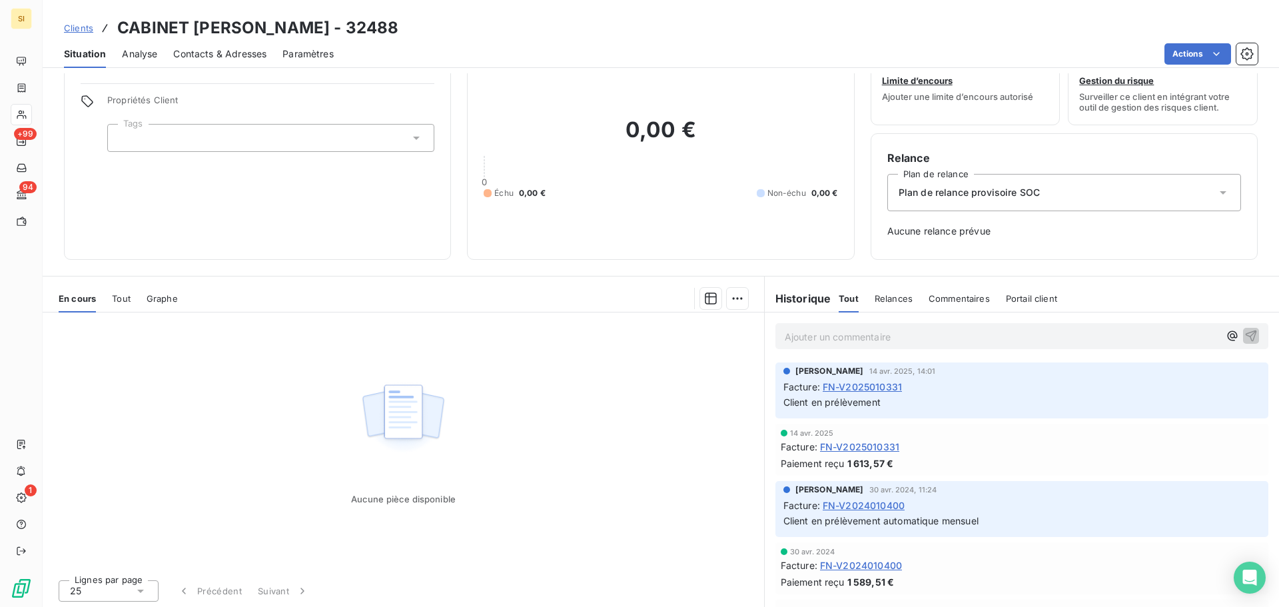
scroll to position [43, 0]
click at [89, 31] on span "Clients" at bounding box center [78, 28] width 29 height 11
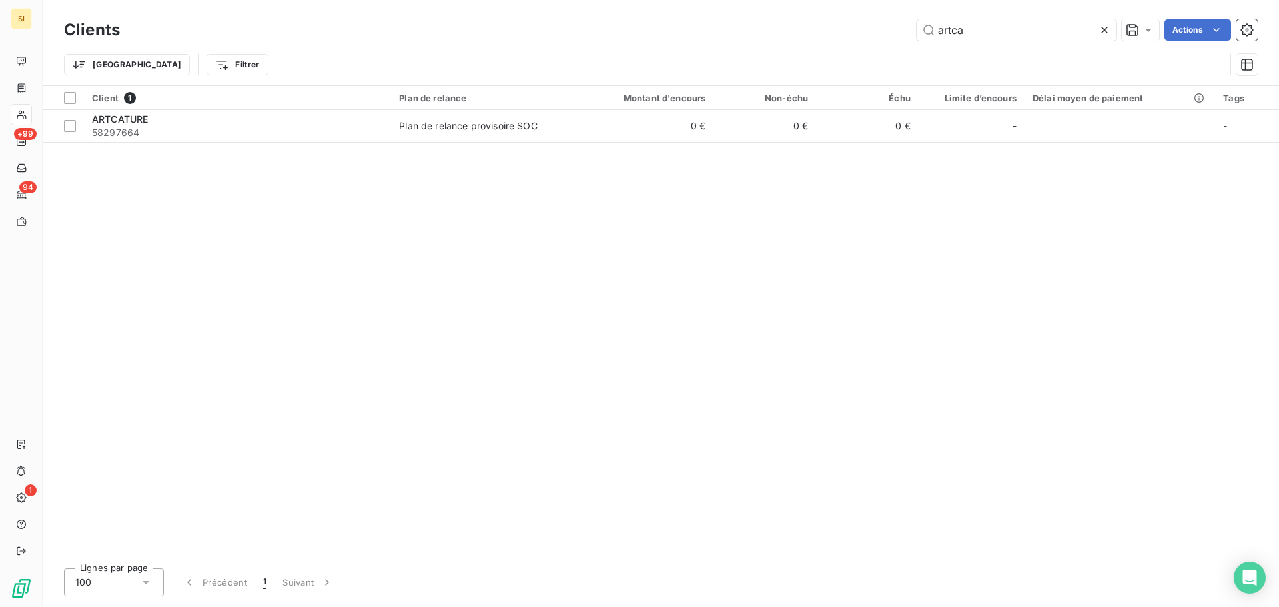
click at [991, 41] on div "Clients artca Actions" at bounding box center [660, 30] width 1193 height 28
click at [1003, 29] on input "artca" at bounding box center [1016, 29] width 200 height 21
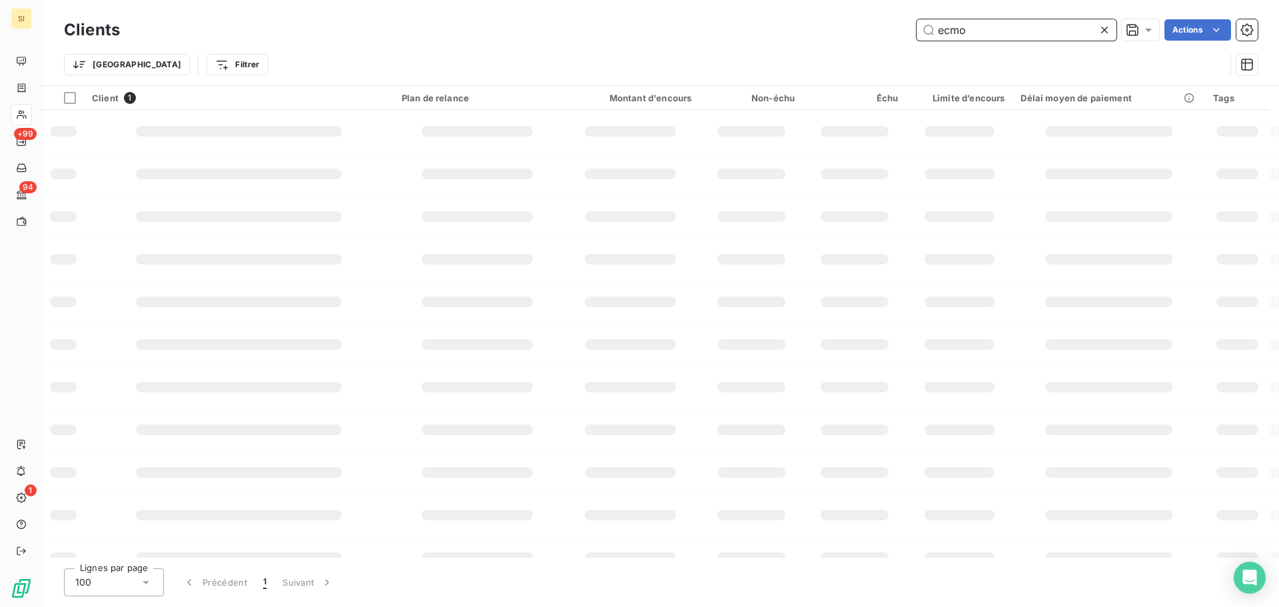
type input "ecmo"
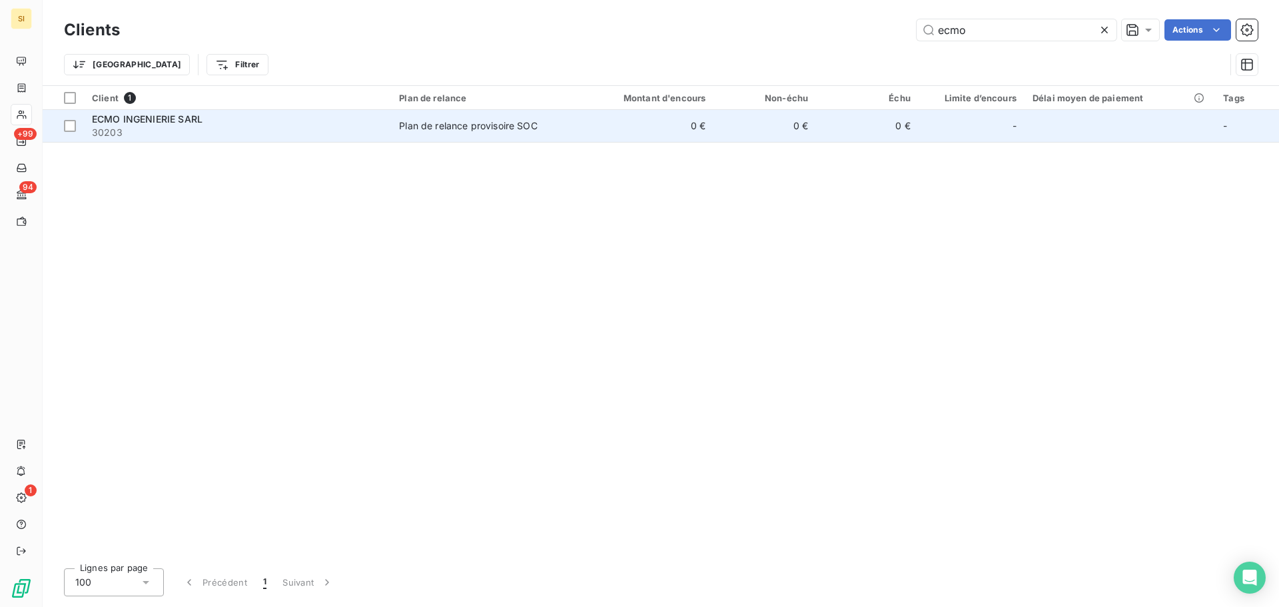
click at [131, 115] on span "ECMO INGENIERIE SARL" at bounding box center [147, 118] width 111 height 11
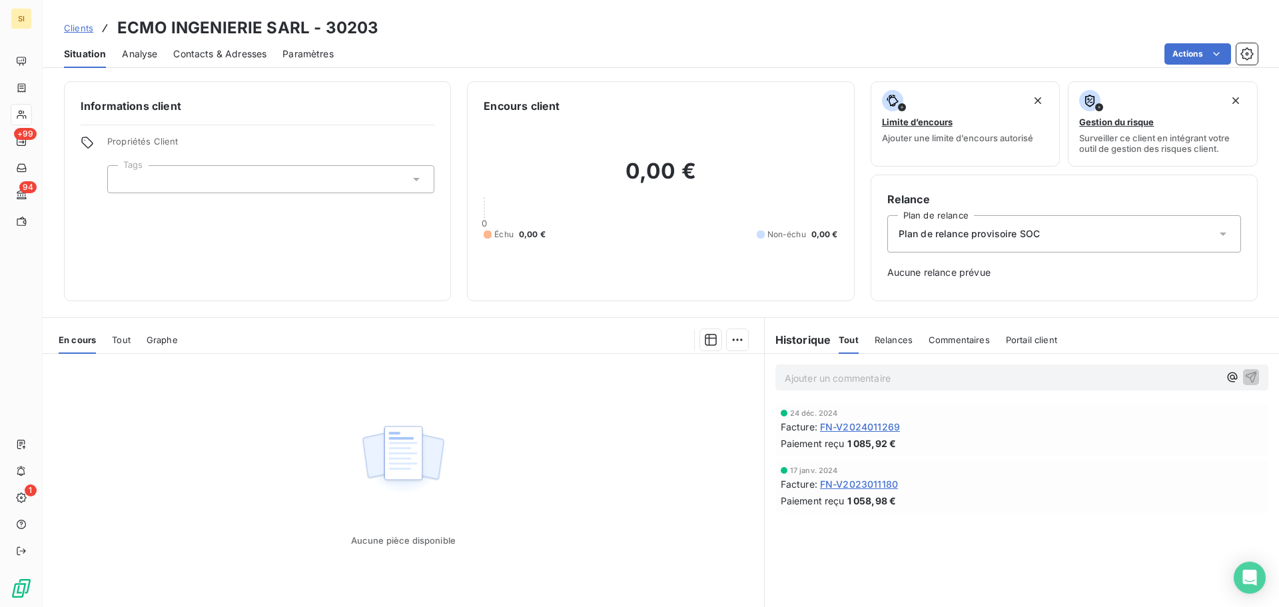
click at [89, 29] on span "Clients" at bounding box center [78, 28] width 29 height 11
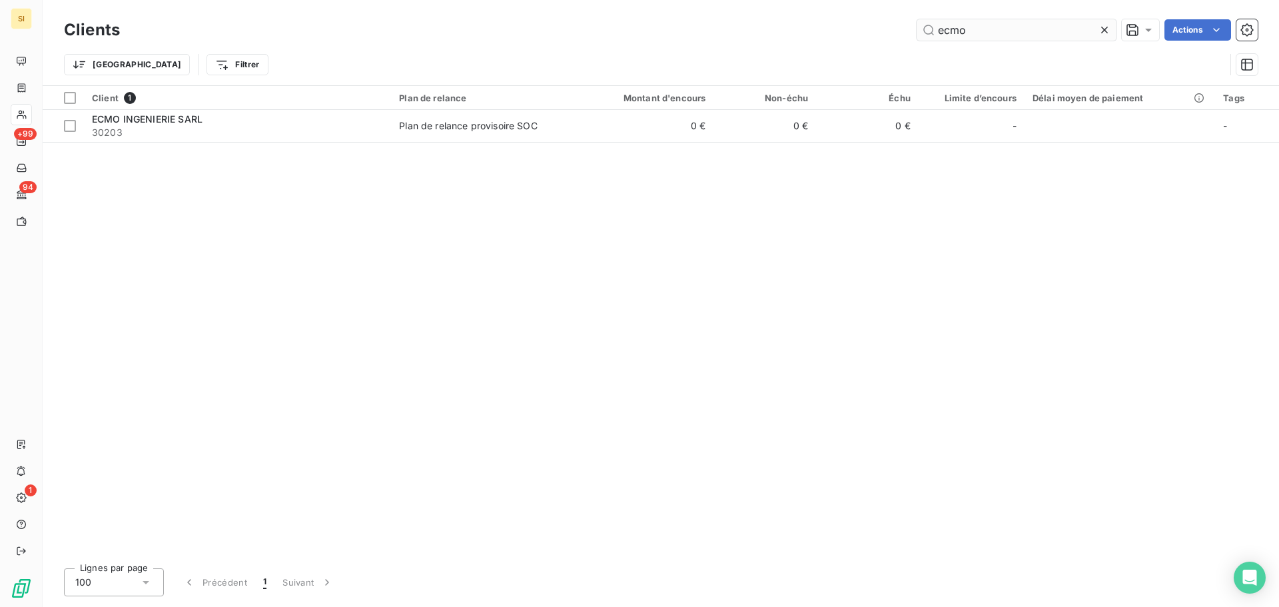
click at [989, 27] on input "ecmo" at bounding box center [1016, 29] width 200 height 21
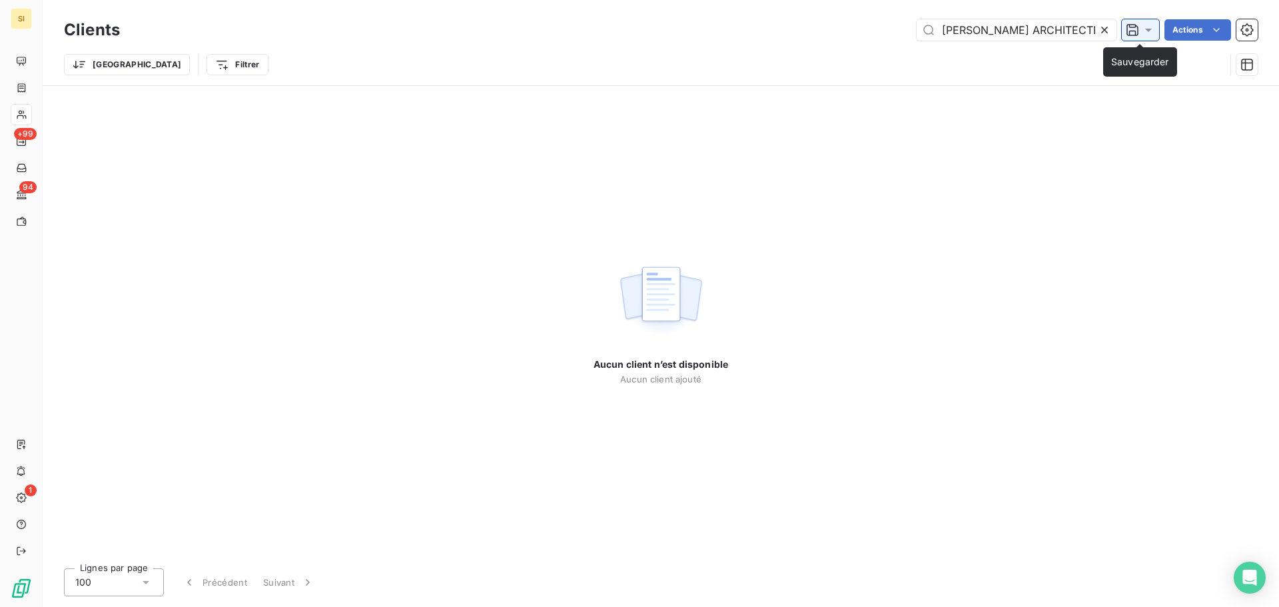
drag, startPoint x: 994, startPoint y: 33, endPoint x: 1136, endPoint y: 33, distance: 141.9
click at [1136, 33] on div "ARCANES MINOTAURE [PERSON_NAME] ARCHITECTES Actions" at bounding box center [697, 29] width 1122 height 21
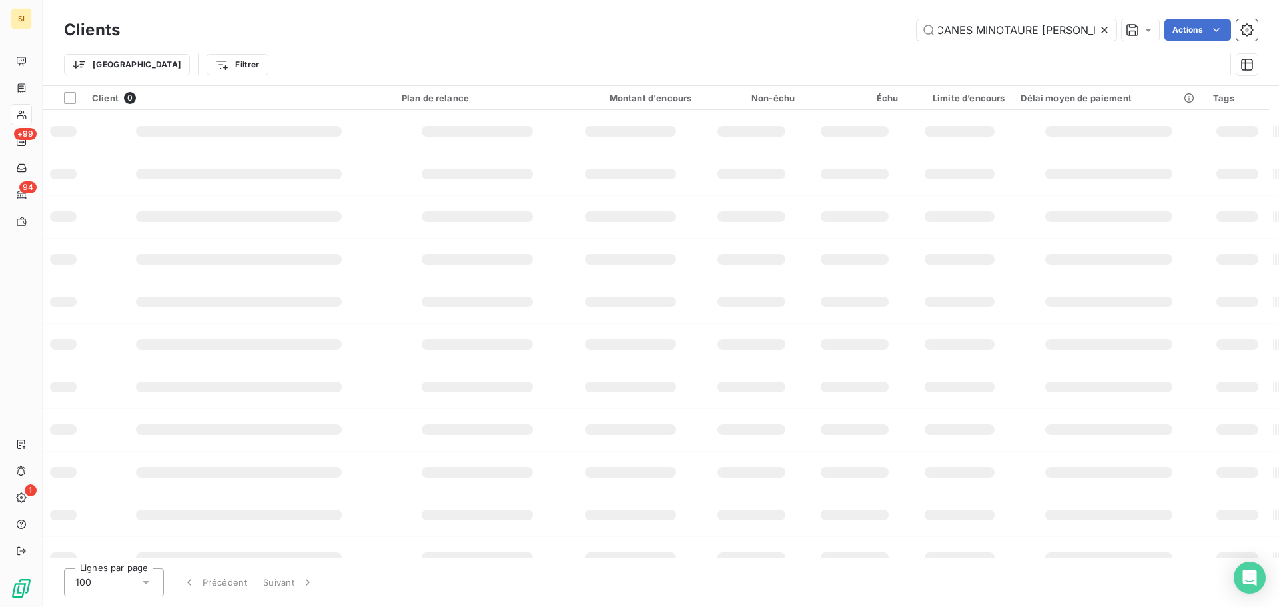
scroll to position [0, 0]
type input "ARCA"
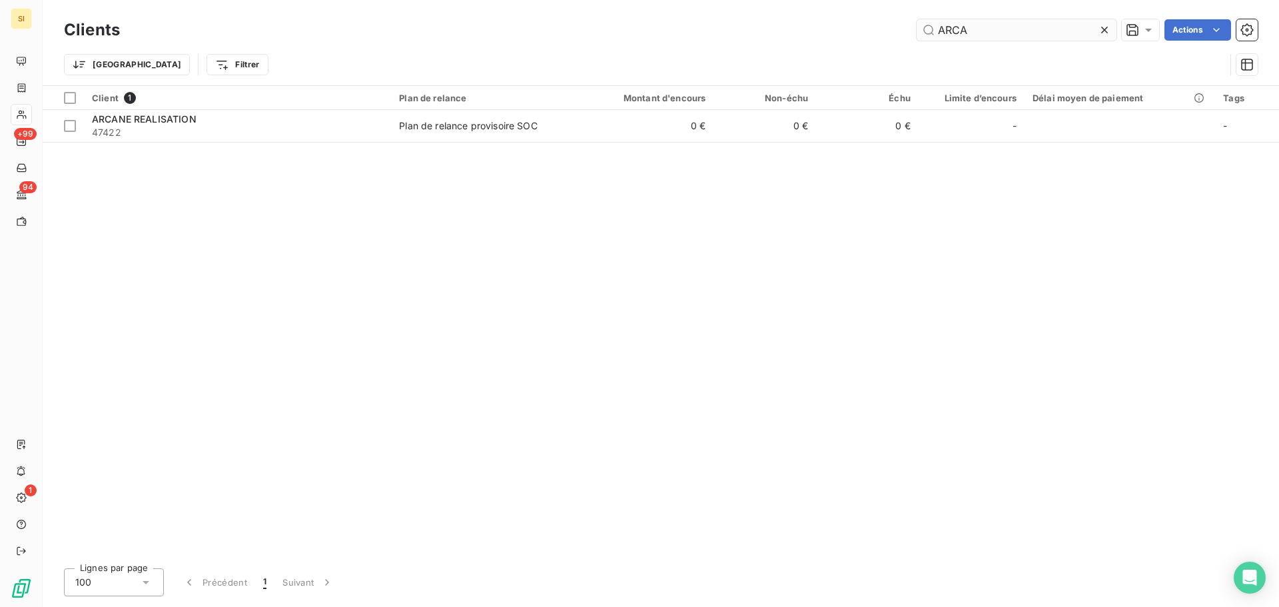
click at [987, 37] on input "ARCA" at bounding box center [1016, 29] width 200 height 21
